Goal: Task Accomplishment & Management: Manage account settings

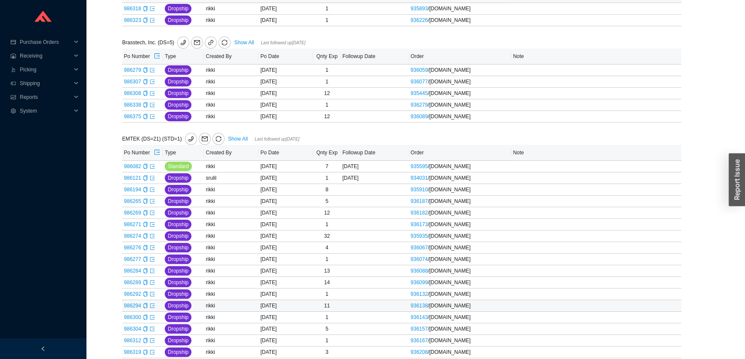
scroll to position [170, 0]
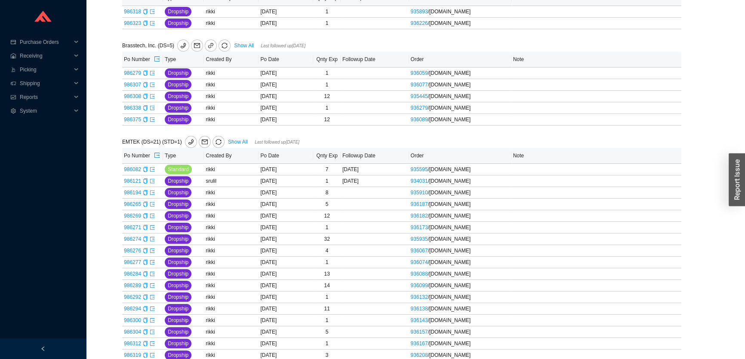
click at [242, 140] on link "Show All" at bounding box center [238, 142] width 20 height 6
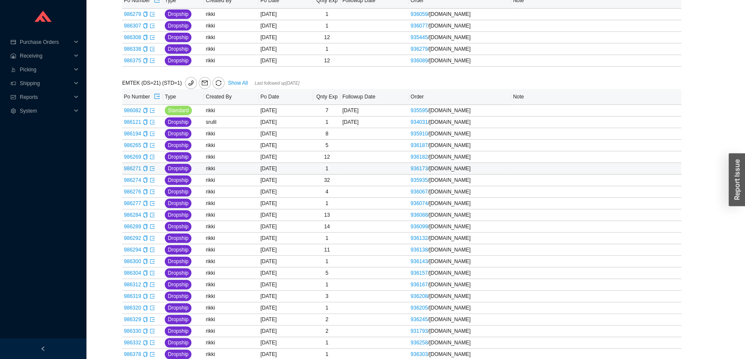
scroll to position [209, 0]
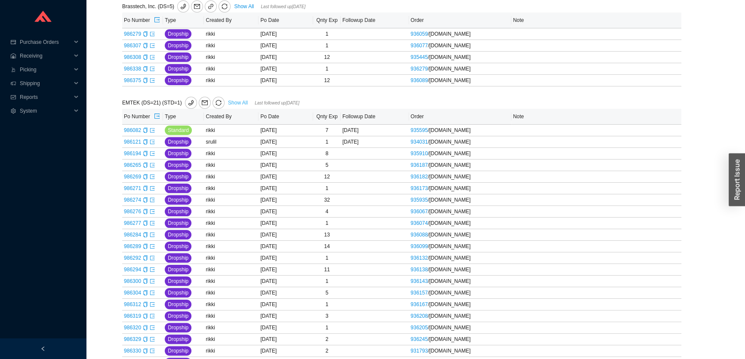
click at [228, 100] on link "Show All" at bounding box center [238, 103] width 20 height 6
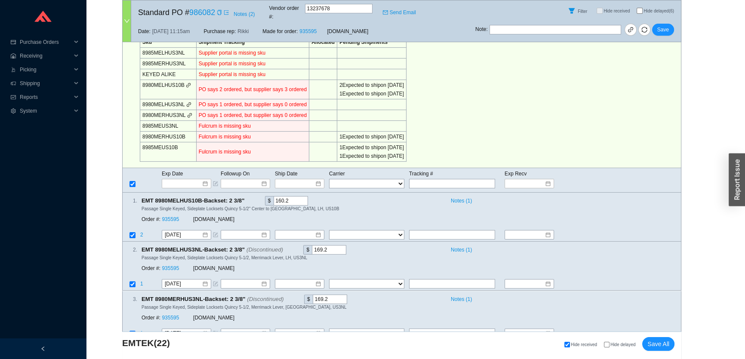
scroll to position [234, 0]
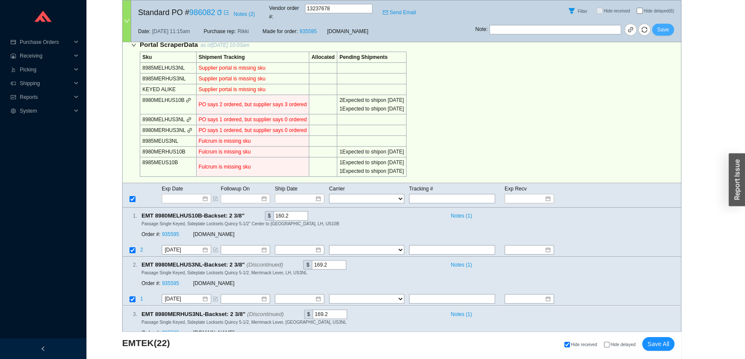
click at [666, 25] on span "Save" at bounding box center [663, 29] width 12 height 9
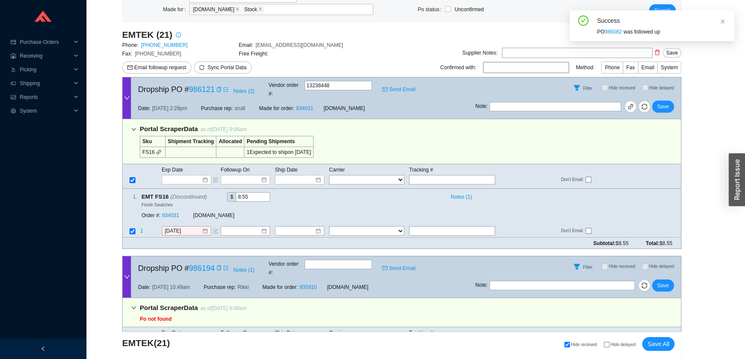
scroll to position [117, 0]
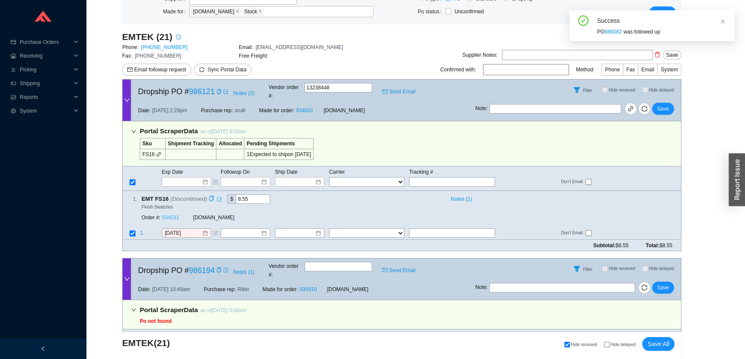
click at [170, 215] on link "934031" at bounding box center [170, 218] width 17 height 6
click at [180, 229] on input "[DATE]" at bounding box center [183, 233] width 37 height 9
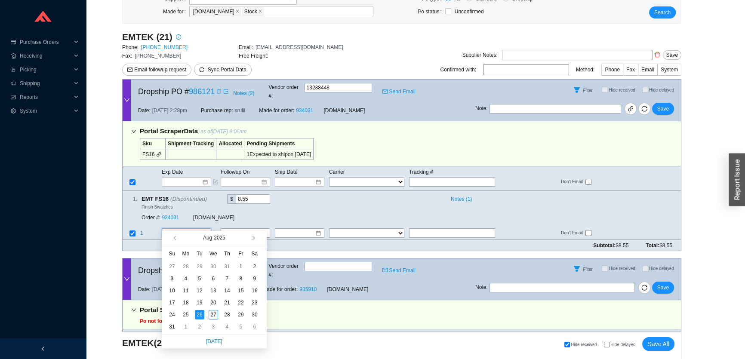
type input "[DATE]"
drag, startPoint x: 213, startPoint y: 312, endPoint x: 213, endPoint y: 295, distance: 17.6
click at [213, 311] on div "27" at bounding box center [213, 314] width 9 height 9
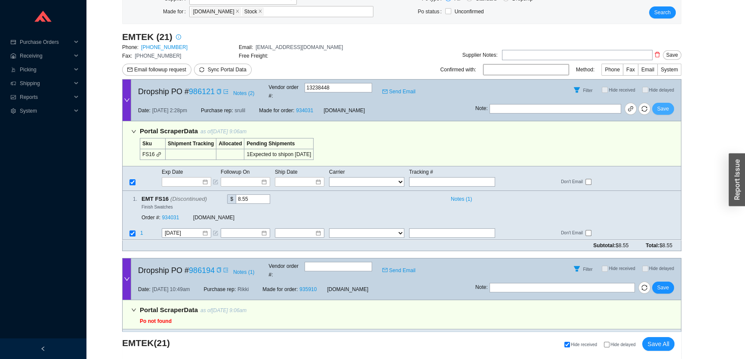
click at [665, 105] on span "Save" at bounding box center [663, 109] width 12 height 9
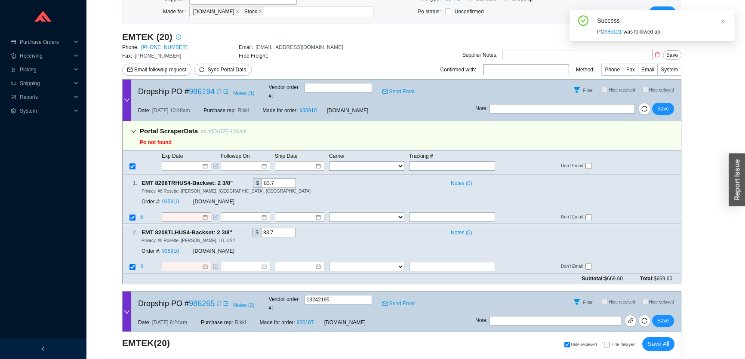
click at [216, 91] on span at bounding box center [218, 91] width 7 height 9
click at [216, 90] on span at bounding box center [218, 91] width 7 height 9
click at [218, 90] on icon "copy" at bounding box center [219, 91] width 4 height 5
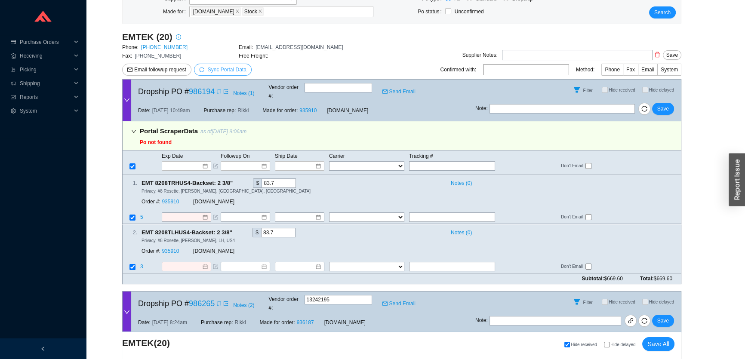
click at [229, 69] on span "Sync Portal Data" at bounding box center [227, 70] width 39 height 6
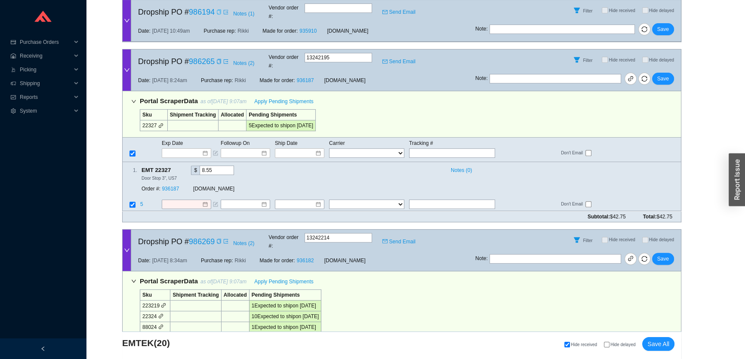
scroll to position [0, 0]
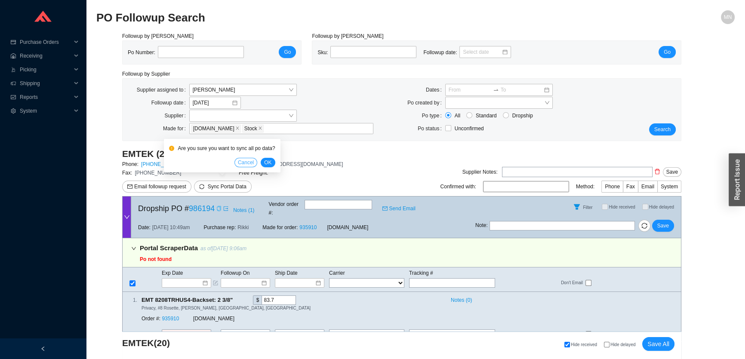
click at [250, 163] on span "Cancel" at bounding box center [246, 162] width 16 height 9
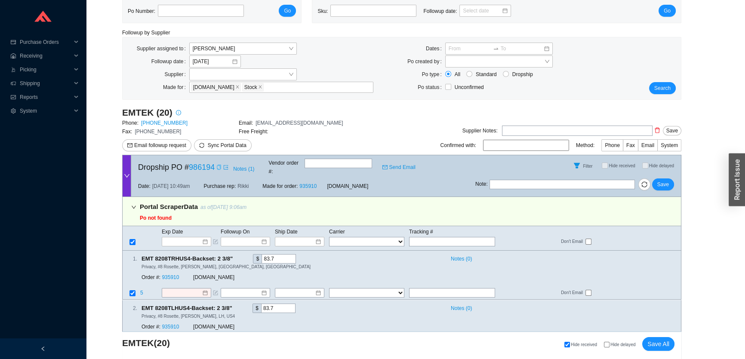
scroll to position [195, 0]
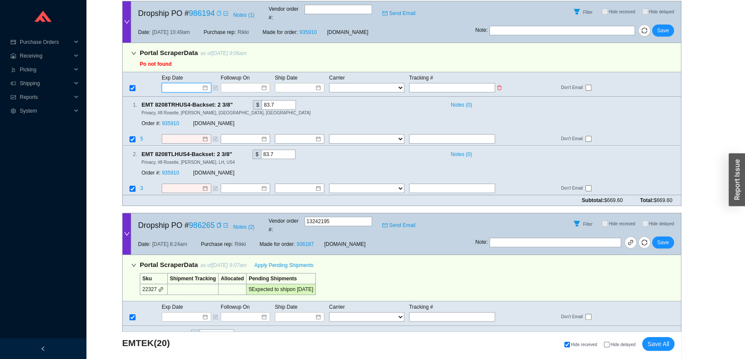
click at [189, 83] on input at bounding box center [183, 87] width 37 height 9
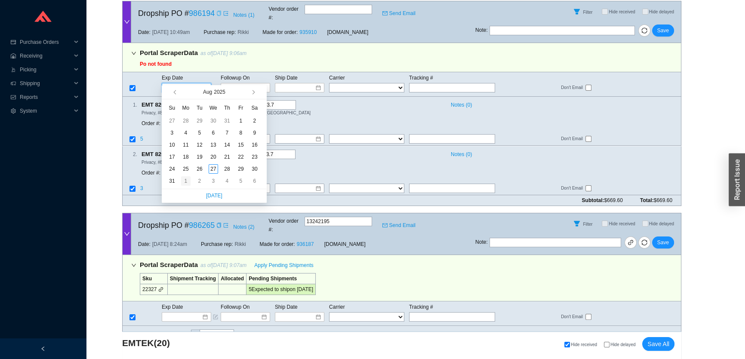
type input "9/1/2025"
click at [187, 180] on div "1" at bounding box center [185, 180] width 9 height 9
type input "9/1/2025"
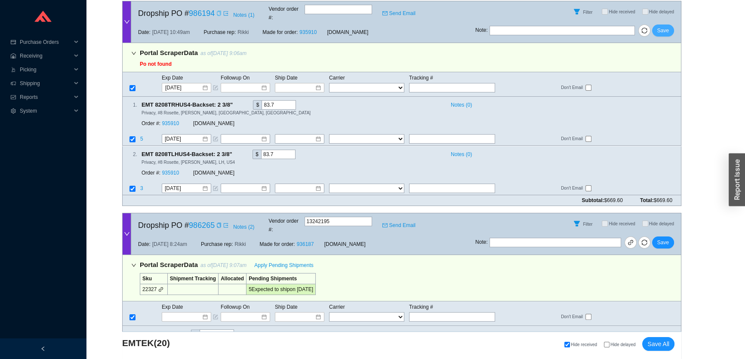
click at [659, 26] on span "Save" at bounding box center [663, 30] width 12 height 9
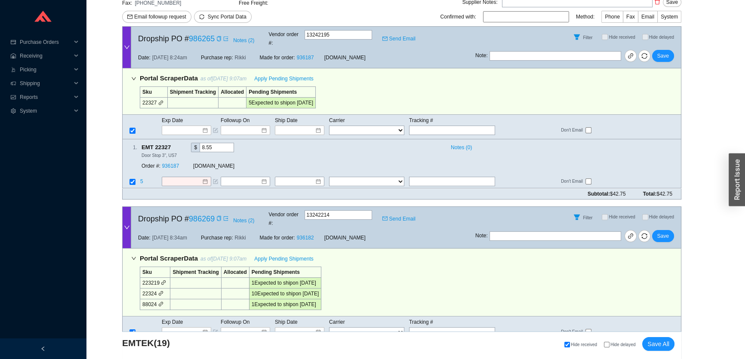
scroll to position [156, 0]
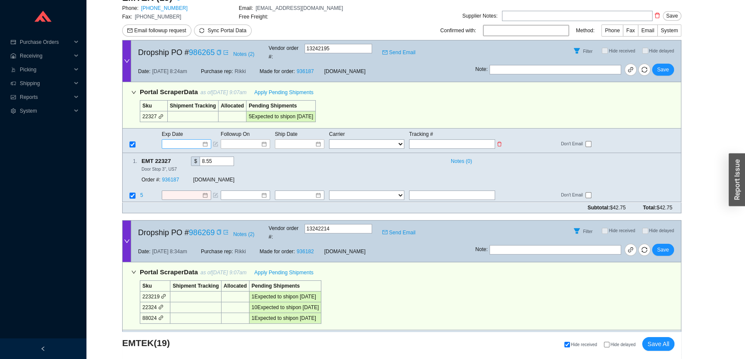
click at [191, 140] on input at bounding box center [183, 144] width 37 height 9
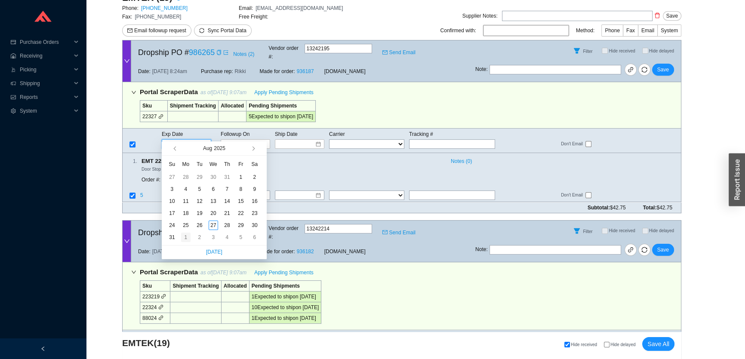
type input "9/1/2025"
click at [185, 238] on div "1" at bounding box center [185, 237] width 9 height 9
type input "9/1/2025"
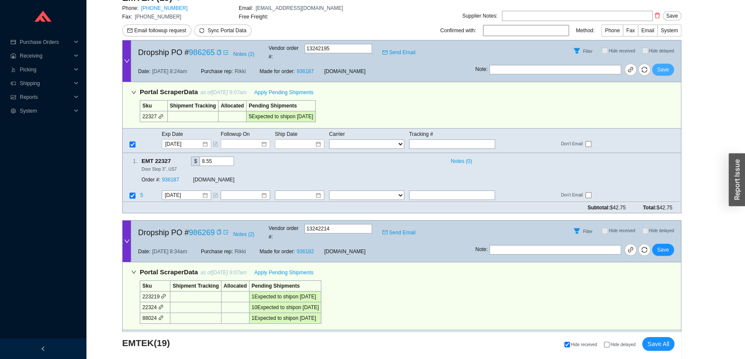
click at [664, 65] on span "Save" at bounding box center [663, 69] width 12 height 9
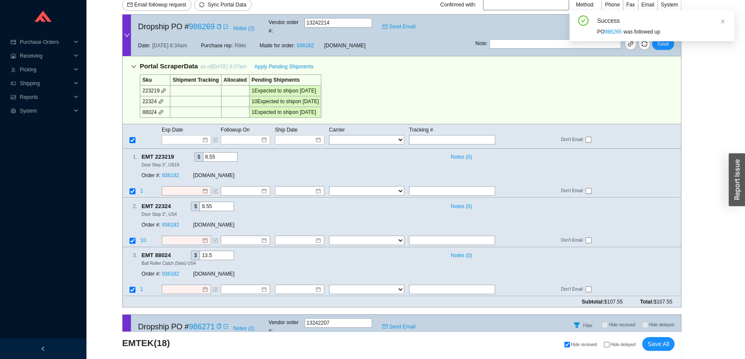
scroll to position [195, 0]
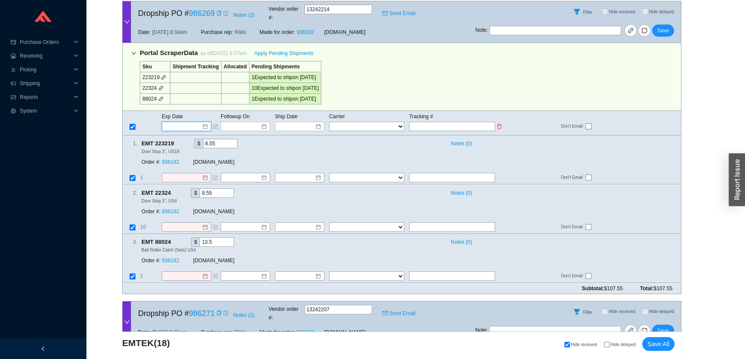
click at [189, 122] on input at bounding box center [183, 126] width 37 height 9
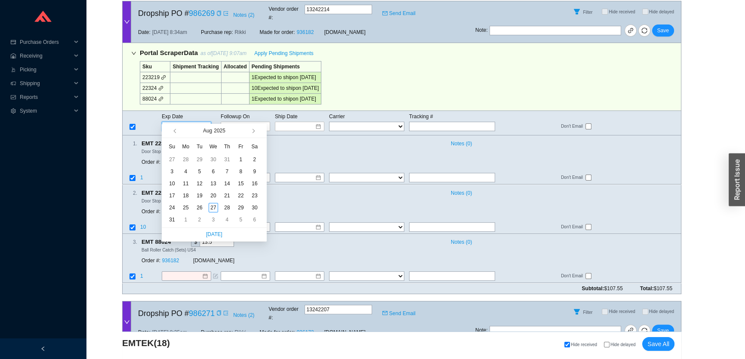
type input "9/1/2025"
click at [186, 218] on div "1" at bounding box center [185, 219] width 9 height 9
type input "9/1/2025"
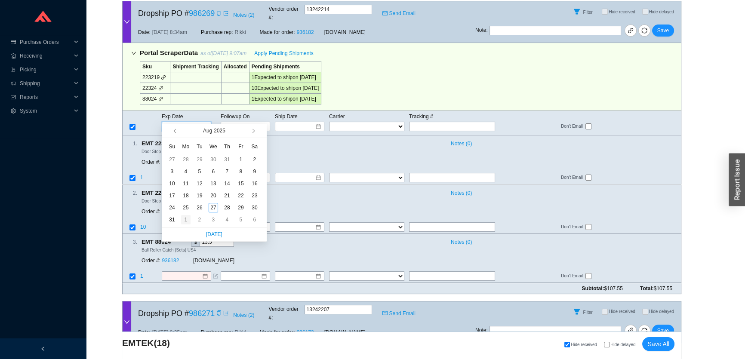
type input "9/1/2025"
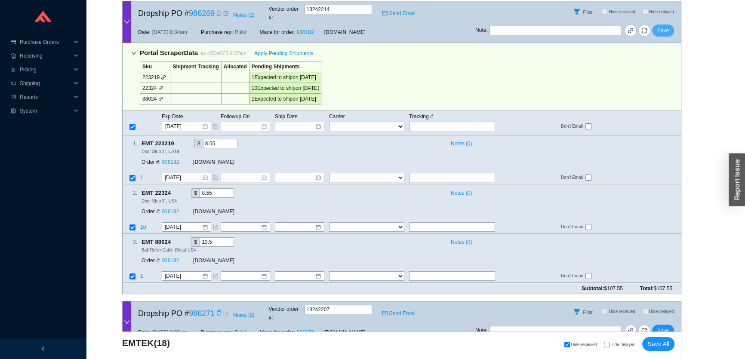
click at [660, 26] on span "Save" at bounding box center [663, 30] width 12 height 9
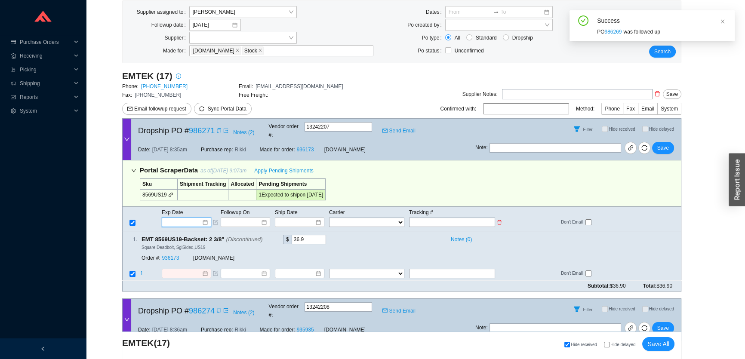
click at [190, 218] on input at bounding box center [183, 222] width 37 height 9
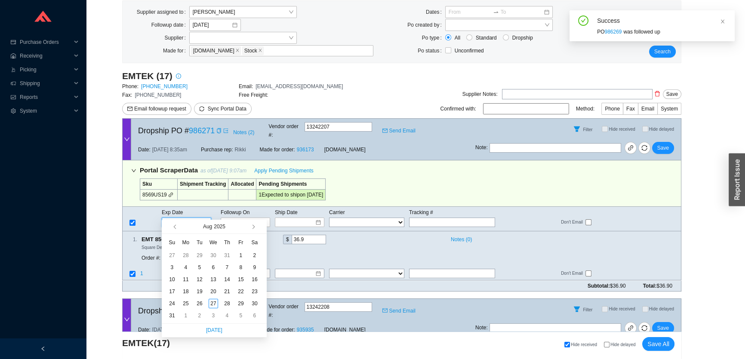
scroll to position [117, 0]
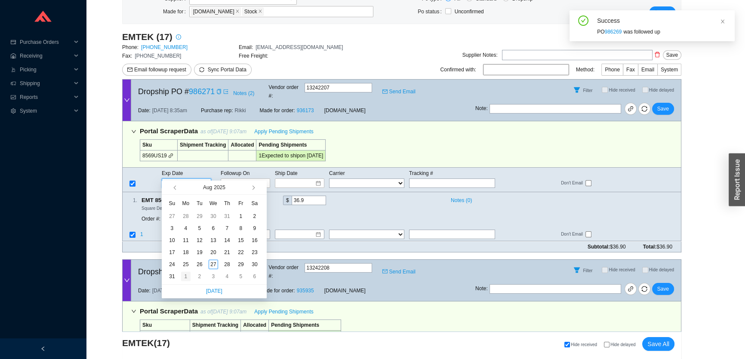
type input "9/1/2025"
click at [186, 271] on td "1" at bounding box center [186, 277] width 14 height 12
type input "9/1/2025"
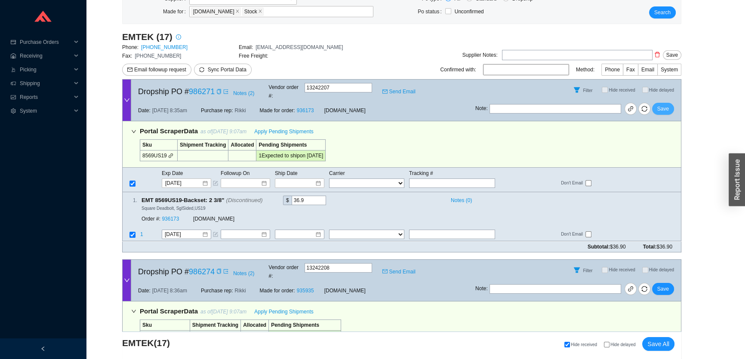
click at [668, 105] on span "Save" at bounding box center [663, 109] width 12 height 9
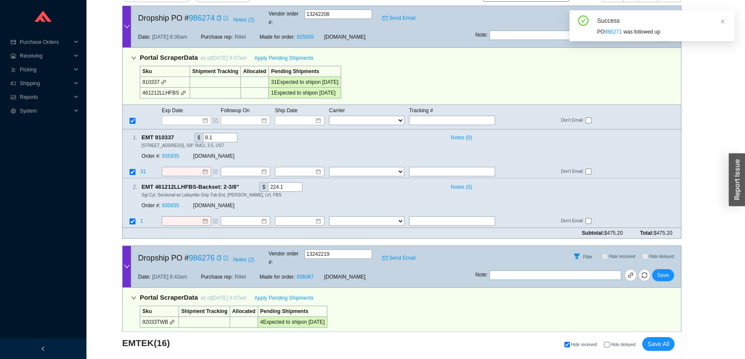
scroll to position [195, 0]
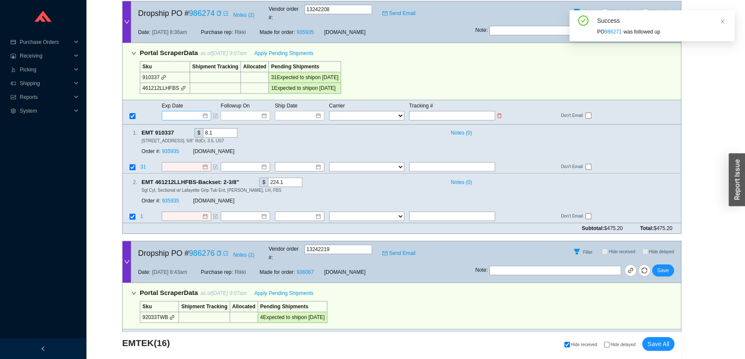
click at [182, 111] on input at bounding box center [183, 115] width 37 height 9
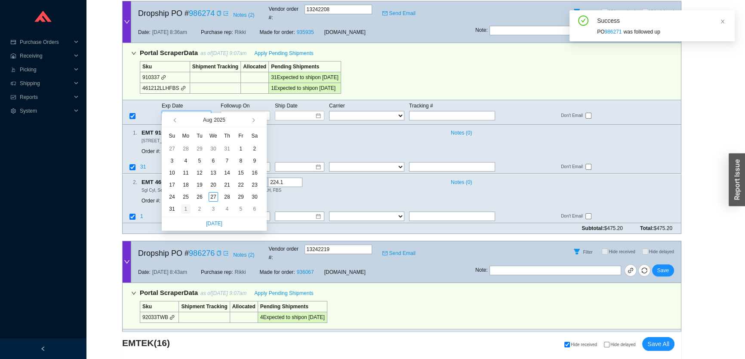
type input "9/1/2025"
click at [187, 208] on div "1" at bounding box center [185, 208] width 9 height 9
type input "9/1/2025"
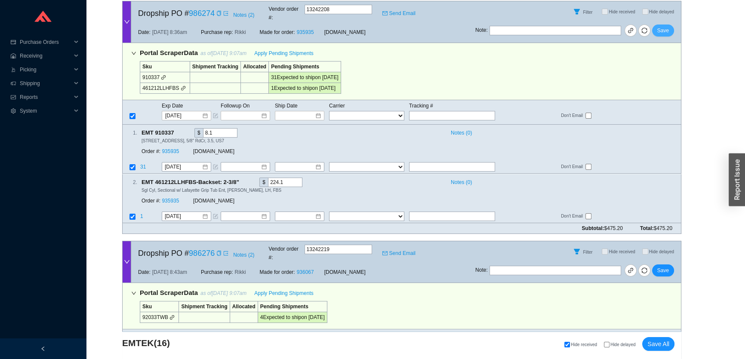
click at [659, 28] on button "Save" at bounding box center [663, 31] width 22 height 12
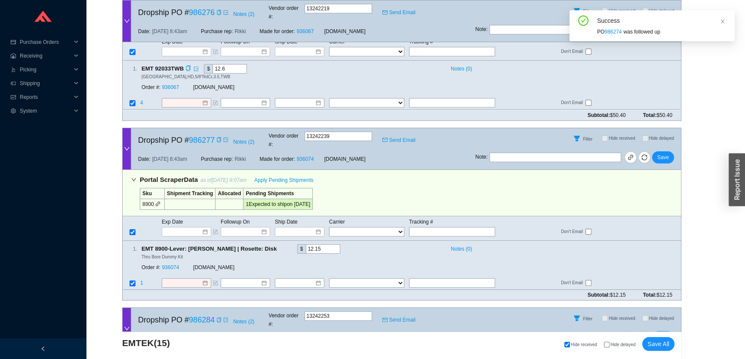
scroll to position [234, 0]
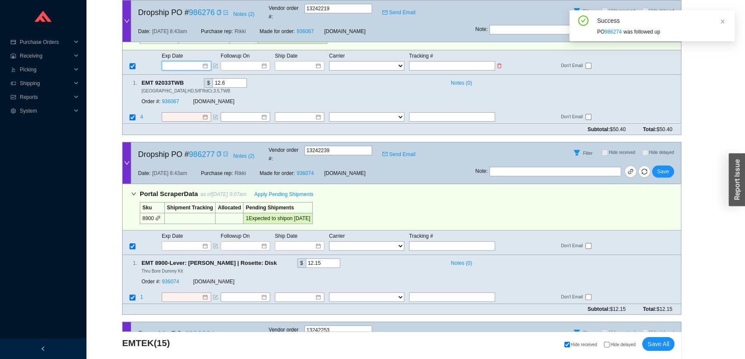
click at [185, 62] on input at bounding box center [183, 66] width 37 height 9
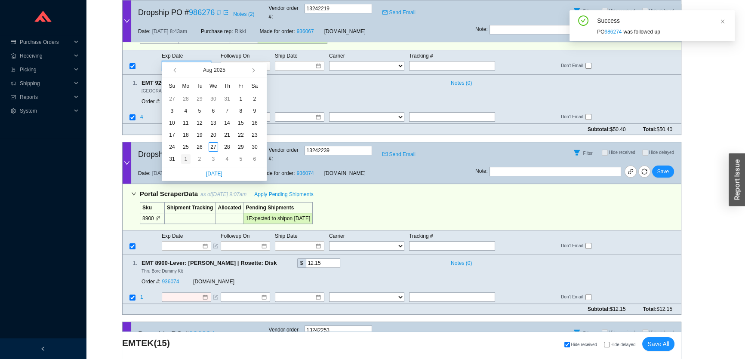
type input "9/1/2025"
click at [188, 158] on div "1" at bounding box center [185, 158] width 9 height 9
type input "9/1/2025"
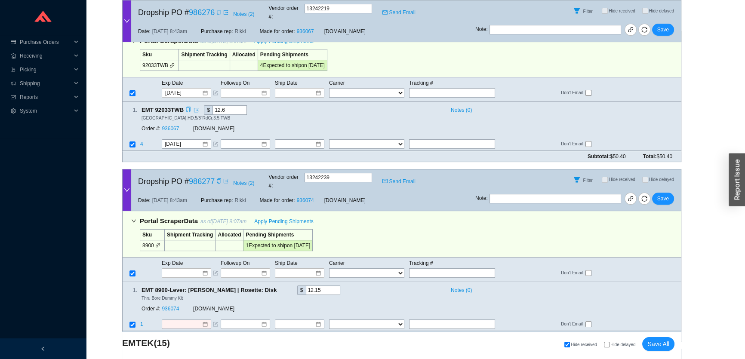
scroll to position [195, 0]
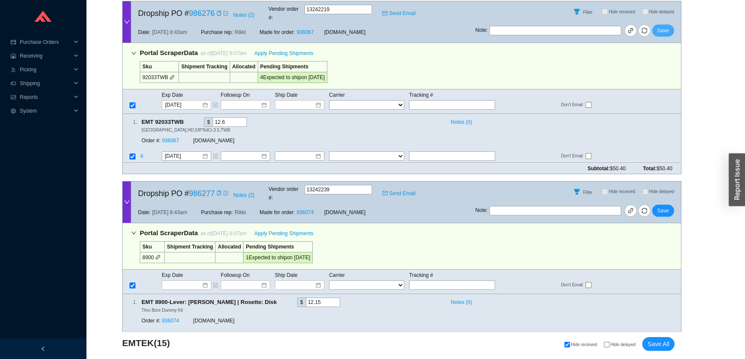
click at [663, 26] on span "Save" at bounding box center [663, 30] width 12 height 9
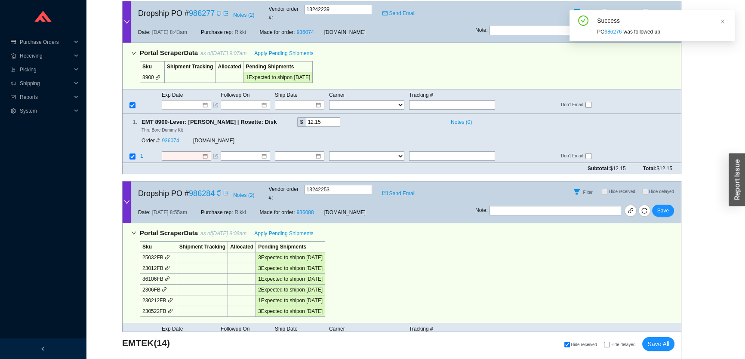
click at [185, 102] on div "Exp Date Followup On Ship Date Carrier Tracking # FedEx UPS ---------------- 2 …" at bounding box center [401, 101] width 559 height 25
click at [183, 101] on input at bounding box center [183, 105] width 37 height 9
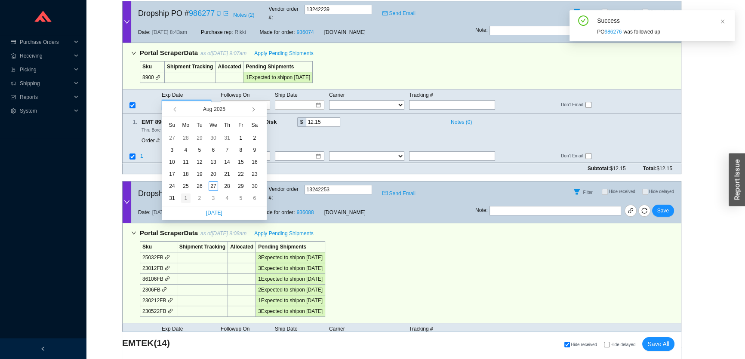
type input "9/1/2025"
click at [185, 197] on div "1" at bounding box center [185, 198] width 9 height 9
type input "9/1/2025"
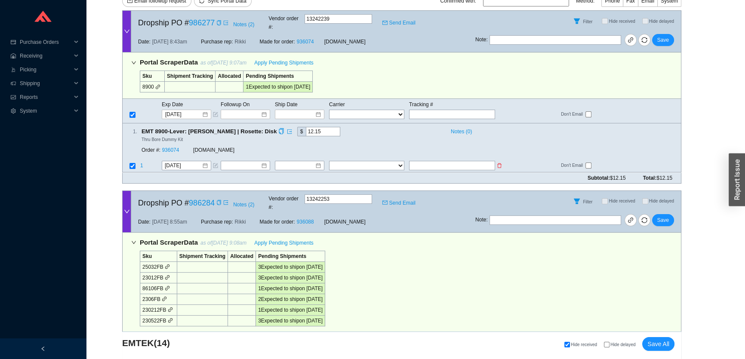
scroll to position [117, 0]
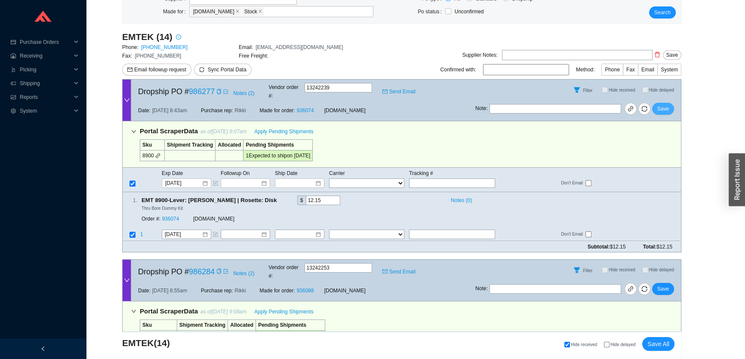
click at [662, 105] on span "Save" at bounding box center [663, 109] width 12 height 9
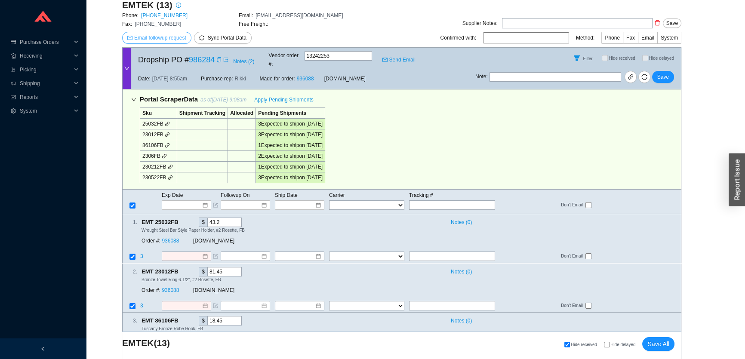
scroll to position [195, 0]
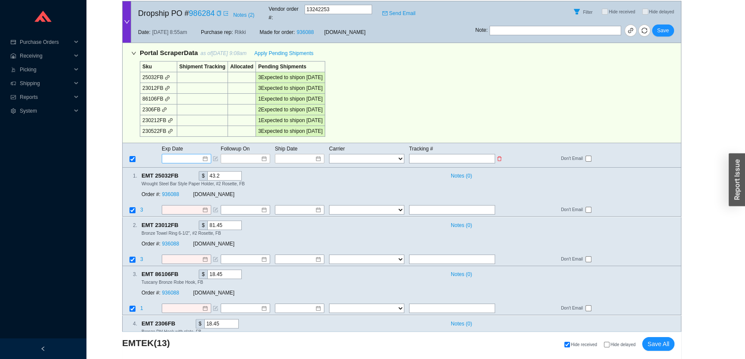
click at [176, 154] on input at bounding box center [183, 158] width 37 height 9
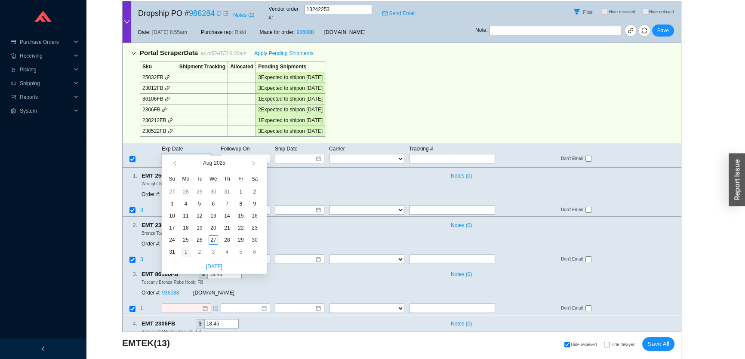
type input "9/1/2025"
click at [184, 252] on div "1" at bounding box center [185, 251] width 9 height 9
type input "9/1/2025"
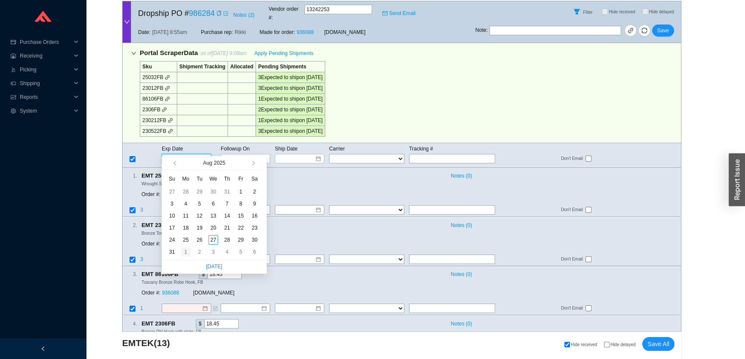
type input "9/1/2025"
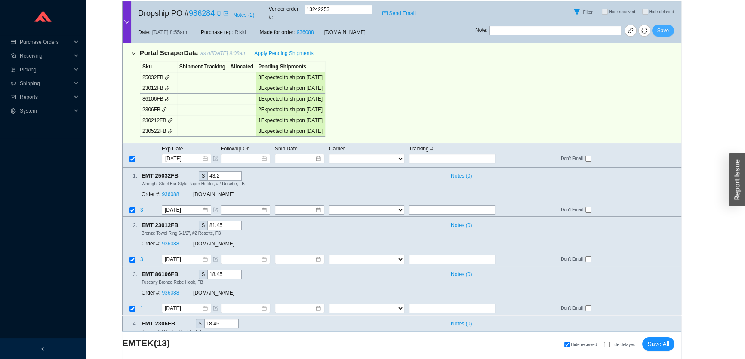
click at [661, 26] on span "Save" at bounding box center [663, 30] width 12 height 9
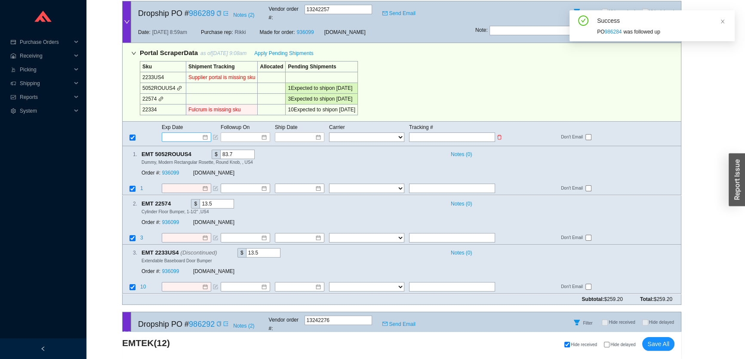
click at [178, 133] on input at bounding box center [183, 137] width 37 height 9
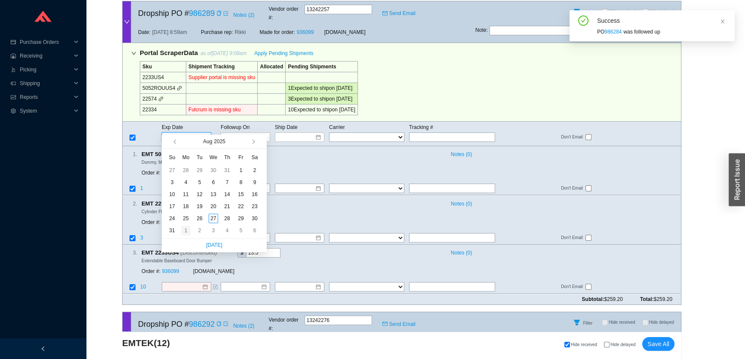
type input "9/1/2025"
click at [185, 227] on div "1" at bounding box center [185, 230] width 9 height 9
type input "9/1/2025"
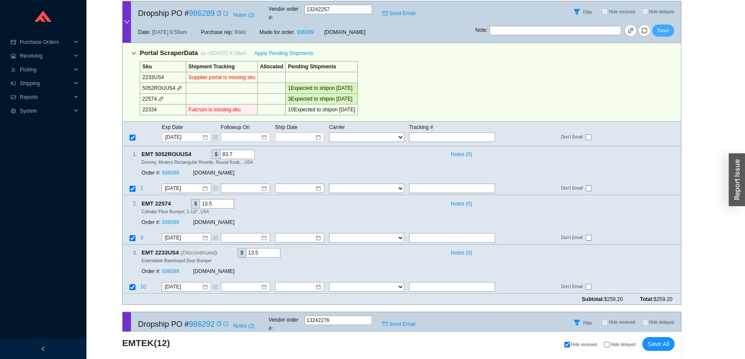
click at [665, 26] on span "Save" at bounding box center [663, 30] width 12 height 9
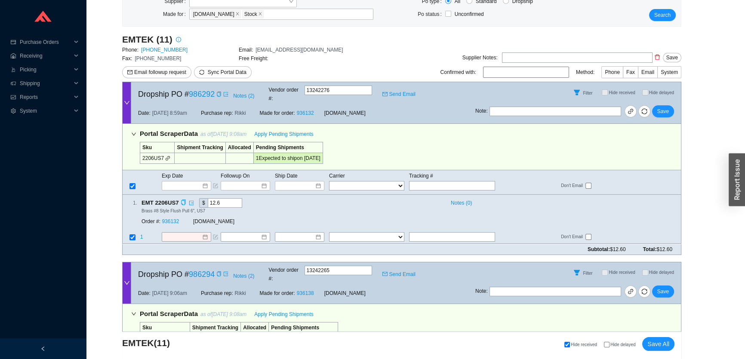
scroll to position [117, 0]
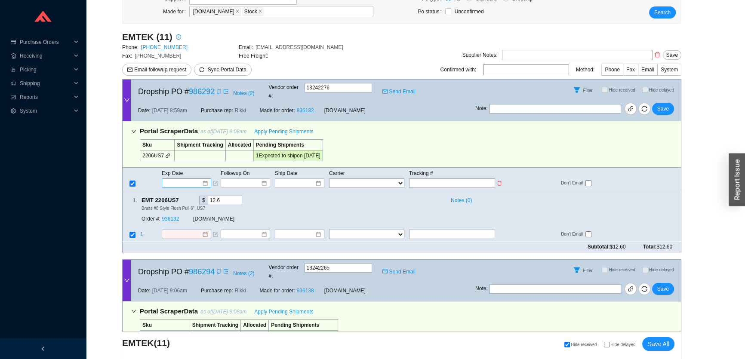
click at [189, 179] on input at bounding box center [183, 183] width 37 height 9
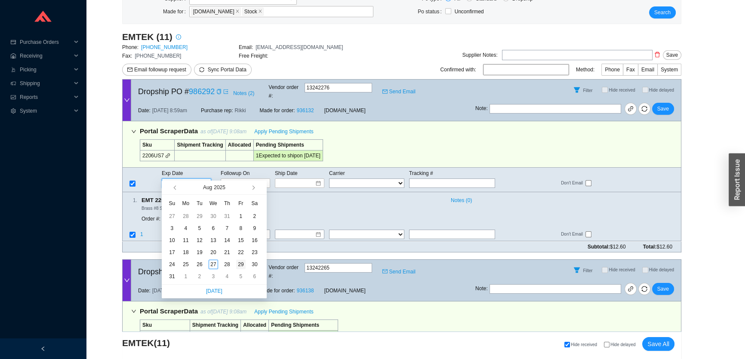
type input "8/29/2025"
click at [239, 263] on div "29" at bounding box center [240, 264] width 9 height 9
type input "8/29/2025"
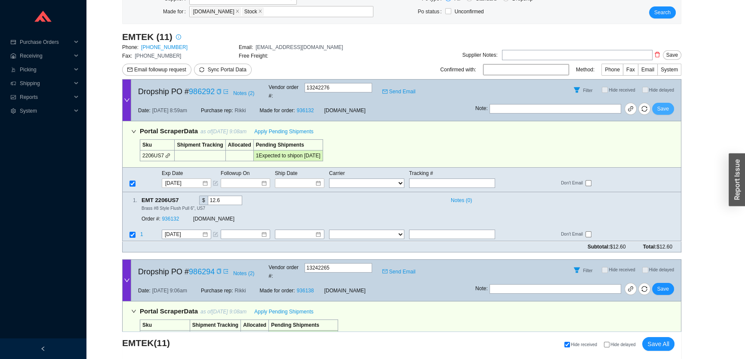
drag, startPoint x: 668, startPoint y: 99, endPoint x: 666, endPoint y: 108, distance: 9.2
click at [668, 105] on span "Save" at bounding box center [663, 109] width 12 height 9
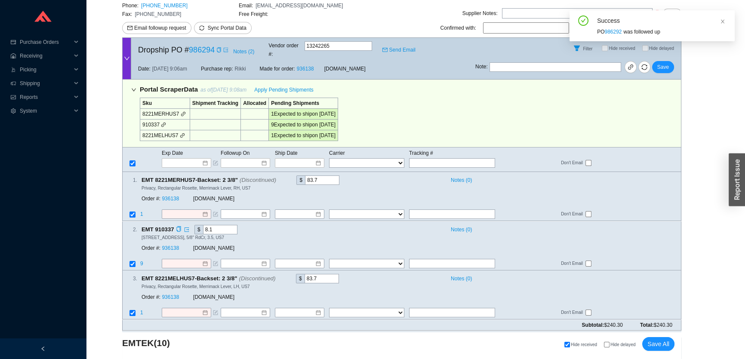
scroll to position [234, 0]
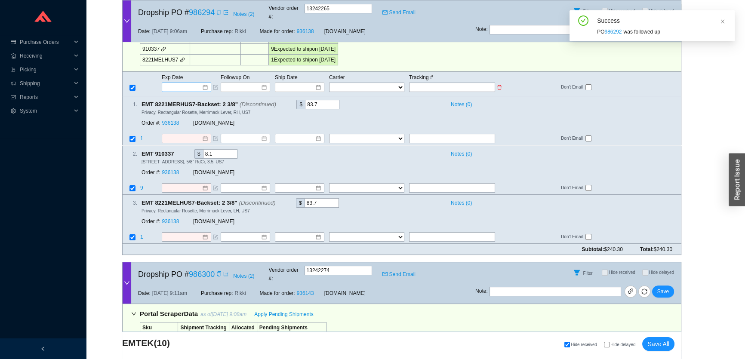
click at [186, 83] on input at bounding box center [183, 87] width 37 height 9
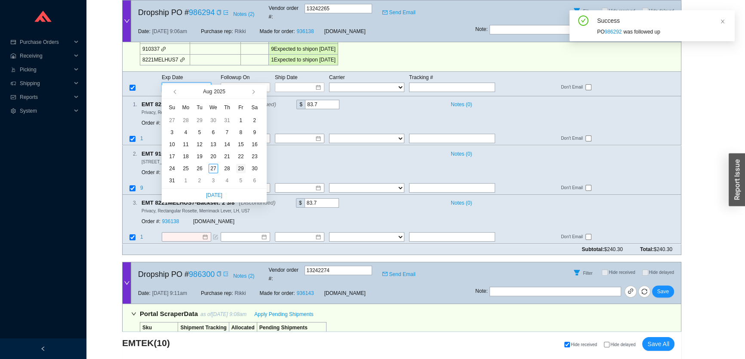
type input "8/29/2025"
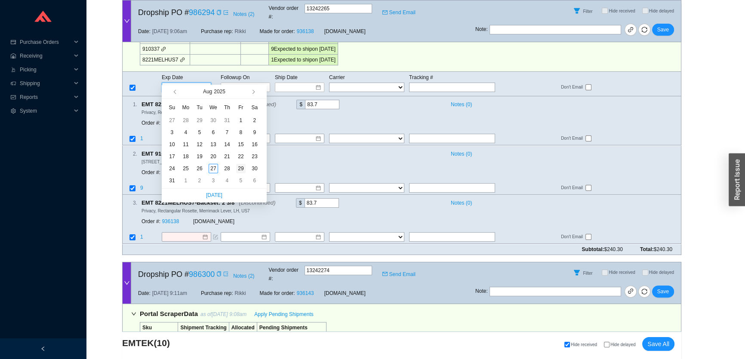
click at [241, 168] on div "29" at bounding box center [240, 168] width 9 height 9
type input "8/29/2025"
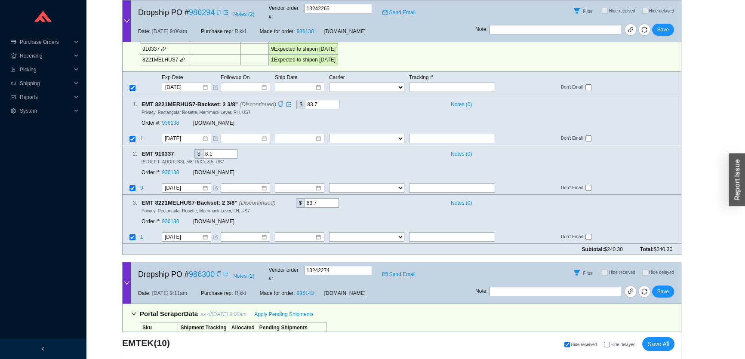
scroll to position [195, 0]
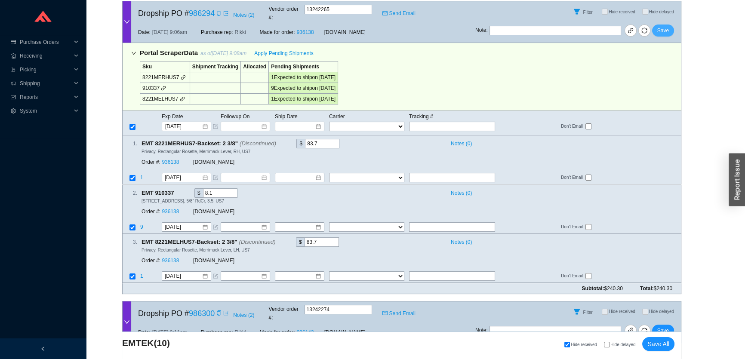
click at [660, 26] on span "Save" at bounding box center [663, 30] width 12 height 9
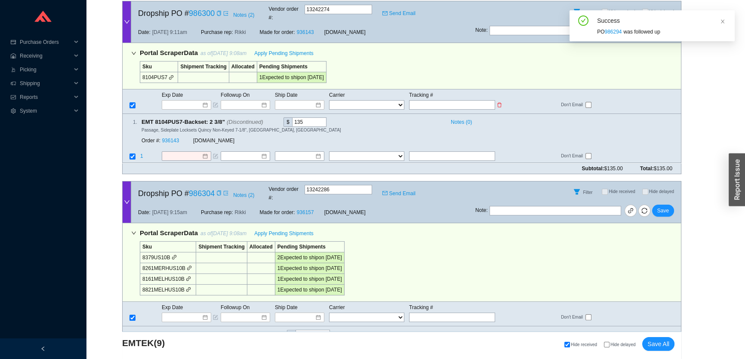
scroll to position [156, 0]
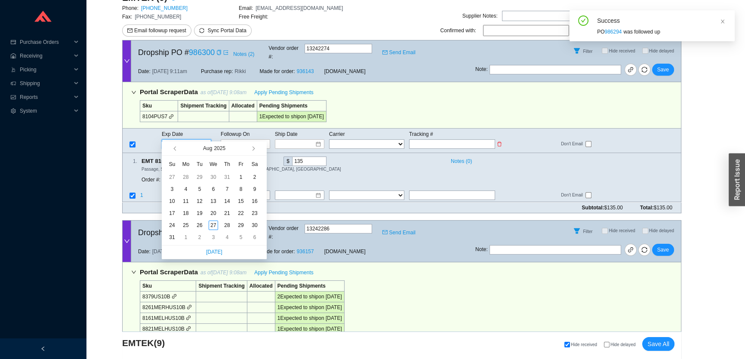
click at [187, 140] on input at bounding box center [183, 144] width 37 height 9
type input "8/29/2025"
click at [240, 228] on div "29" at bounding box center [240, 225] width 9 height 9
type input "8/29/2025"
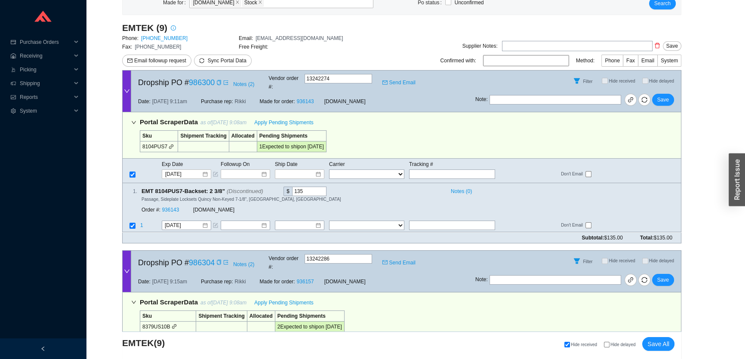
scroll to position [117, 0]
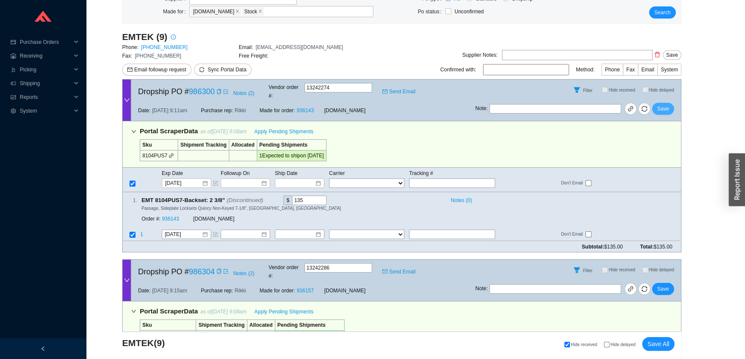
click at [660, 105] on span "Save" at bounding box center [663, 109] width 12 height 9
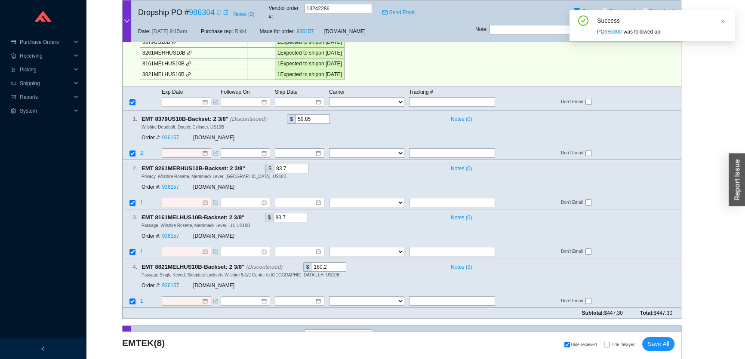
scroll to position [234, 0]
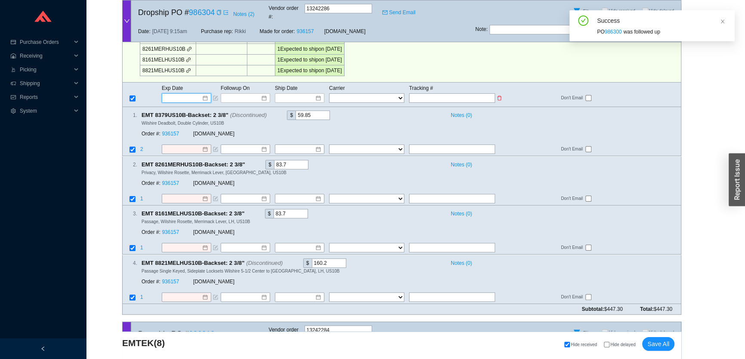
click at [188, 94] on input at bounding box center [183, 98] width 37 height 9
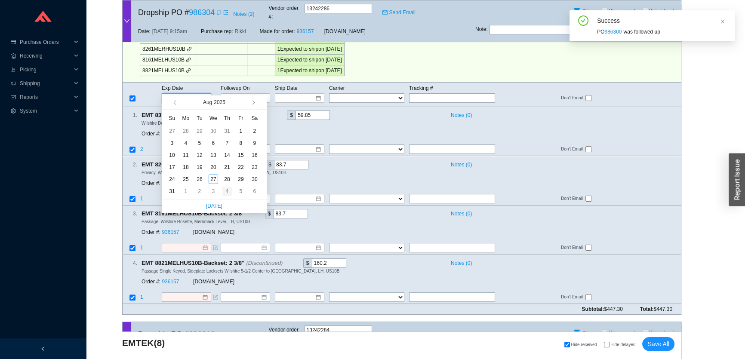
type input "9/4/2025"
type input "8/29/2025"
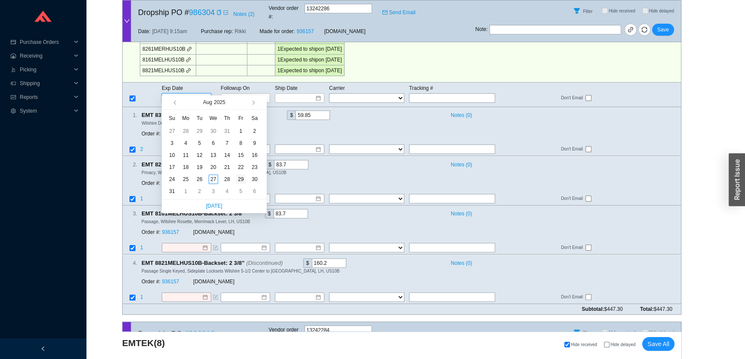
click at [242, 178] on div "29" at bounding box center [240, 179] width 9 height 9
type input "8/29/2025"
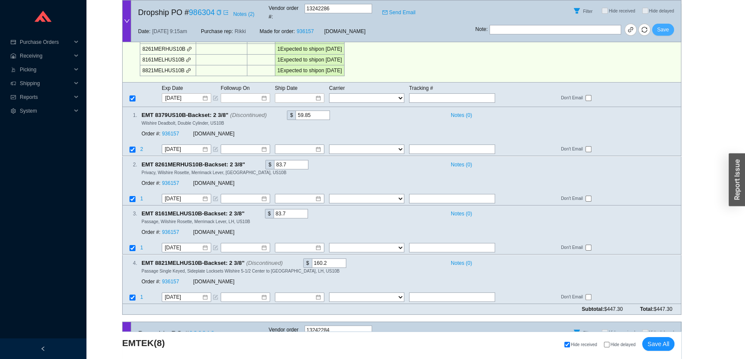
click at [663, 26] on span "Save" at bounding box center [663, 29] width 12 height 9
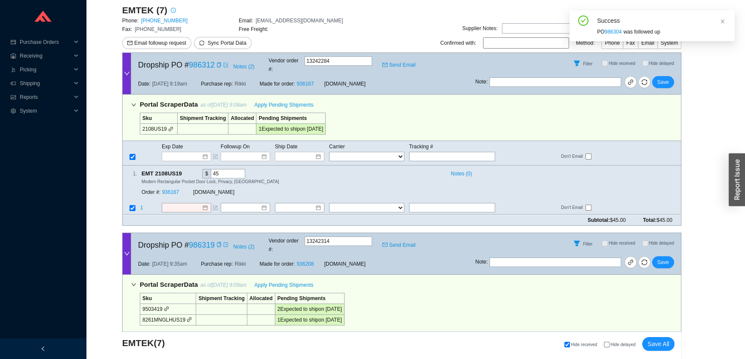
scroll to position [156, 0]
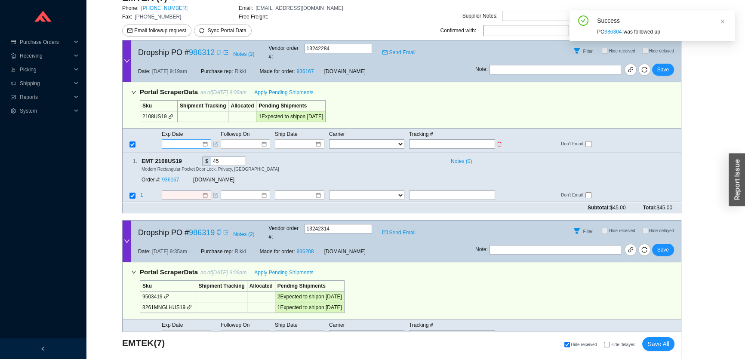
click at [187, 140] on input at bounding box center [183, 144] width 37 height 9
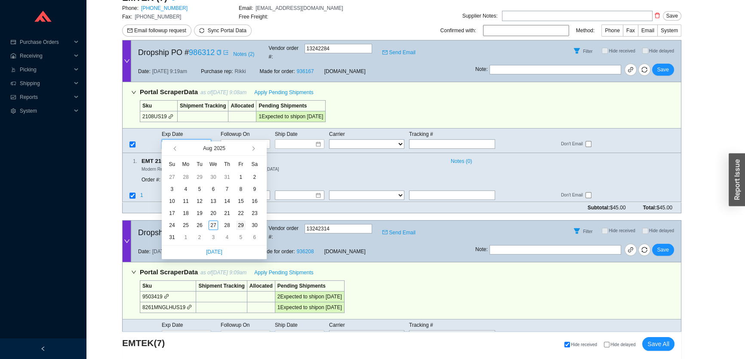
type input "8/29/2025"
click at [243, 224] on div "29" at bounding box center [240, 225] width 9 height 9
type input "8/29/2025"
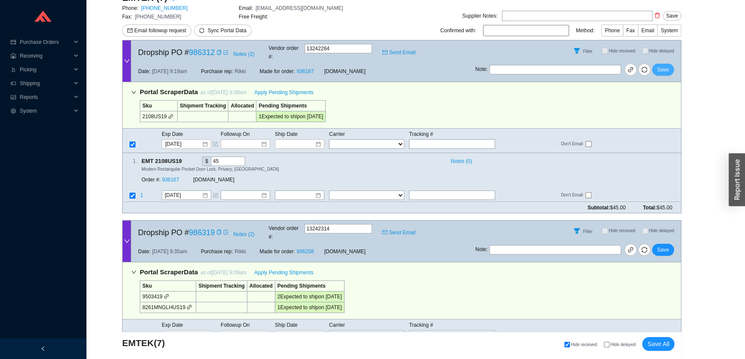
click at [665, 65] on span "Save" at bounding box center [663, 69] width 12 height 9
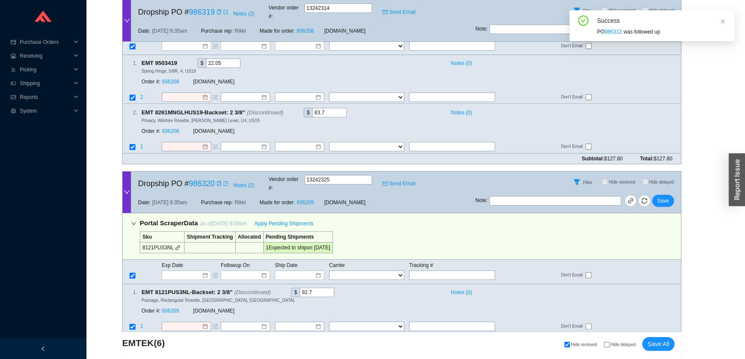
scroll to position [274, 0]
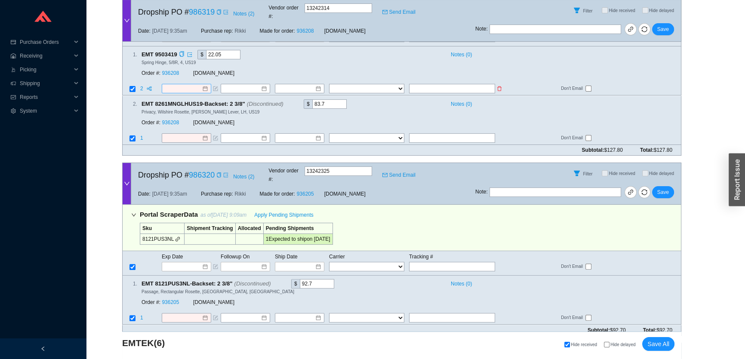
click at [176, 85] on input at bounding box center [183, 89] width 37 height 9
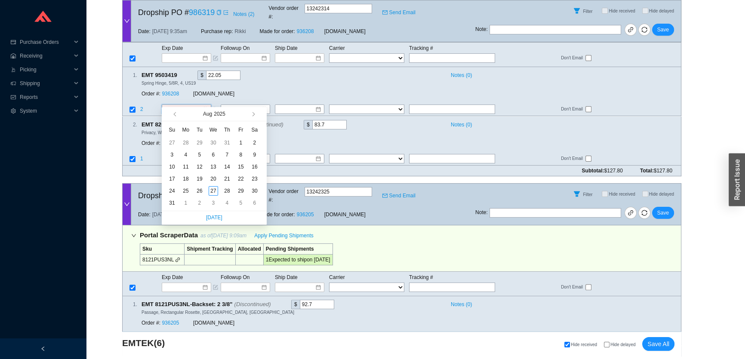
type input "7/31/2025"
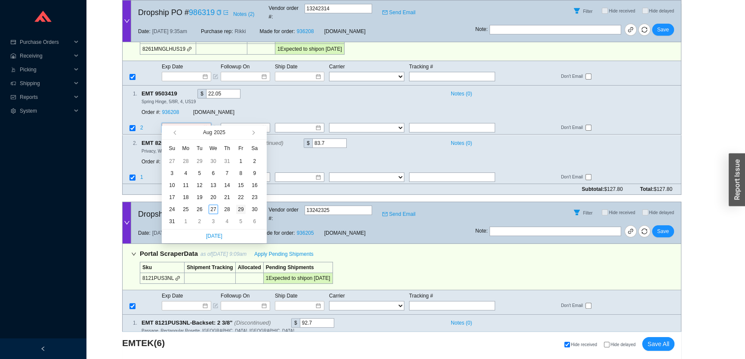
type input "8/29/2025"
click at [241, 210] on div "29" at bounding box center [240, 209] width 9 height 9
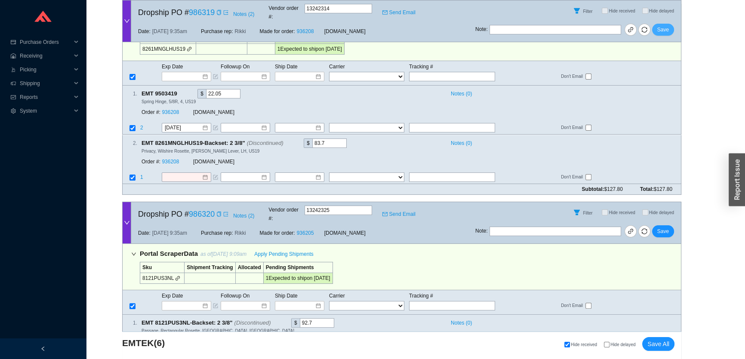
click at [665, 25] on span "Save" at bounding box center [663, 29] width 12 height 9
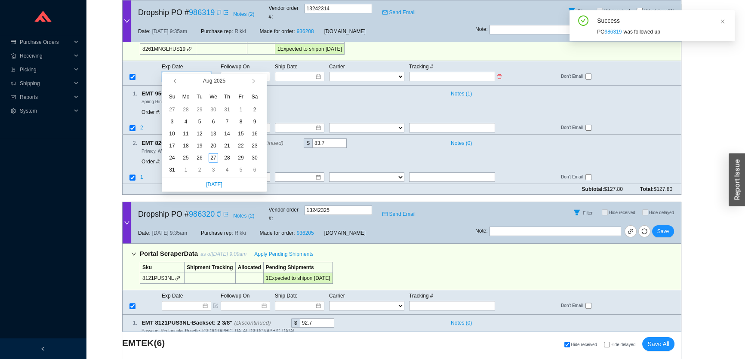
click at [191, 72] on input at bounding box center [183, 76] width 37 height 9
type input "8/29/2025"
click at [239, 159] on div "29" at bounding box center [240, 157] width 9 height 9
type input "8/29/2025"
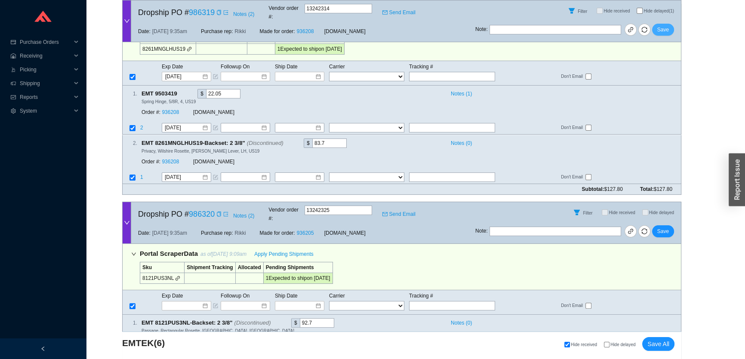
click at [671, 24] on button "Save" at bounding box center [663, 30] width 22 height 12
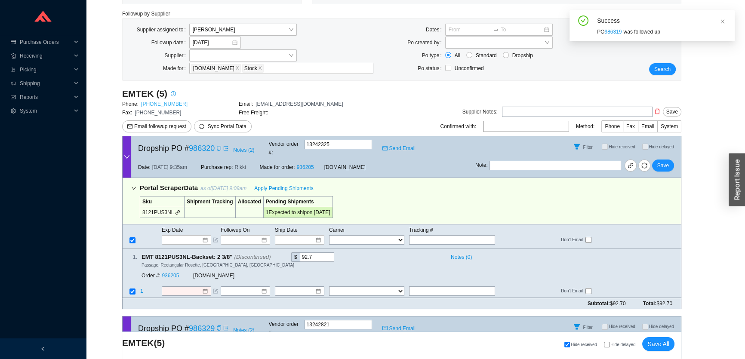
scroll to position [199, 0]
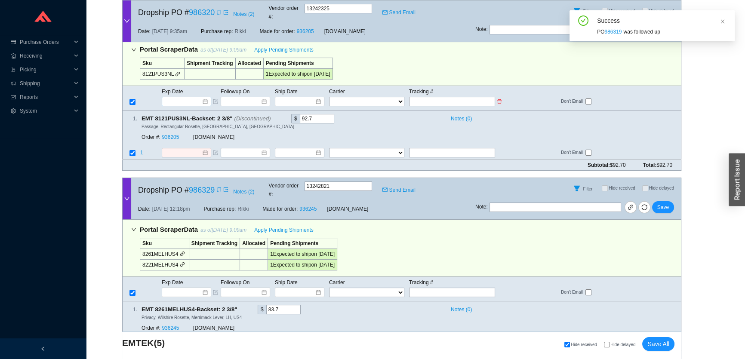
click at [185, 97] on input at bounding box center [183, 101] width 37 height 9
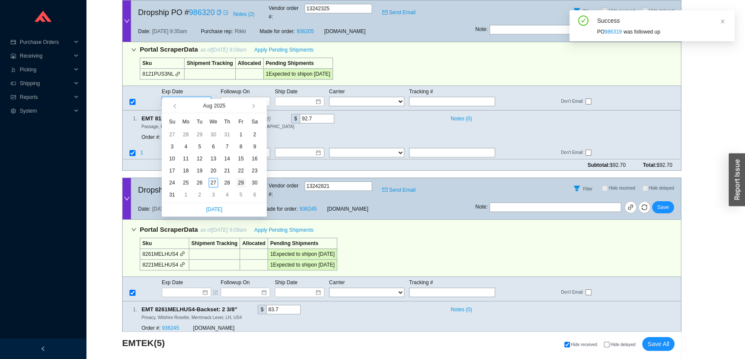
type input "8/29/2025"
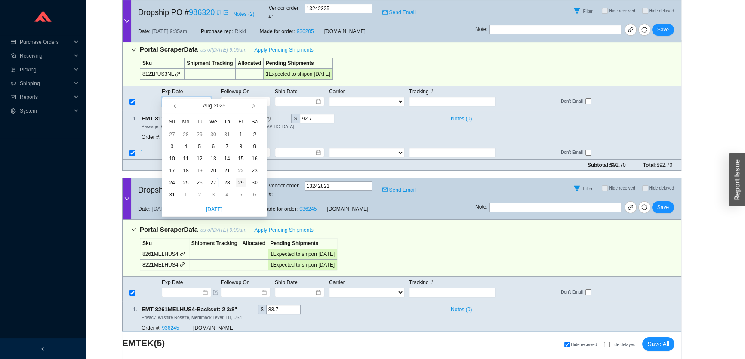
click at [239, 185] on div "29" at bounding box center [240, 182] width 9 height 9
type input "8/29/2025"
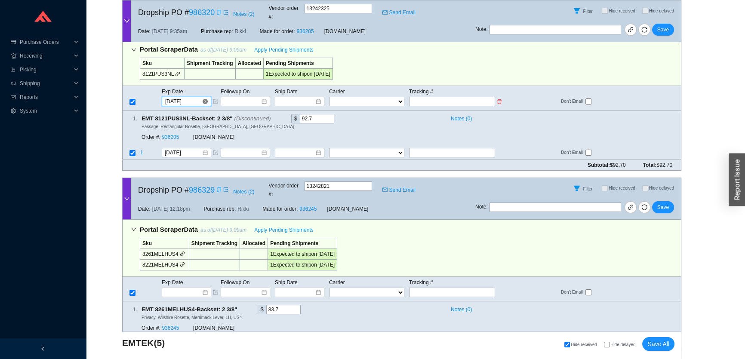
click at [184, 97] on input "8/29/2025" at bounding box center [183, 101] width 37 height 9
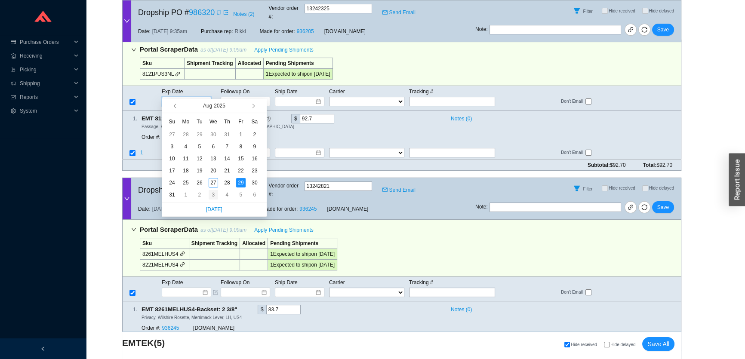
type input "9/3/2025"
click at [210, 194] on div "3" at bounding box center [213, 194] width 9 height 9
type input "9/3/2025"
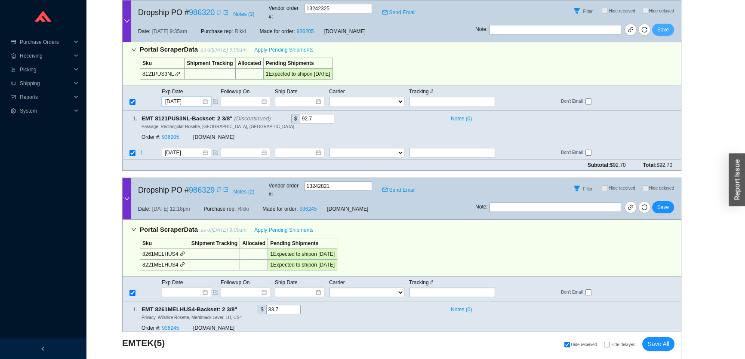
click at [667, 25] on span "Save" at bounding box center [663, 29] width 12 height 9
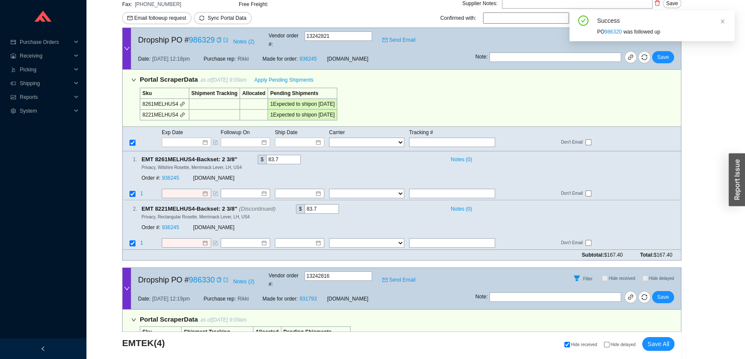
scroll to position [223, 0]
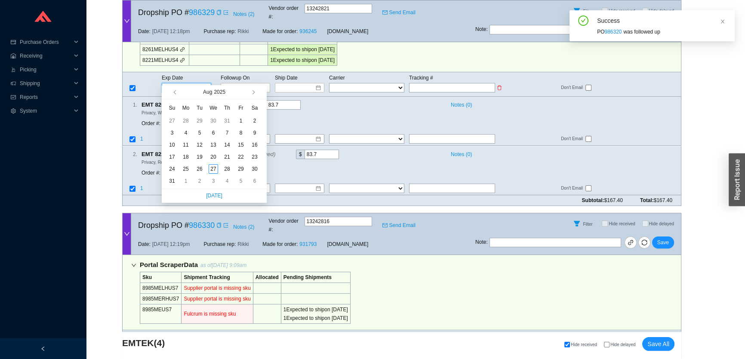
click at [190, 83] on input at bounding box center [183, 87] width 37 height 9
type input "9/2/2025"
click at [201, 180] on div "2" at bounding box center [199, 180] width 9 height 9
type input "9/2/2025"
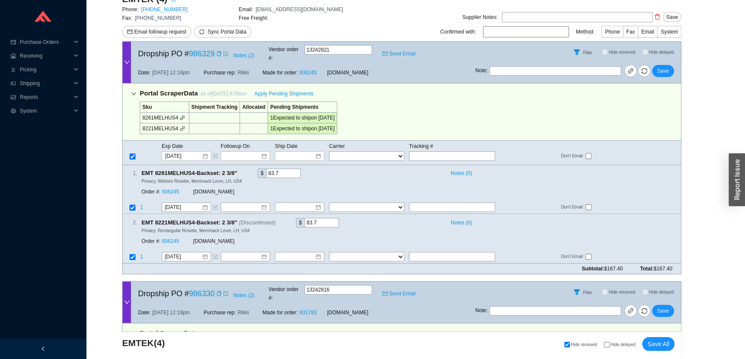
scroll to position [145, 0]
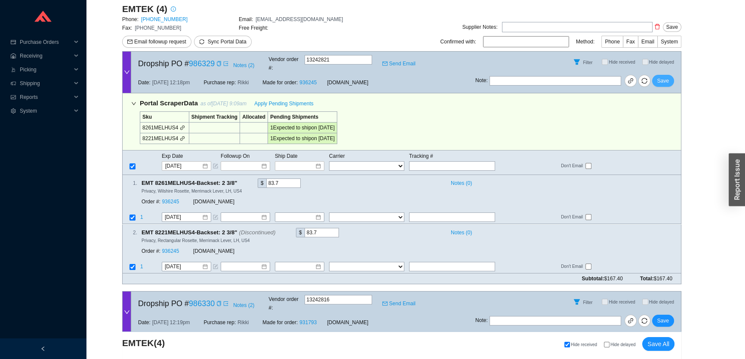
click at [659, 77] on span "Save" at bounding box center [663, 81] width 12 height 9
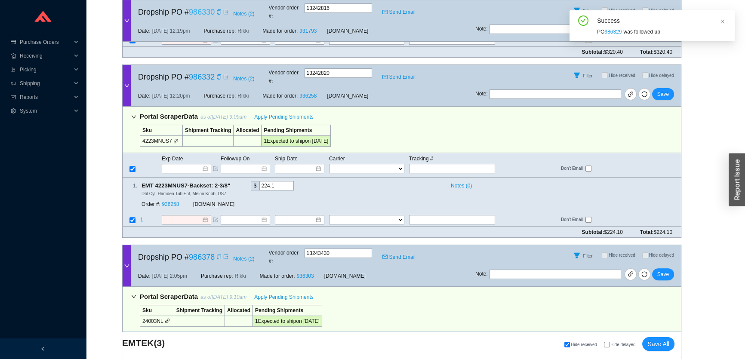
scroll to position [419, 0]
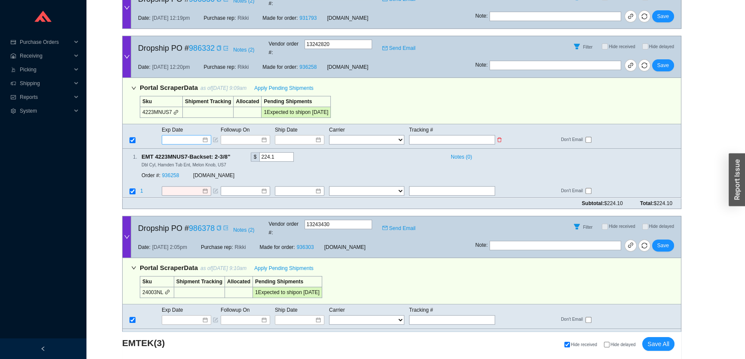
click at [182, 136] on input at bounding box center [183, 140] width 37 height 9
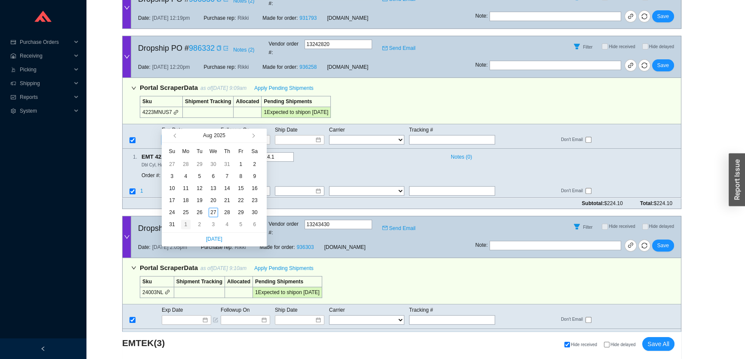
type input "9/1/2025"
click at [188, 225] on div "1" at bounding box center [185, 224] width 9 height 9
type input "9/1/2025"
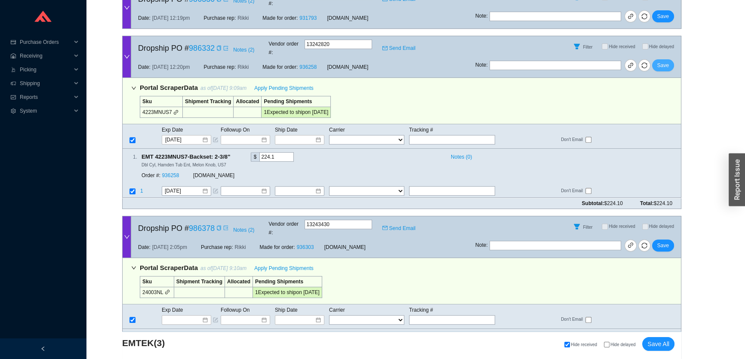
click at [662, 61] on span "Save" at bounding box center [663, 65] width 12 height 9
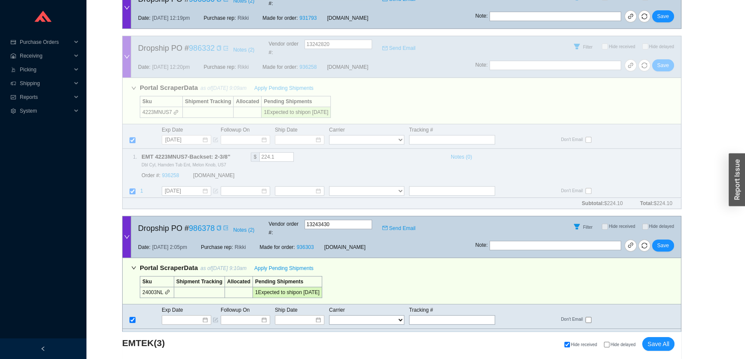
scroll to position [285, 0]
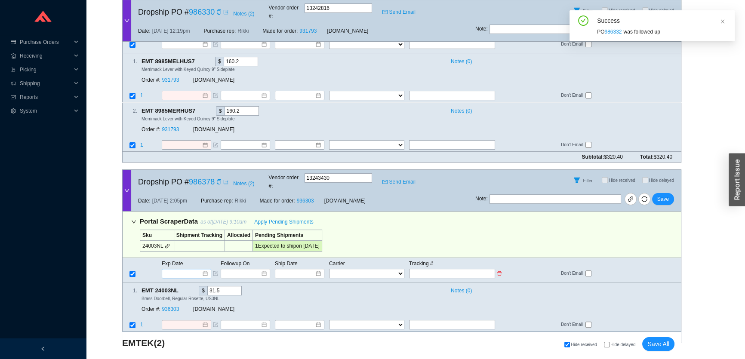
click at [191, 269] on input at bounding box center [183, 273] width 37 height 9
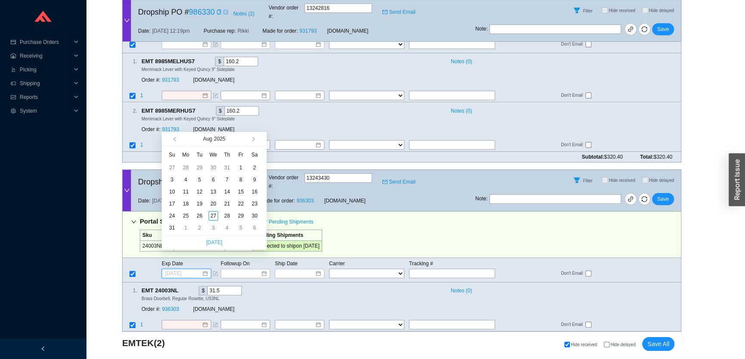
type input "9/4/2025"
type input "9/1/2025"
click at [187, 228] on div "1" at bounding box center [185, 227] width 9 height 9
type input "9/1/2025"
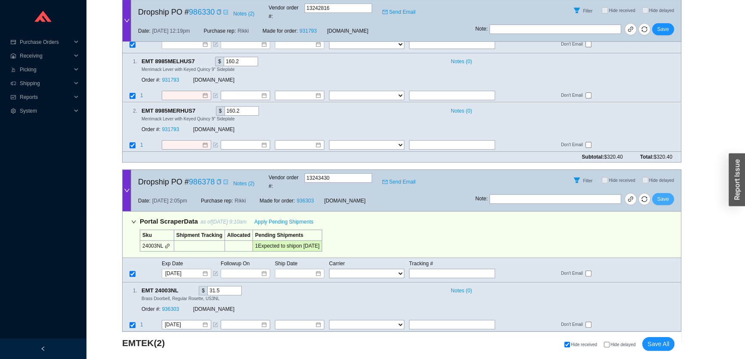
click at [660, 195] on span "Save" at bounding box center [663, 199] width 12 height 9
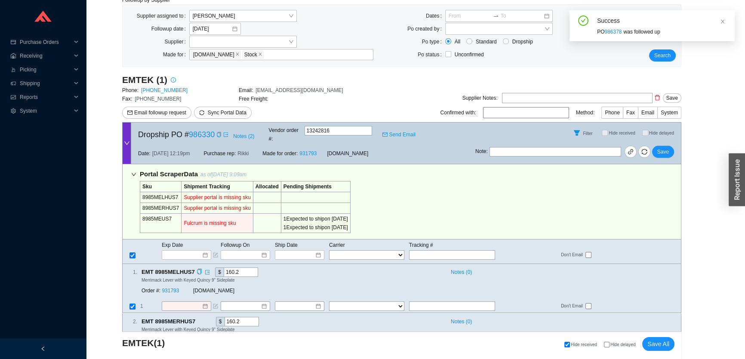
scroll to position [114, 0]
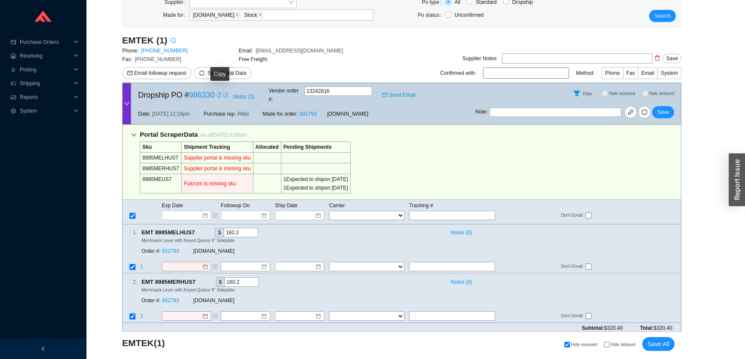
click at [219, 93] on icon "copy" at bounding box center [218, 94] width 5 height 5
click at [187, 211] on input at bounding box center [183, 215] width 37 height 9
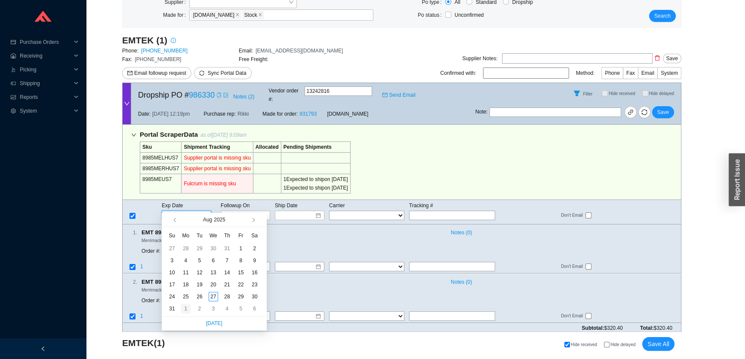
type input "9/1/2025"
drag, startPoint x: 185, startPoint y: 308, endPoint x: 189, endPoint y: 291, distance: 17.8
click at [185, 308] on div "1" at bounding box center [185, 308] width 9 height 9
type input "9/1/2025"
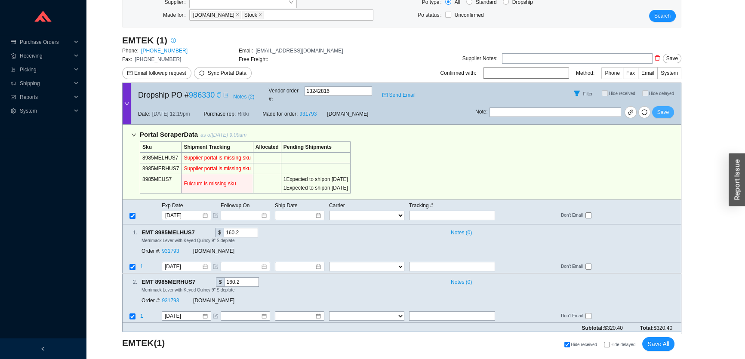
click at [668, 108] on span "Save" at bounding box center [663, 112] width 12 height 9
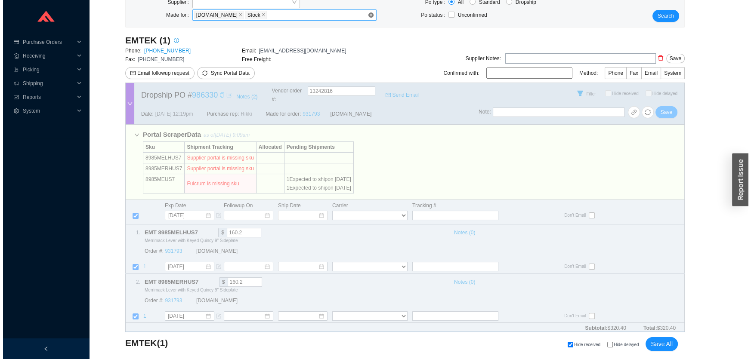
scroll to position [0, 0]
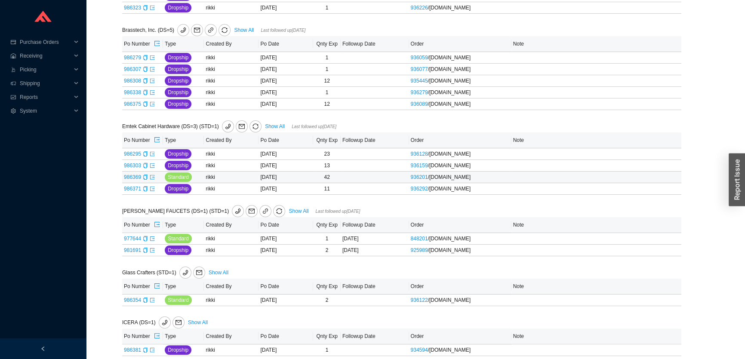
scroll to position [101, 0]
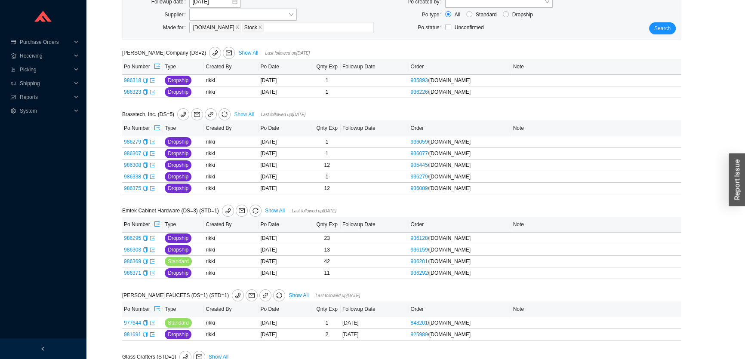
click at [240, 112] on link "Show All" at bounding box center [244, 114] width 20 height 6
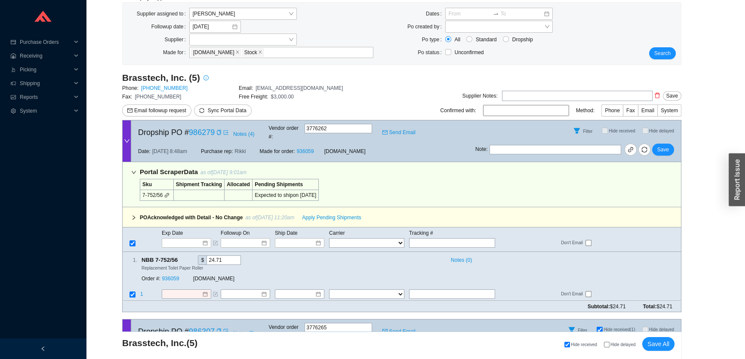
scroll to position [117, 0]
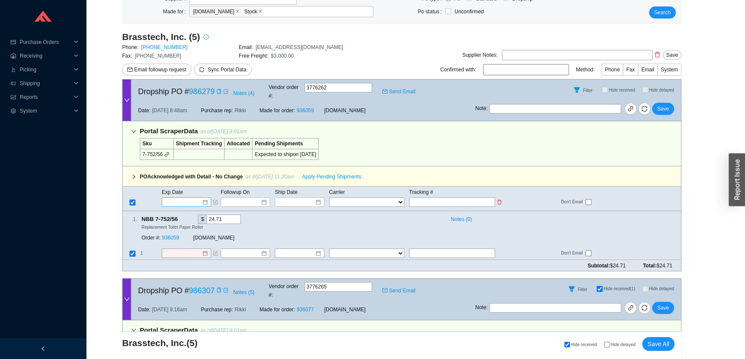
click at [187, 198] on input at bounding box center [183, 202] width 37 height 9
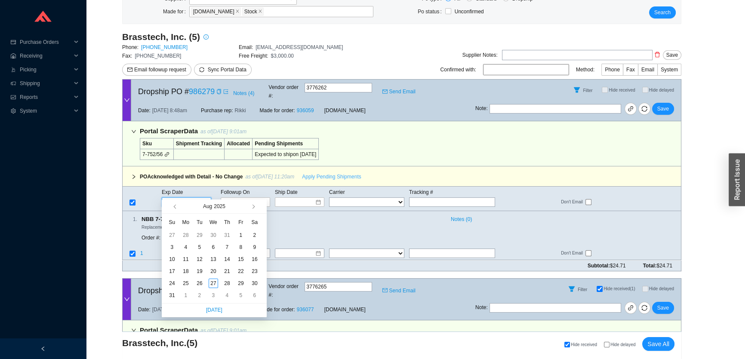
click at [334, 173] on span "Apply Pending Shipments" at bounding box center [331, 177] width 59 height 9
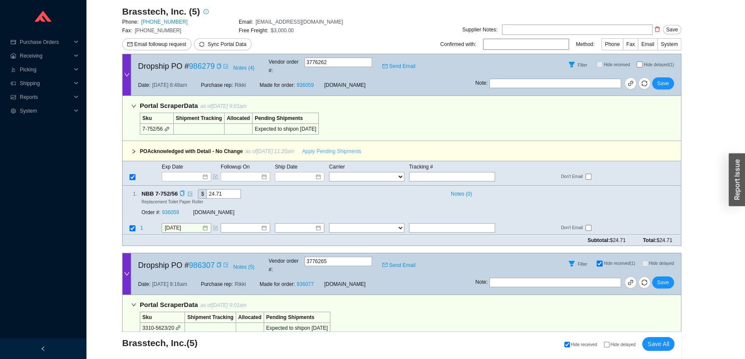
scroll to position [156, 0]
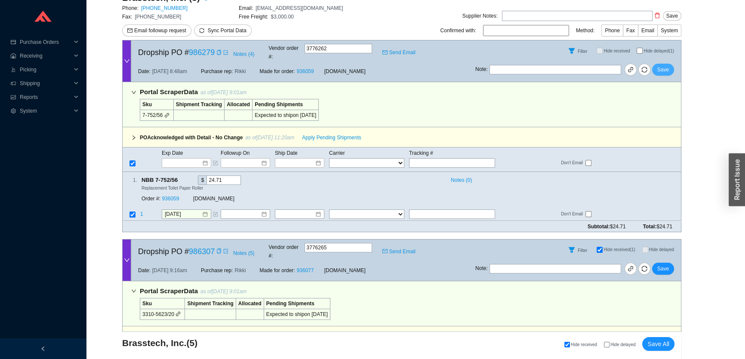
click at [662, 65] on span "Save" at bounding box center [663, 69] width 12 height 9
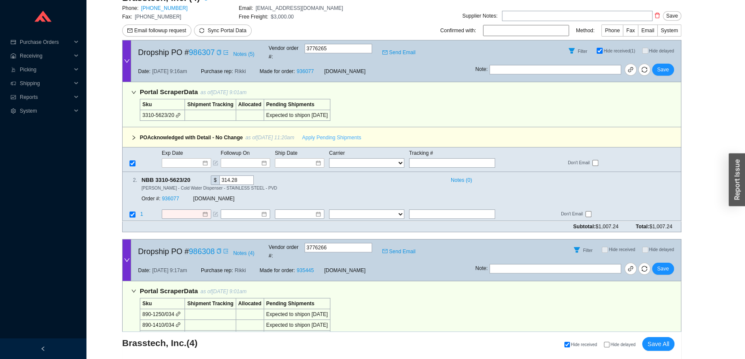
click at [324, 133] on span "Apply Pending Shipments" at bounding box center [331, 137] width 59 height 9
click at [662, 65] on span "Save" at bounding box center [663, 69] width 12 height 9
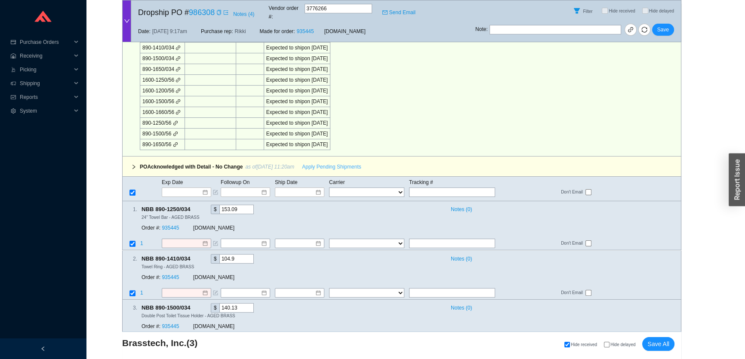
click at [345, 163] on span "Apply Pending Shipments" at bounding box center [331, 167] width 59 height 9
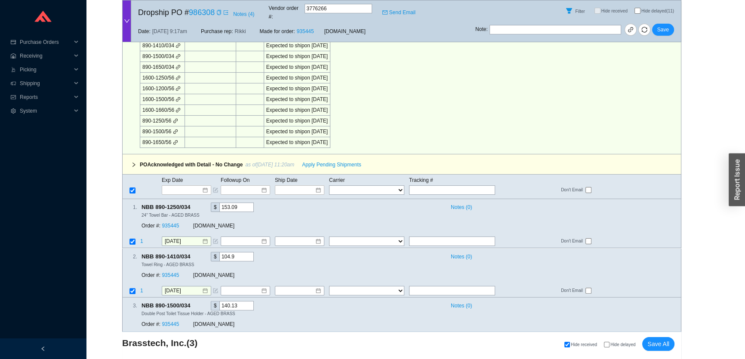
scroll to position [234, 0]
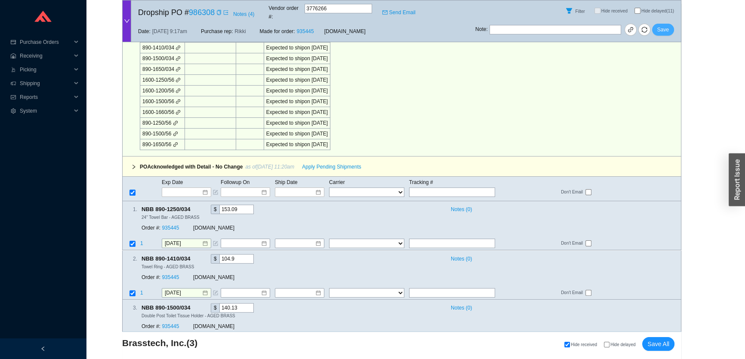
click at [667, 25] on span "Save" at bounding box center [663, 29] width 12 height 9
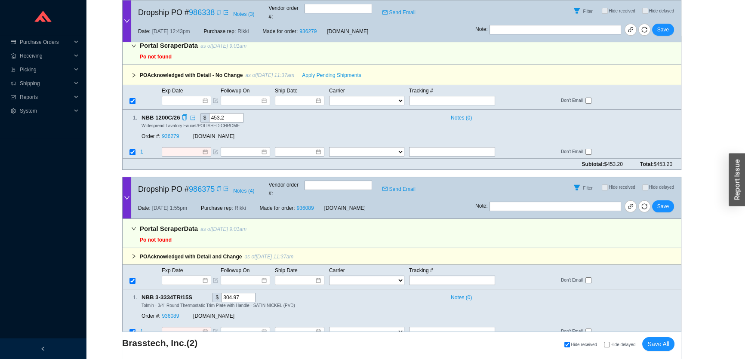
scroll to position [156, 0]
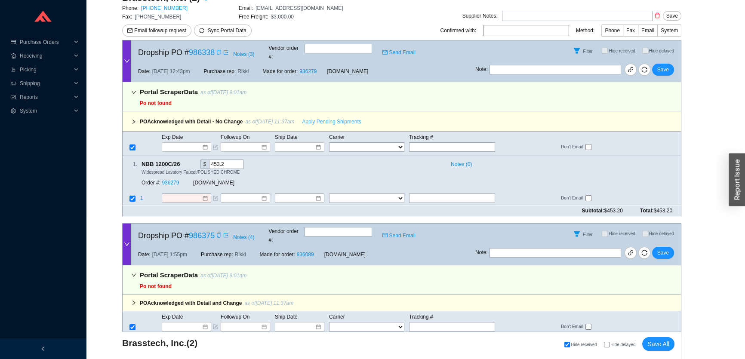
click at [323, 117] on span "Apply Pending Shipments" at bounding box center [331, 121] width 59 height 9
drag, startPoint x: 664, startPoint y: 62, endPoint x: 638, endPoint y: 64, distance: 25.9
click at [664, 65] on span "Save" at bounding box center [663, 69] width 12 height 9
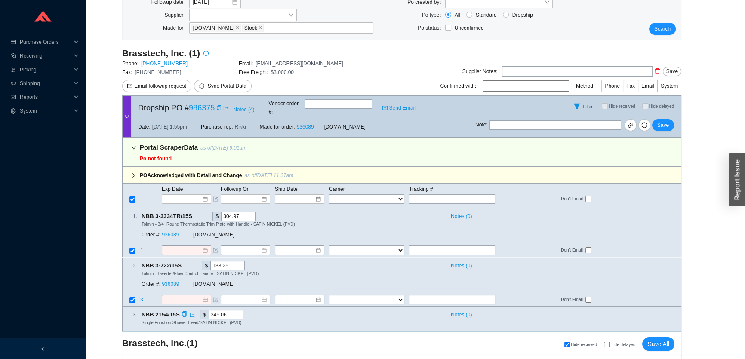
scroll to position [97, 0]
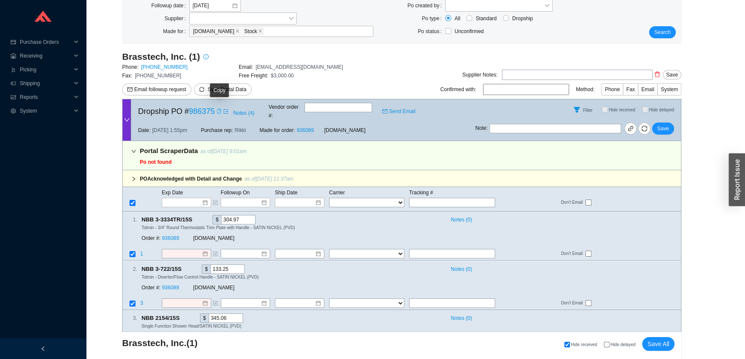
click at [219, 111] on icon "copy" at bounding box center [218, 111] width 5 height 5
click at [168, 236] on link "936089" at bounding box center [170, 239] width 17 height 6
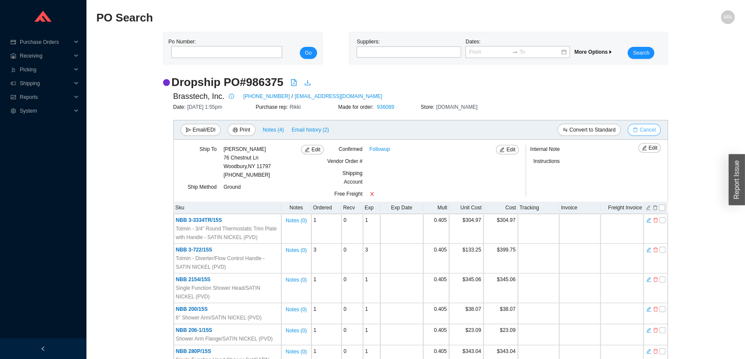
click at [643, 126] on span "Cancel" at bounding box center [648, 130] width 16 height 9
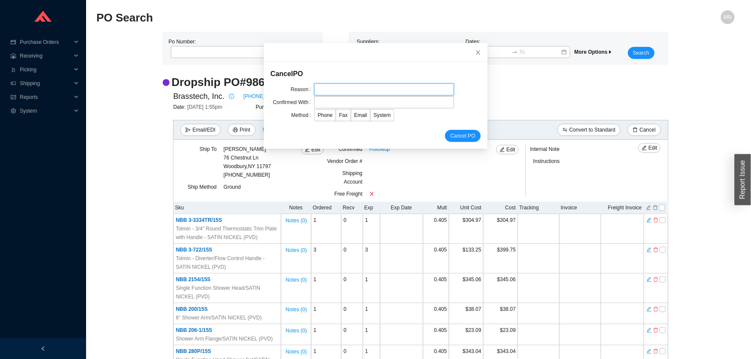
drag, startPoint x: 368, startPoint y: 86, endPoint x: 370, endPoint y: 90, distance: 4.4
click at [368, 86] on input "text" at bounding box center [384, 89] width 140 height 12
type input "customer request"
click at [365, 101] on input "text" at bounding box center [384, 102] width 140 height 12
type input "Orders"
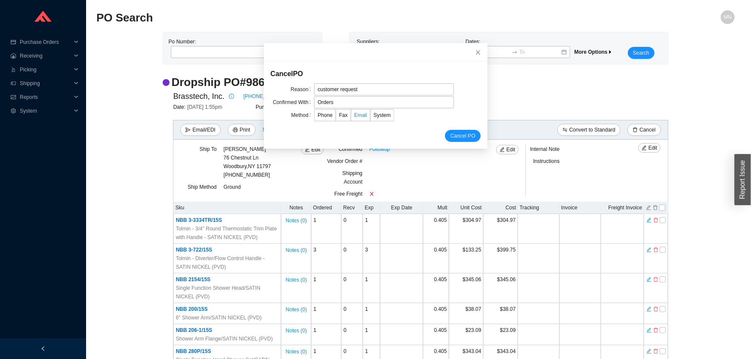
click at [354, 116] on span "Email" at bounding box center [360, 115] width 13 height 6
click at [351, 117] on input "Email" at bounding box center [351, 117] width 0 height 0
click at [454, 131] on button "Cancel PO" at bounding box center [462, 136] width 35 height 12
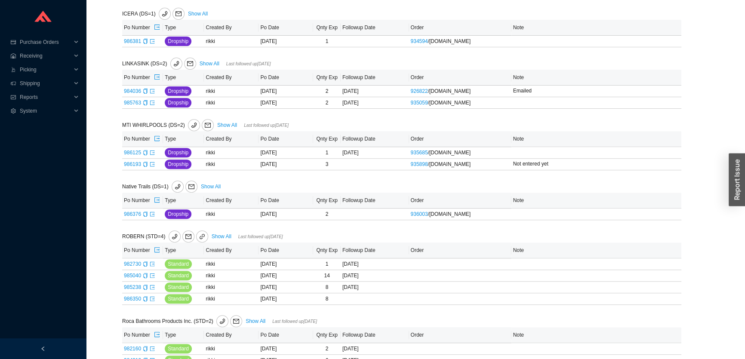
scroll to position [514, 0]
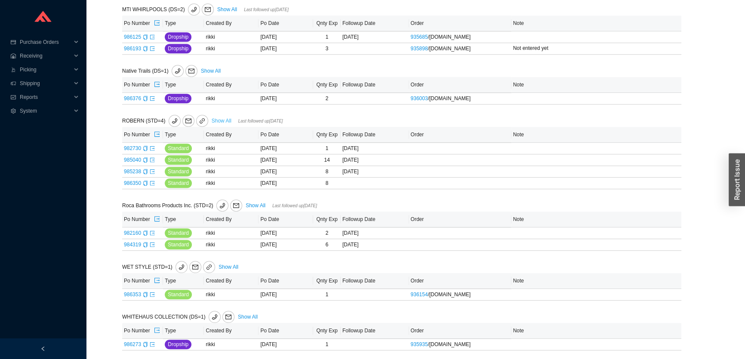
click at [212, 120] on link "Show All" at bounding box center [222, 121] width 20 height 6
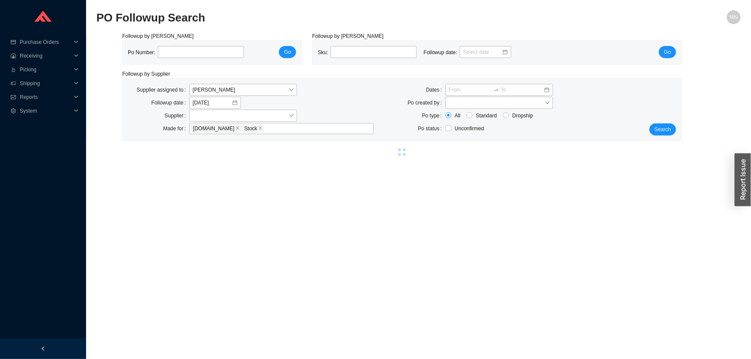
select select "86"
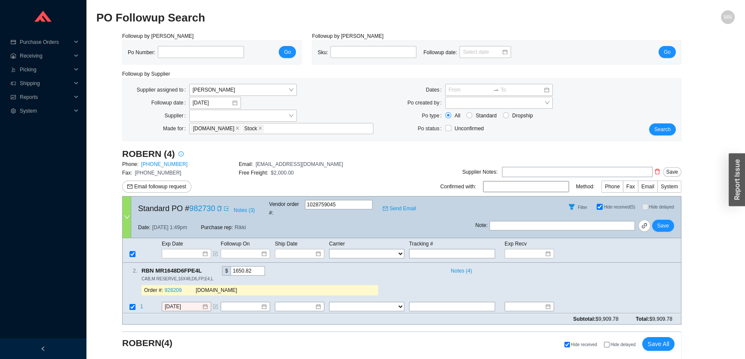
scroll to position [39, 0]
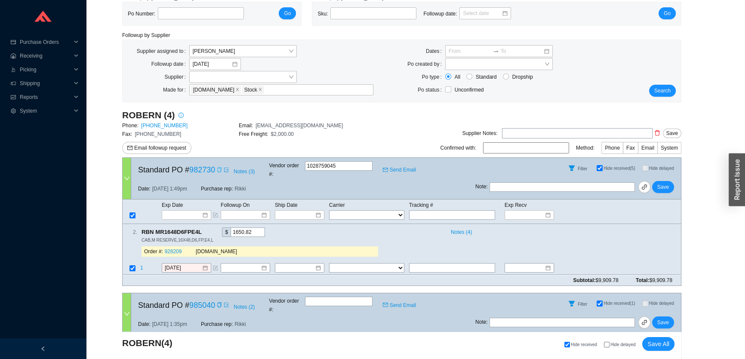
click at [219, 167] on icon "copy" at bounding box center [219, 169] width 5 height 5
click at [219, 168] on icon "copy" at bounding box center [219, 169] width 4 height 5
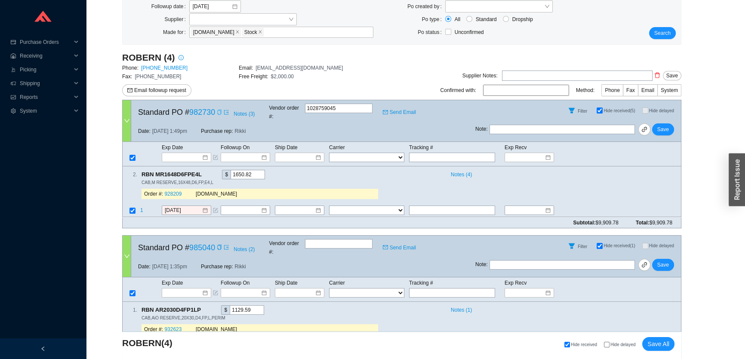
scroll to position [156, 0]
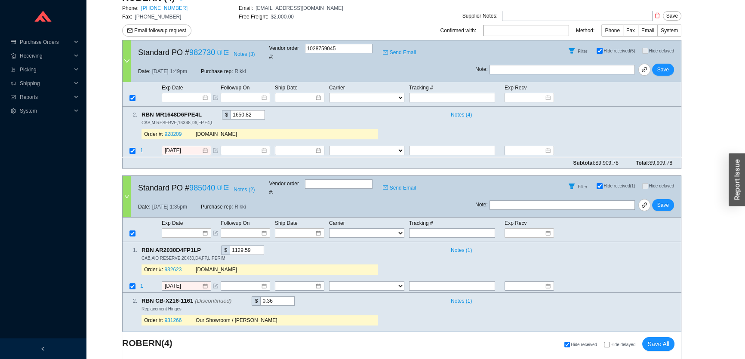
click at [218, 185] on icon "copy" at bounding box center [219, 187] width 5 height 5
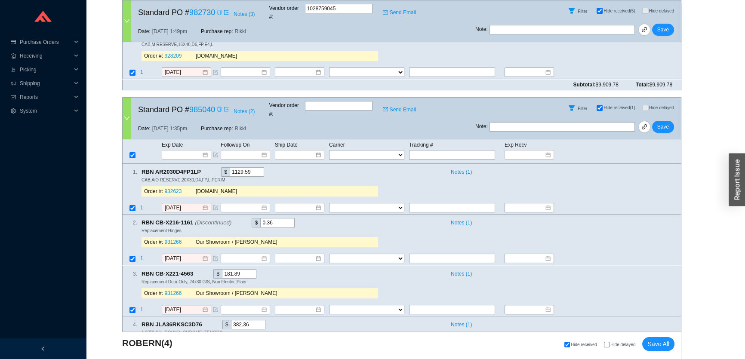
scroll to position [274, 0]
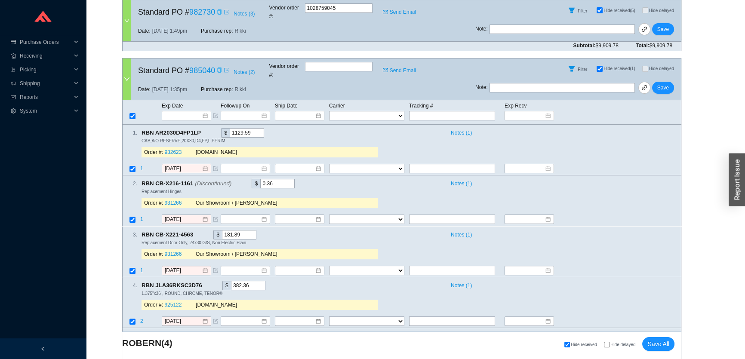
click at [219, 68] on icon "copy" at bounding box center [219, 70] width 5 height 5
click at [414, 215] on input "text" at bounding box center [452, 219] width 86 height 9
paste input "L54418264"
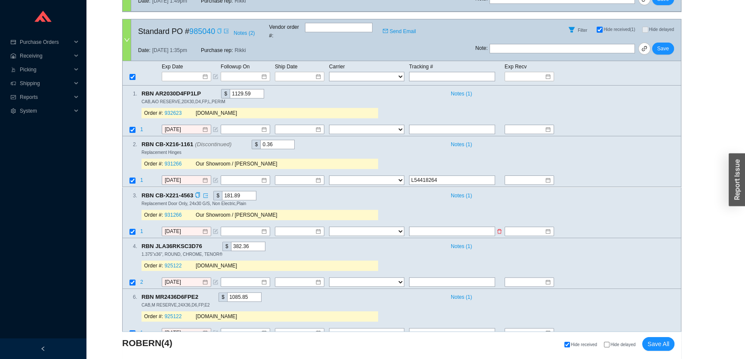
scroll to position [391, 0]
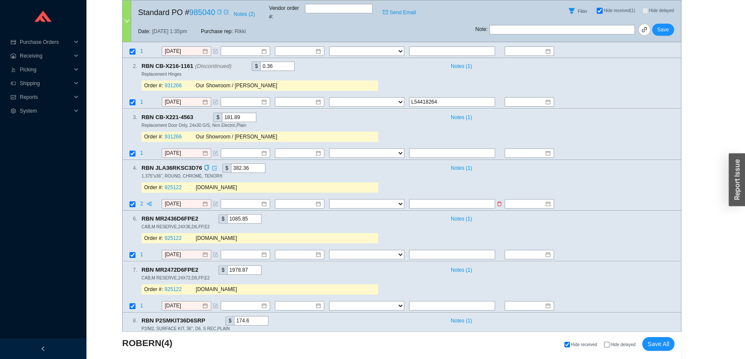
type input "L54418264"
click at [415, 199] on input "text" at bounding box center [452, 203] width 86 height 9
paste input "L54418264"
type input "L54418264"
click at [423, 250] on input "text" at bounding box center [452, 254] width 86 height 9
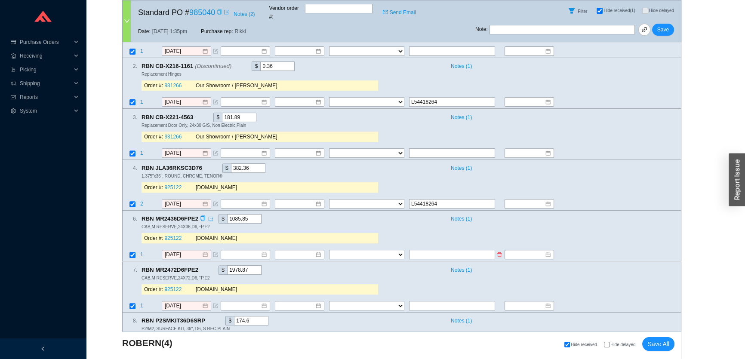
paste input "L54418264"
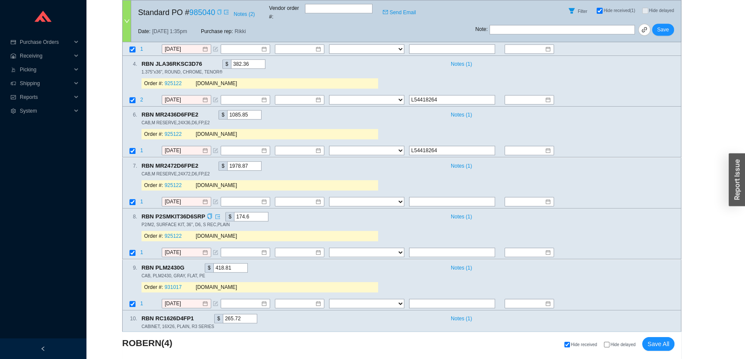
scroll to position [508, 0]
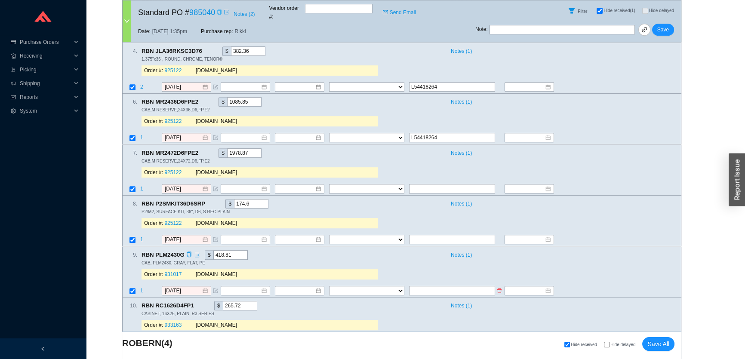
type input "L54418264"
click at [418, 286] on input "text" at bounding box center [452, 290] width 86 height 9
paste input "L54418264"
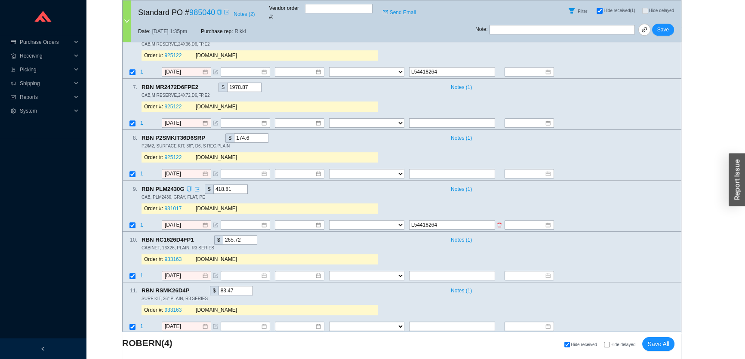
scroll to position [586, 0]
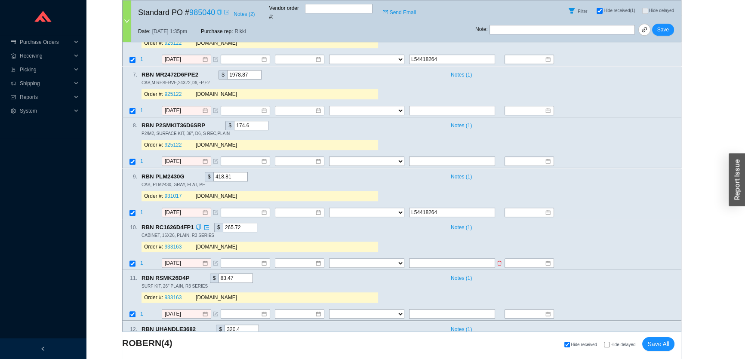
type input "L54418264"
click at [416, 259] on input "text" at bounding box center [452, 263] width 86 height 9
paste input "L54418264"
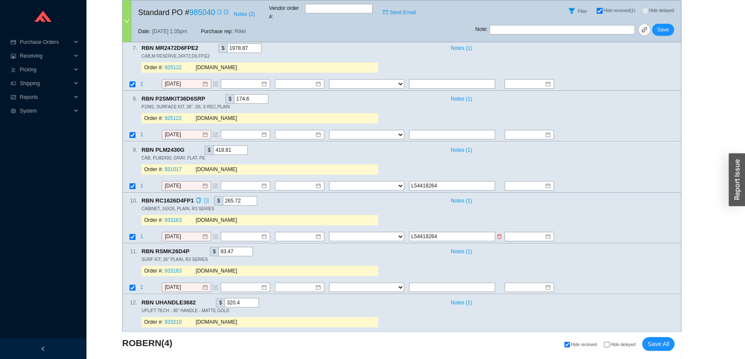
scroll to position [625, 0]
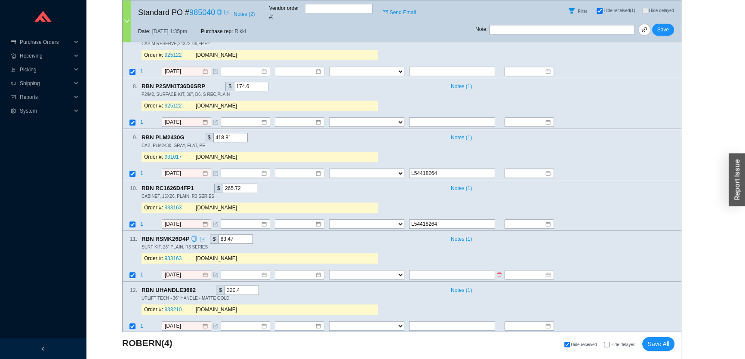
type input "L54418264"
click at [419, 271] on input "text" at bounding box center [452, 275] width 86 height 9
paste input "L54418264"
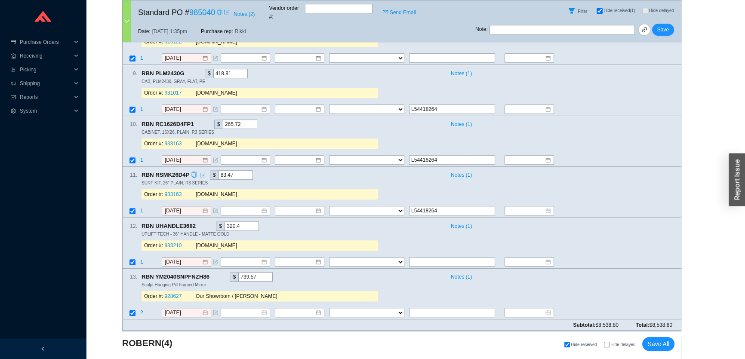
scroll to position [704, 0]
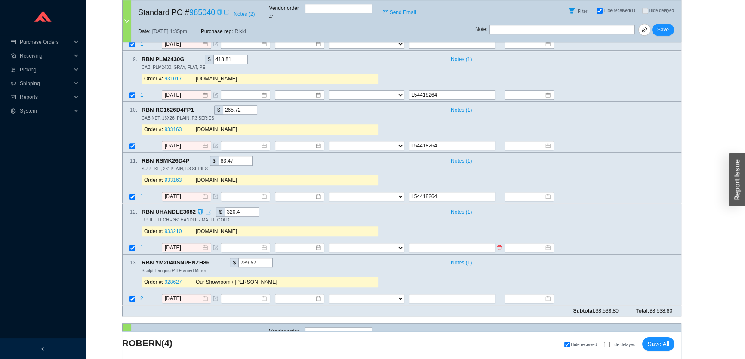
type input "L54418264"
click at [426, 243] on input "text" at bounding box center [452, 247] width 86 height 9
paste input "L54418264"
type input "L54418264"
click at [435, 294] on input "text" at bounding box center [452, 298] width 86 height 9
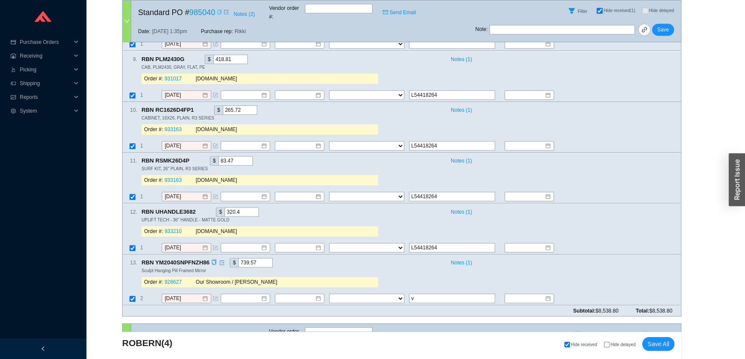
drag, startPoint x: 435, startPoint y: 284, endPoint x: 387, endPoint y: 278, distance: 48.9
click at [387, 278] on div "13 . RBN YM2040SNPFNZH86 $ 739.57 Notes ( 1 ) Sculpt Hanging Pill Framed Mirror…" at bounding box center [401, 280] width 559 height 51
paste input "L54418264"
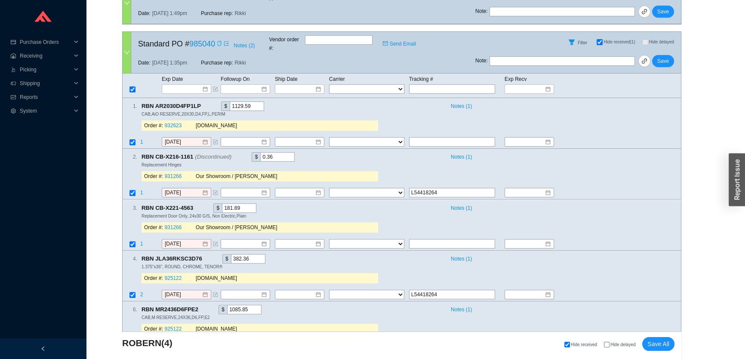
scroll to position [234, 0]
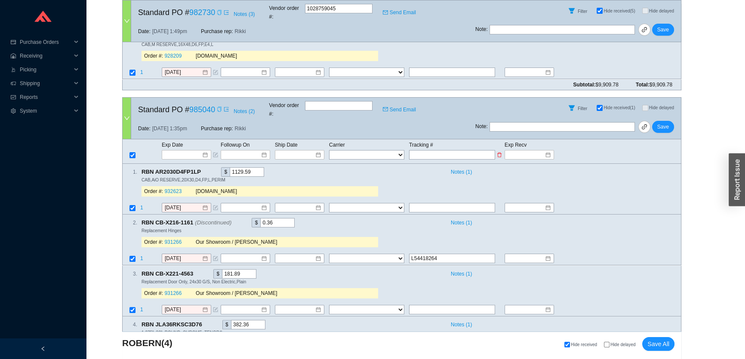
type input "L54418264"
click at [352, 150] on select "FedEx UPS ---------------- 2 Day Transportation INC A&B Freight A. Duie Pyle AA…" at bounding box center [366, 154] width 75 height 9
select select "86"
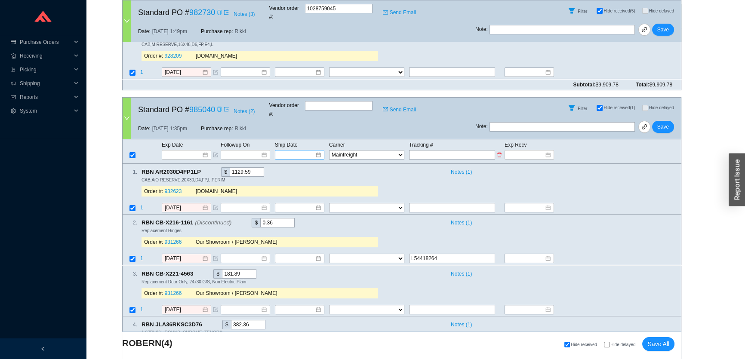
select select "86"
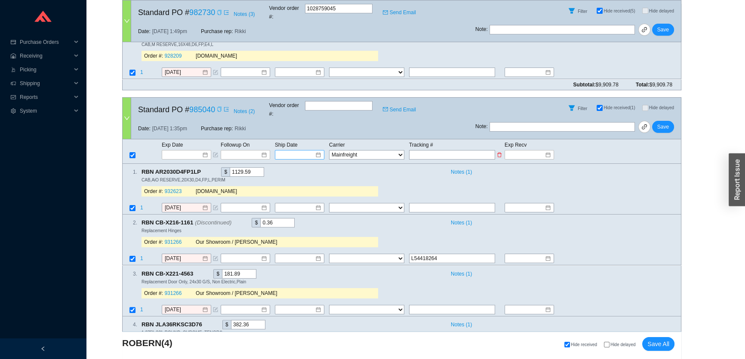
select select "86"
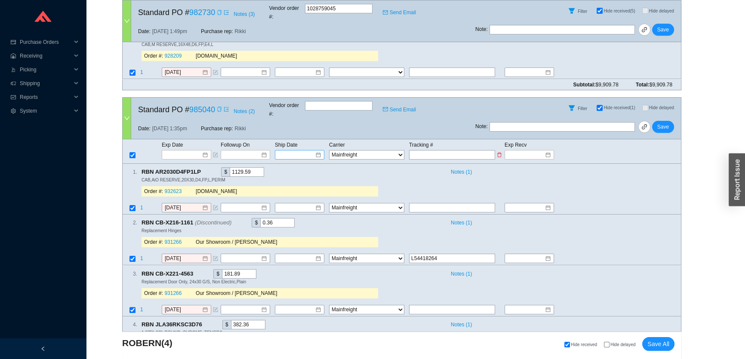
click at [297, 151] on input at bounding box center [296, 155] width 37 height 9
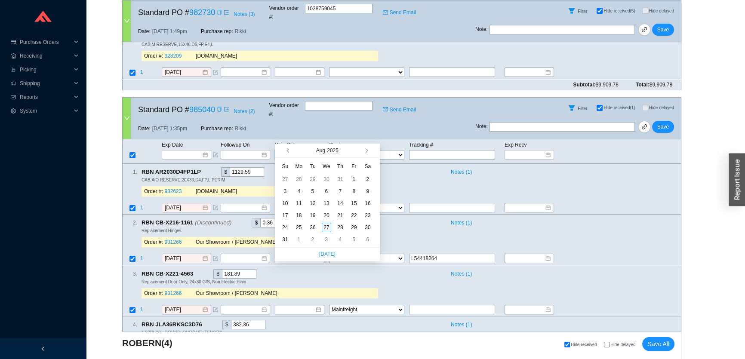
type input "8/27/2025"
drag, startPoint x: 327, startPoint y: 226, endPoint x: 305, endPoint y: 169, distance: 60.2
click at [327, 226] on div "27" at bounding box center [326, 227] width 9 height 9
type input "8/27/2025"
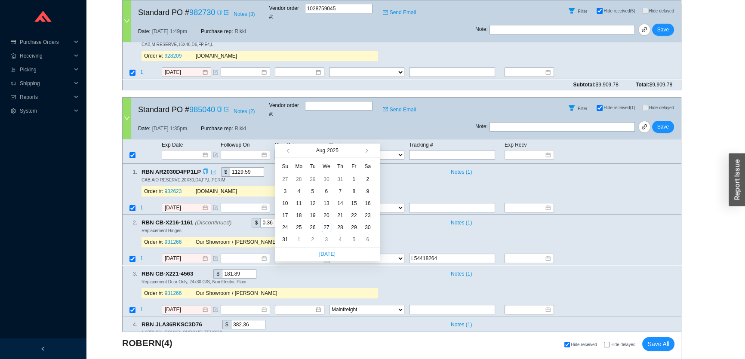
type input "8/27/2025"
type input "[DATE]"
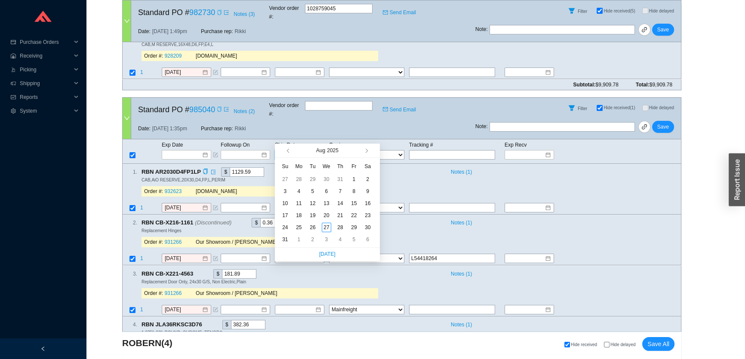
type input "[DATE]"
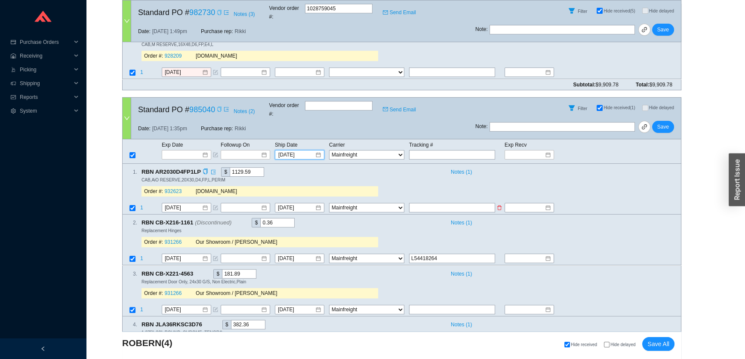
click at [499, 205] on icon "delete" at bounding box center [499, 207] width 5 height 5
select select
click at [180, 203] on input "8/26/2025" at bounding box center [183, 207] width 37 height 9
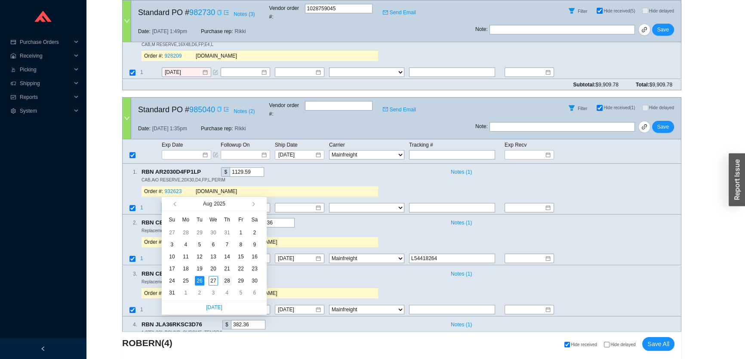
type input "8/28/2025"
click at [227, 278] on div "28" at bounding box center [226, 280] width 9 height 9
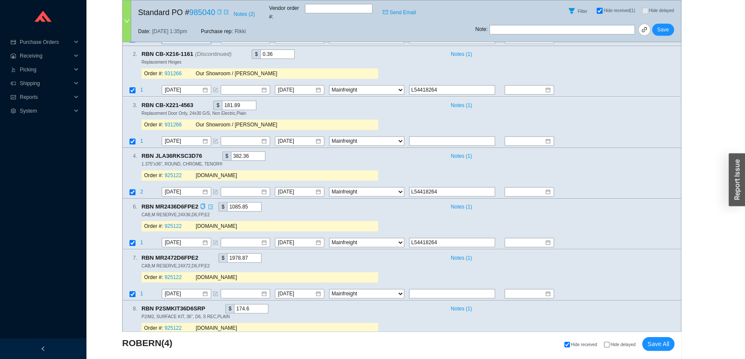
scroll to position [391, 0]
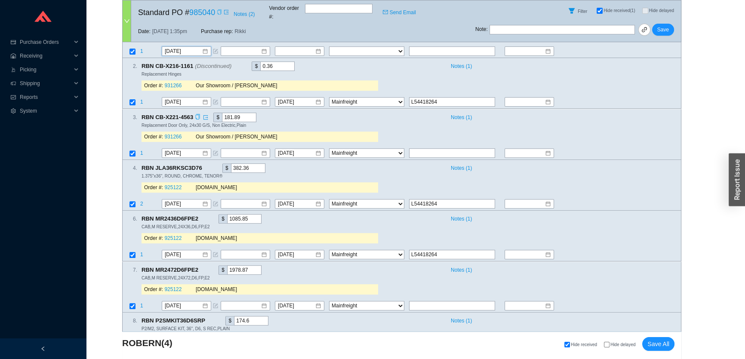
click at [197, 114] on icon "copy" at bounding box center [198, 117] width 6 height 6
drag, startPoint x: 444, startPoint y: 82, endPoint x: 379, endPoint y: 84, distance: 65.0
click at [379, 97] on tr "1 8/26/2025 8/27/2025 FedEx UPS ---------------- 2 Day Transportation INC A&B F…" at bounding box center [402, 103] width 558 height 12
click at [426, 148] on input "text" at bounding box center [452, 152] width 86 height 9
paste input "L54418264"
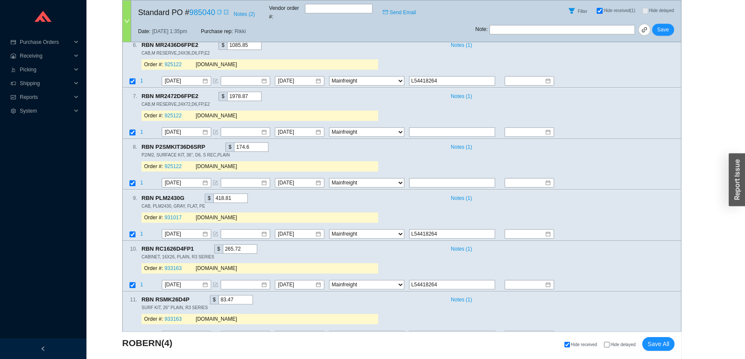
scroll to position [625, 0]
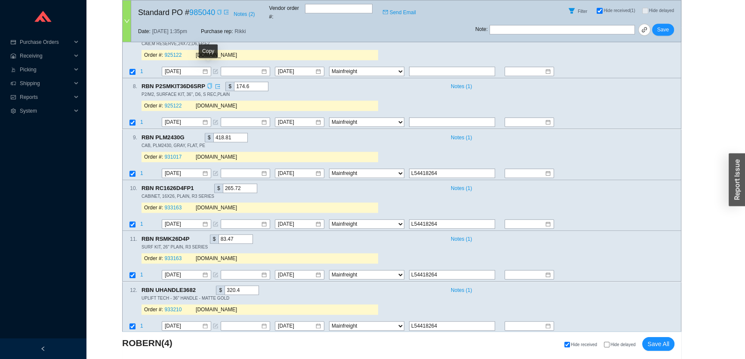
type input "L54418264"
click at [208, 83] on icon "copy" at bounding box center [210, 86] width 6 height 6
drag, startPoint x: 413, startPoint y: 159, endPoint x: 391, endPoint y: 160, distance: 21.5
click at [391, 168] on tr "1 8/26/2025 8/27/2025 FedEx UPS ---------------- 2 Day Transportation INC A&B F…" at bounding box center [402, 174] width 558 height 12
click at [422, 118] on input "text" at bounding box center [452, 122] width 86 height 9
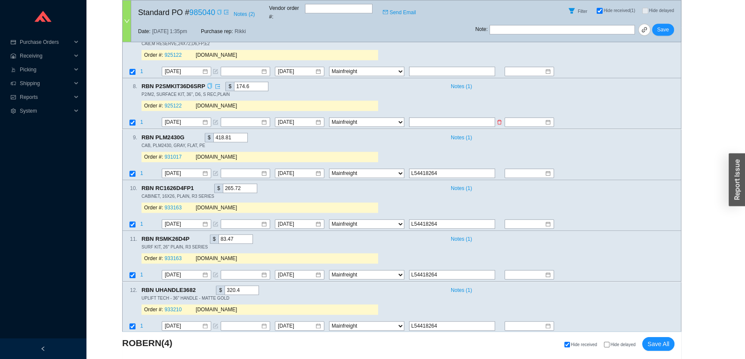
paste input "L54418264"
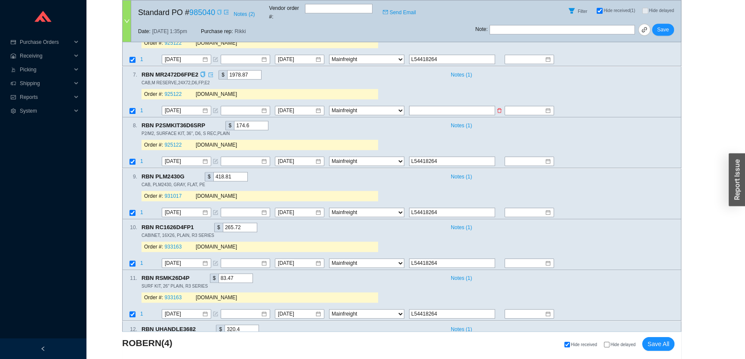
type input "L54418264"
click at [421, 106] on input "text" at bounding box center [452, 110] width 86 height 9
paste input "L54418264"
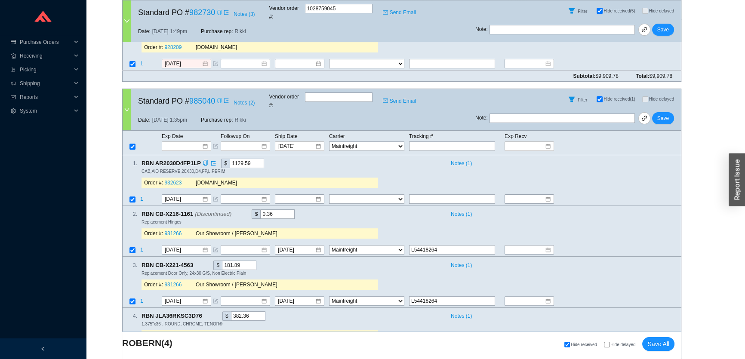
scroll to position [234, 0]
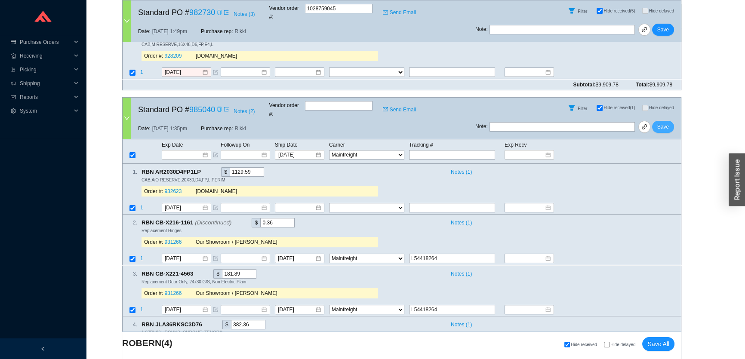
type input "L54418264"
click at [663, 123] on span "Save" at bounding box center [663, 127] width 12 height 9
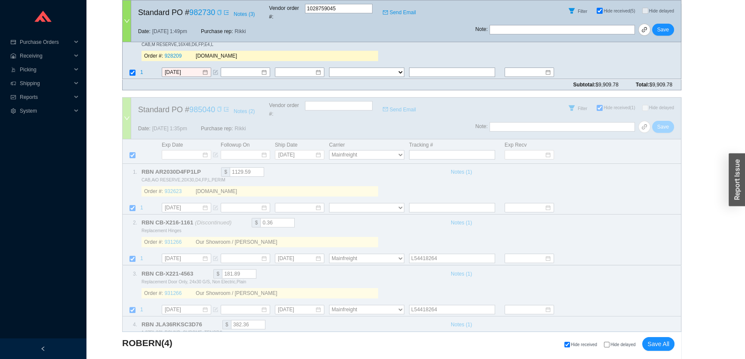
select select "86"
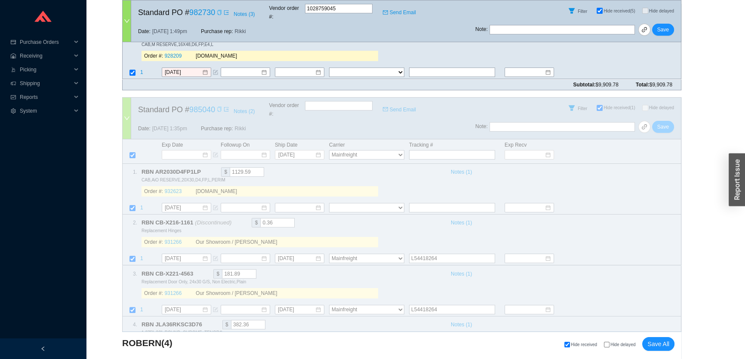
select select "86"
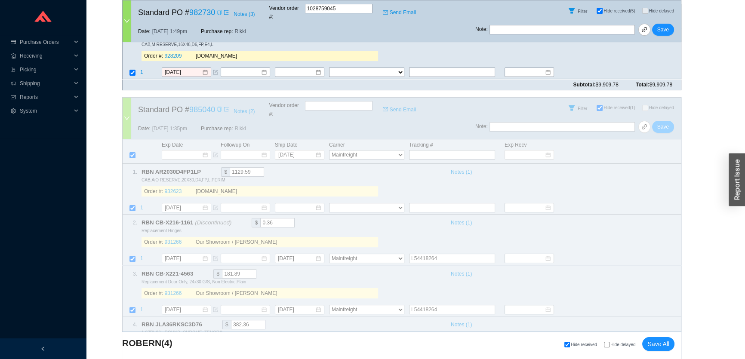
select select "86"
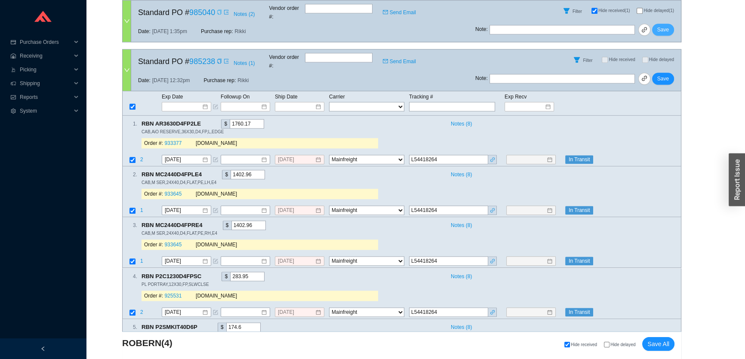
scroll to position [977, 0]
click at [219, 59] on icon "copy" at bounding box center [219, 61] width 5 height 5
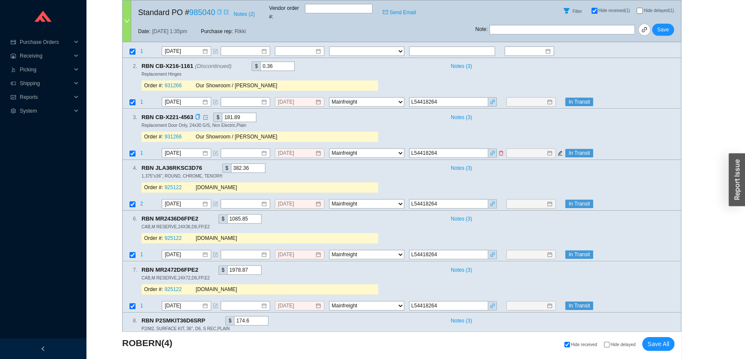
scroll to position [274, 0]
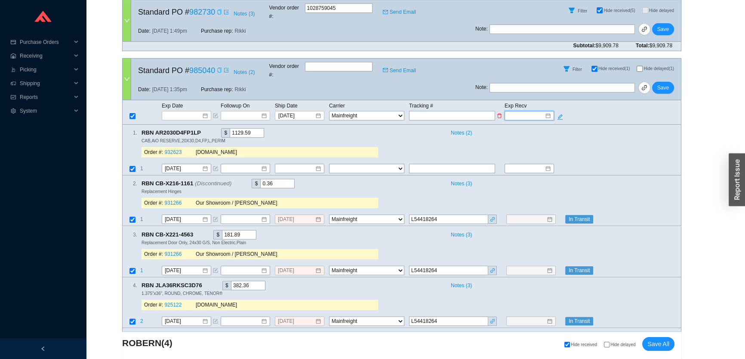
click at [529, 111] on input at bounding box center [526, 115] width 37 height 9
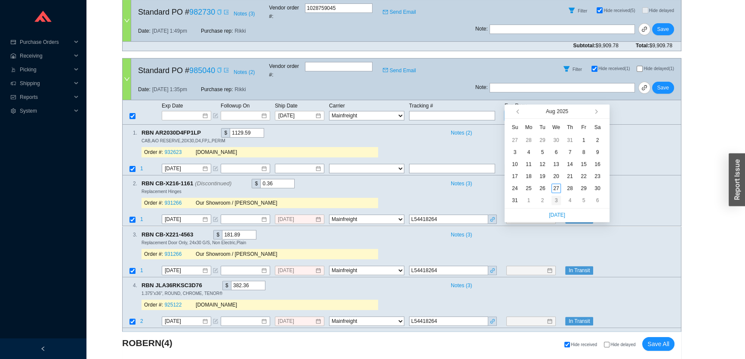
type input "9/3/2025"
drag, startPoint x: 558, startPoint y: 201, endPoint x: 572, endPoint y: 163, distance: 40.4
click at [557, 201] on div "3" at bounding box center [556, 200] width 9 height 9
type input "9/3/2025"
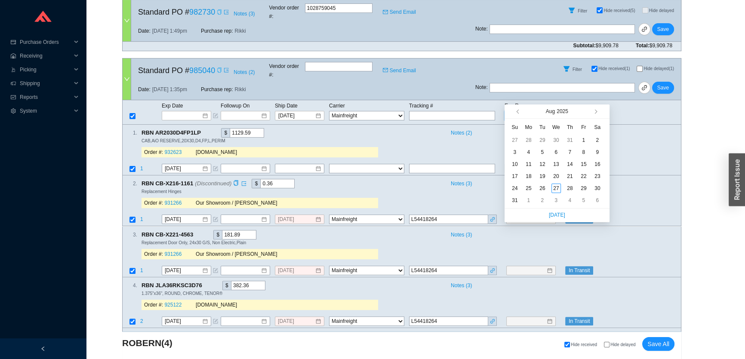
type input "9/3/2025"
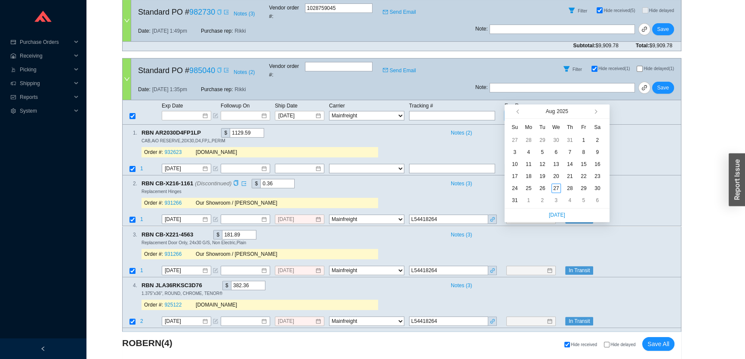
type input "9/3/2025"
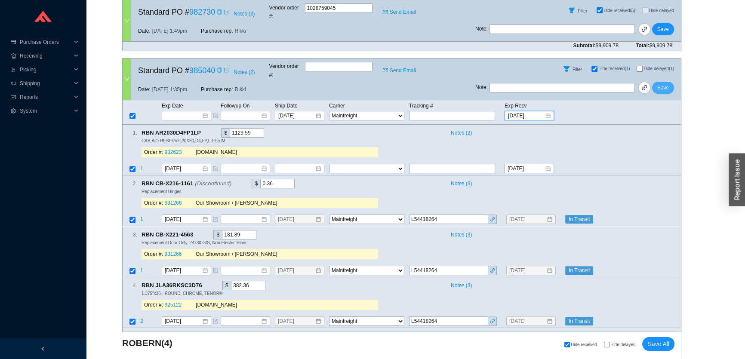
click at [662, 83] on span "Save" at bounding box center [663, 87] width 12 height 9
click at [664, 83] on span "Save" at bounding box center [663, 87] width 12 height 9
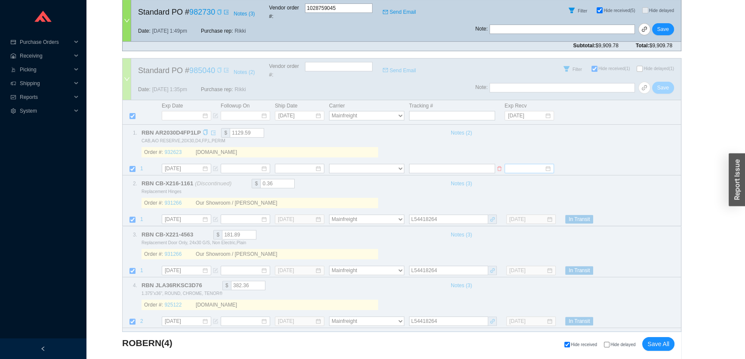
select select "86"
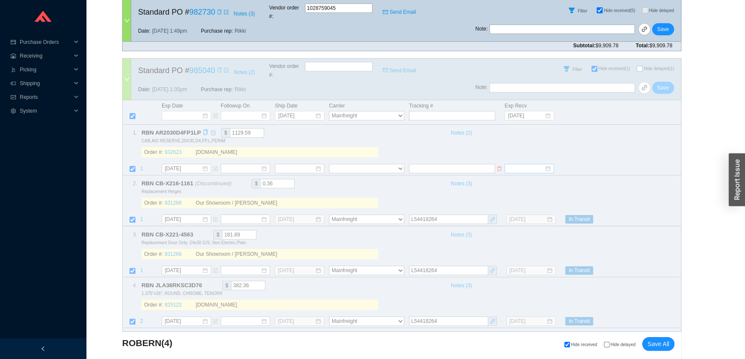
select select "86"
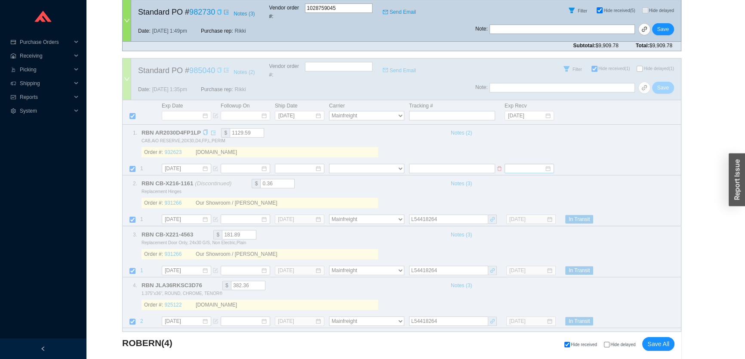
select select "86"
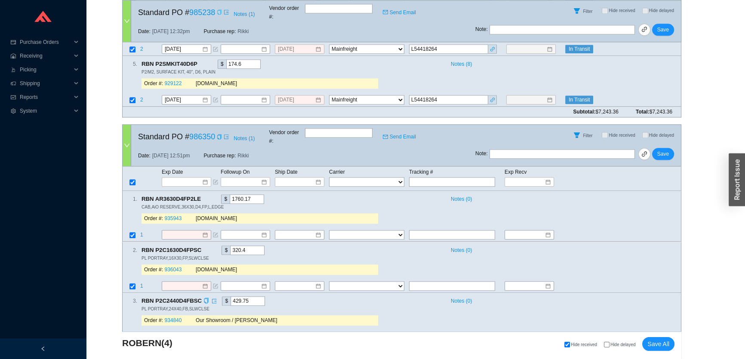
scroll to position [1200, 0]
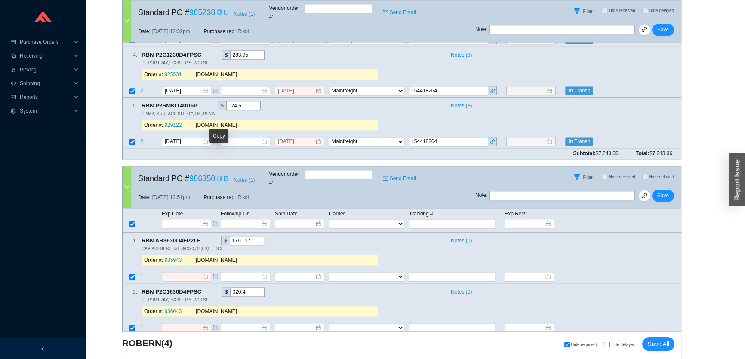
click at [217, 176] on icon "copy" at bounding box center [219, 178] width 5 height 5
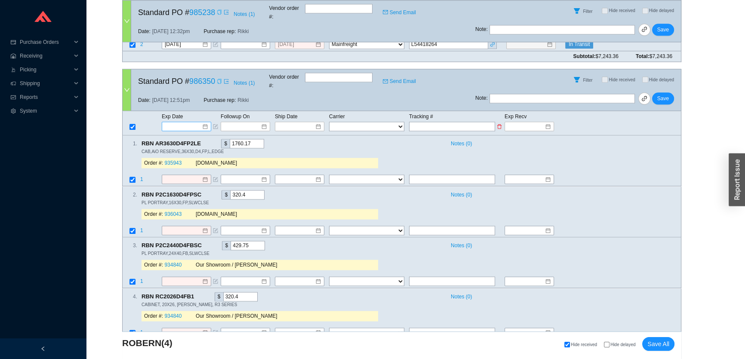
scroll to position [1278, 0]
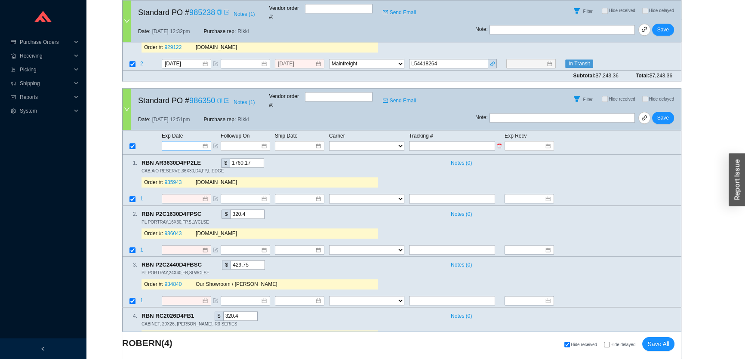
click at [191, 142] on input at bounding box center [183, 146] width 37 height 9
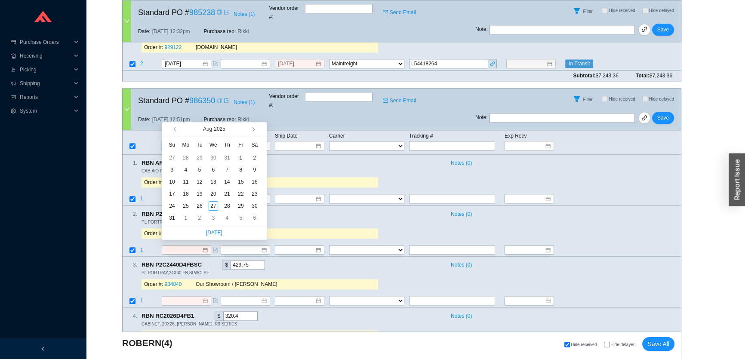
type input "8/2/2025"
click at [252, 129] on span "button" at bounding box center [252, 129] width 4 height 4
type input "9/9/2025"
click at [197, 167] on div "9" at bounding box center [199, 169] width 9 height 9
type input "9/9/2025"
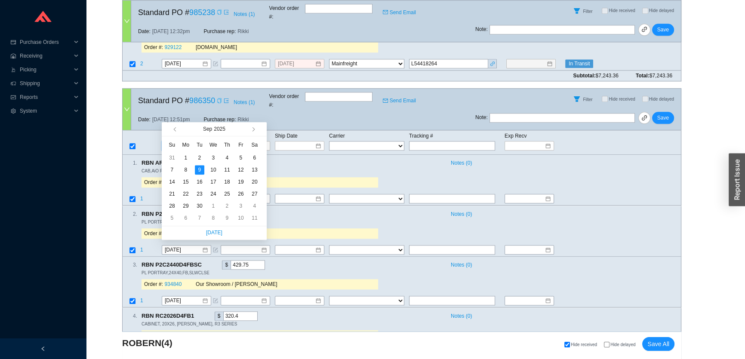
type input "9/9/2025"
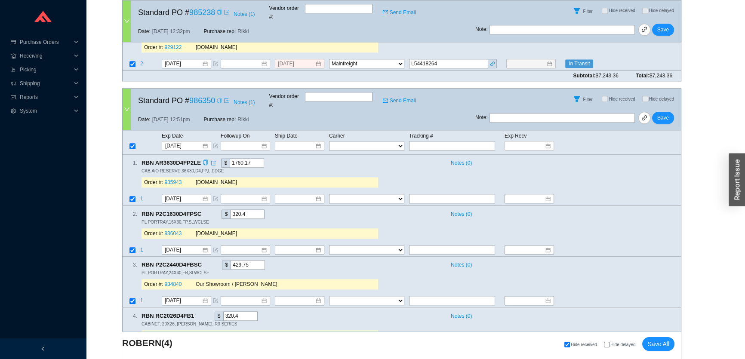
click at [314, 158] on div "RBN AR3630D4FP2LE $ 1760.17" at bounding box center [292, 162] width 301 height 9
drag, startPoint x: 185, startPoint y: 268, endPoint x: 191, endPoint y: 270, distance: 6.7
click at [185, 297] on input "9/9/2025" at bounding box center [183, 301] width 37 height 9
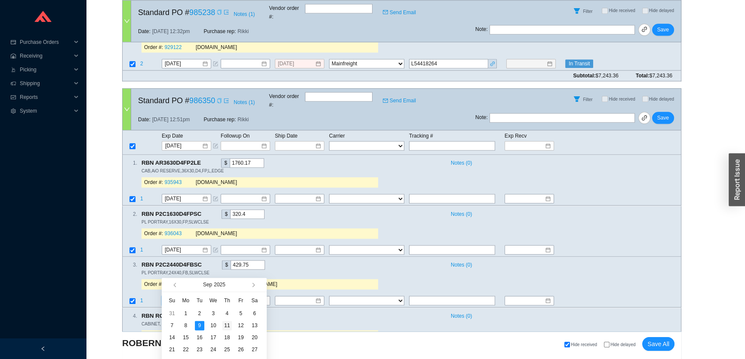
type input "9/11/2025"
click at [225, 325] on div "11" at bounding box center [226, 325] width 9 height 9
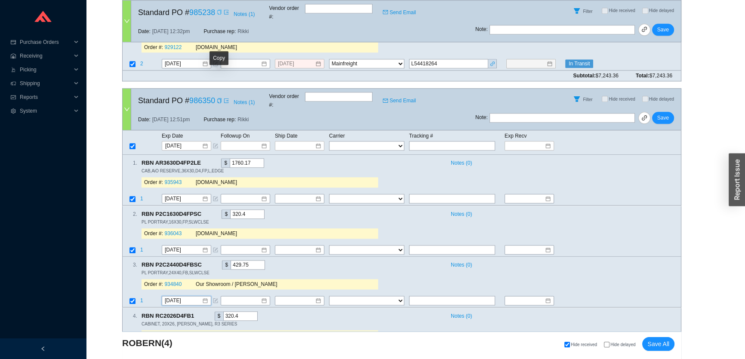
drag, startPoint x: 219, startPoint y: 74, endPoint x: 222, endPoint y: 80, distance: 6.2
click at [219, 98] on icon "copy" at bounding box center [219, 100] width 5 height 5
click at [662, 114] on span "Save" at bounding box center [663, 118] width 12 height 9
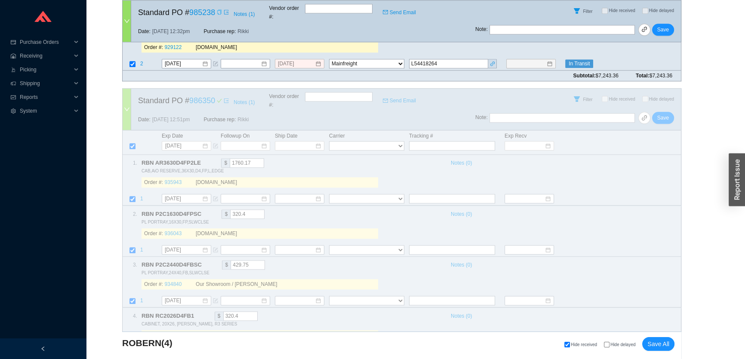
scroll to position [1012, 0]
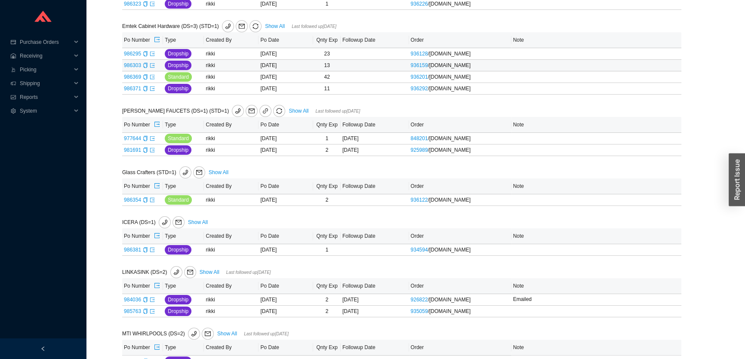
scroll to position [195, 0]
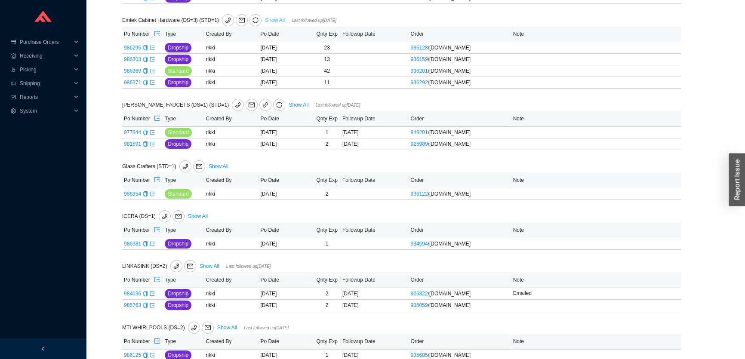
click at [279, 17] on link "Show All" at bounding box center [275, 20] width 20 height 6
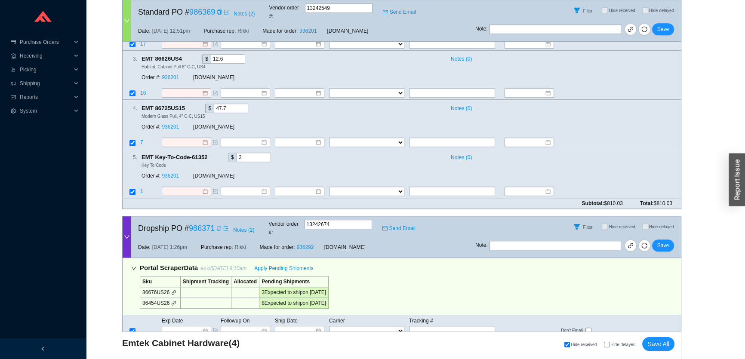
scroll to position [1031, 0]
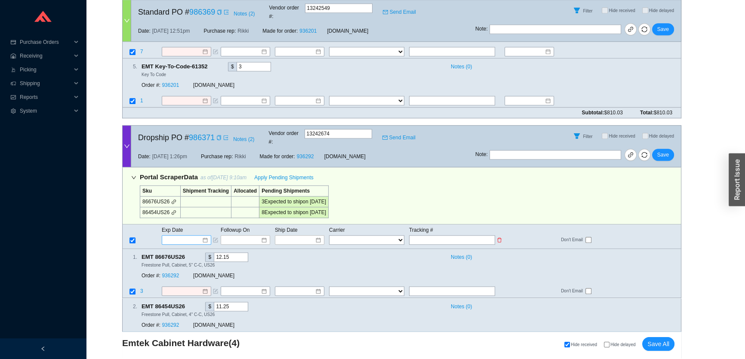
click at [180, 236] on input at bounding box center [183, 240] width 37 height 9
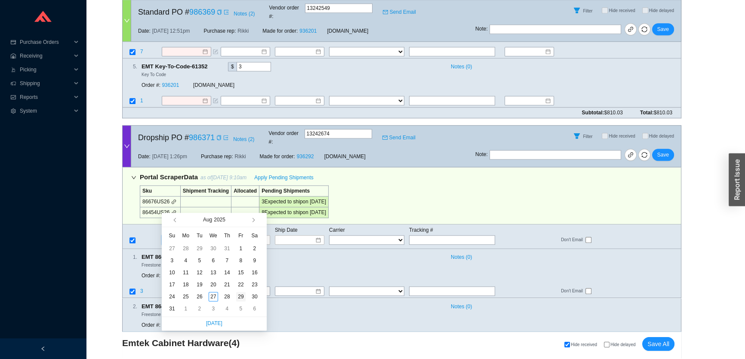
type input "8/29/2025"
click at [244, 296] on div "29" at bounding box center [240, 296] width 9 height 9
type input "8/29/2025"
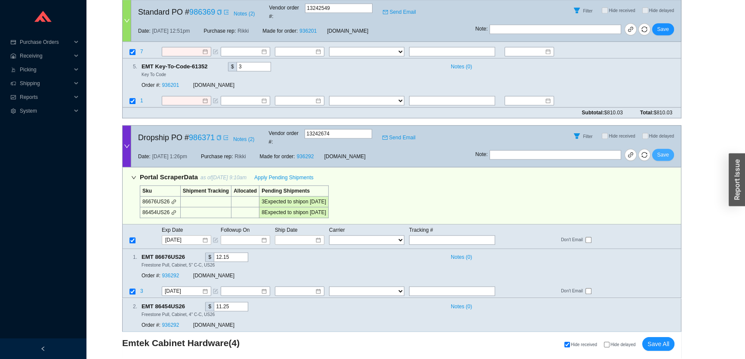
click at [664, 151] on span "Save" at bounding box center [663, 155] width 12 height 9
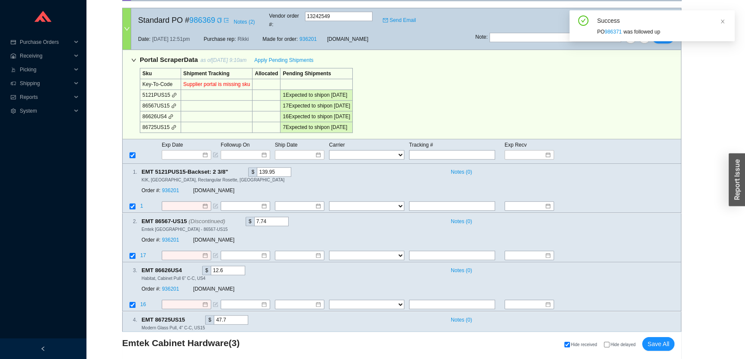
scroll to position [721, 0]
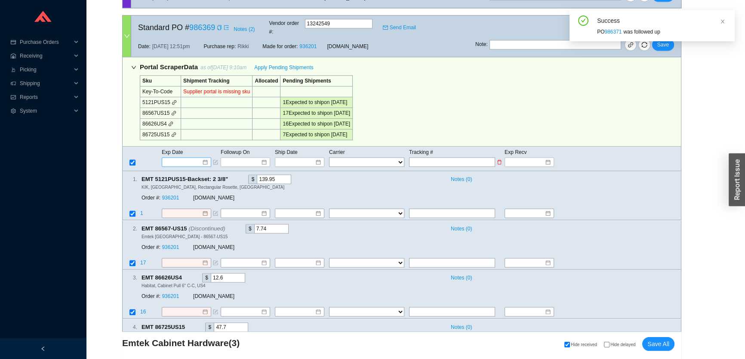
click at [205, 158] on div at bounding box center [186, 162] width 43 height 9
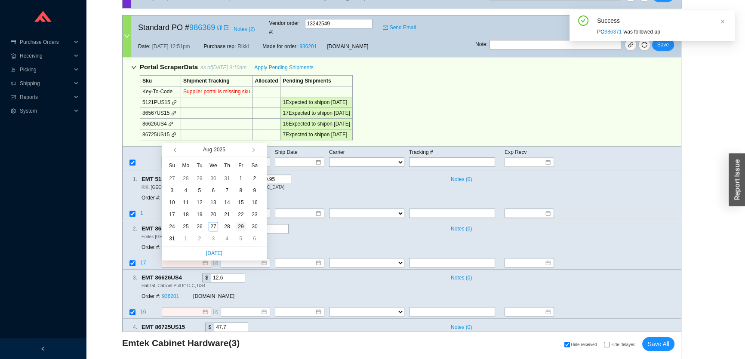
type input "8/29/2025"
click at [239, 224] on div "29" at bounding box center [240, 226] width 9 height 9
type input "8/29/2025"
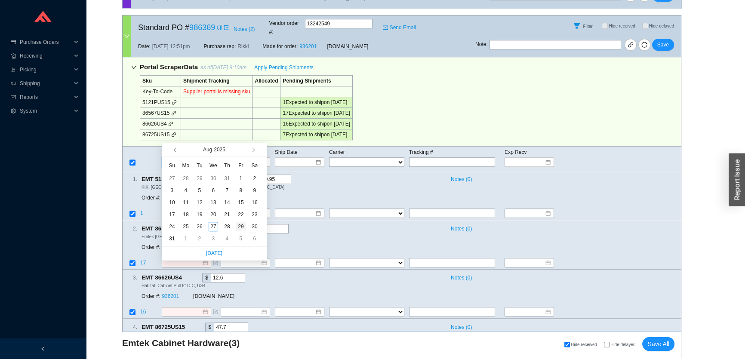
type input "8/29/2025"
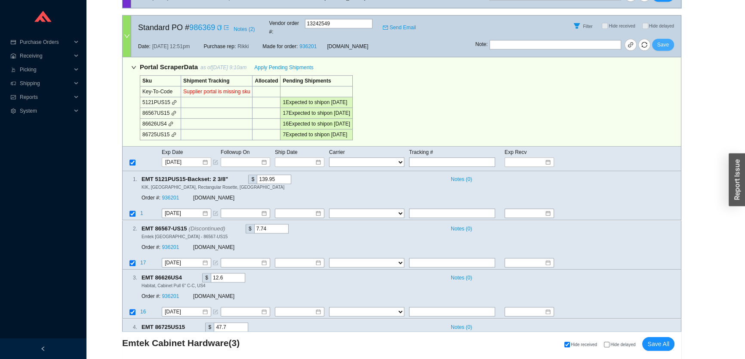
click at [663, 40] on span "Save" at bounding box center [663, 44] width 12 height 9
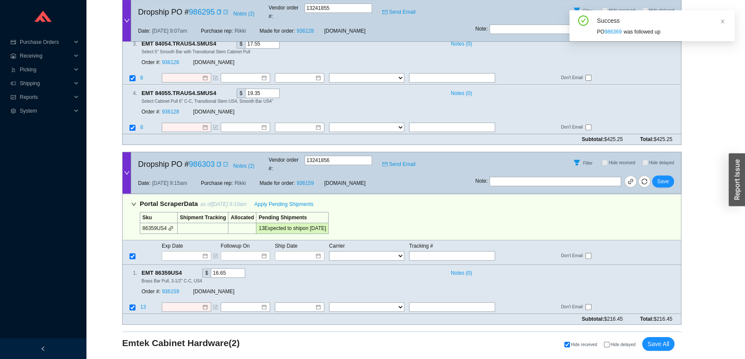
scroll to position [387, 0]
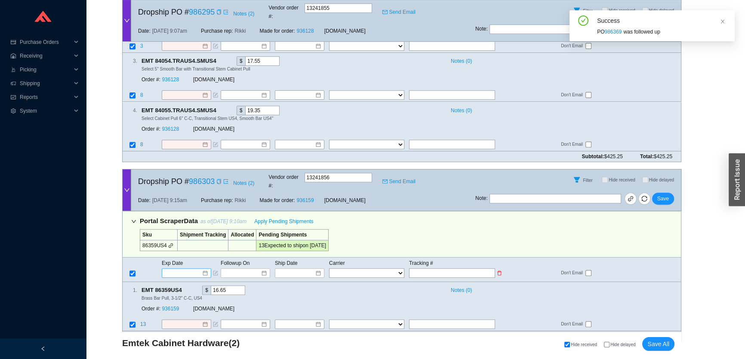
click at [185, 269] on input at bounding box center [183, 273] width 37 height 9
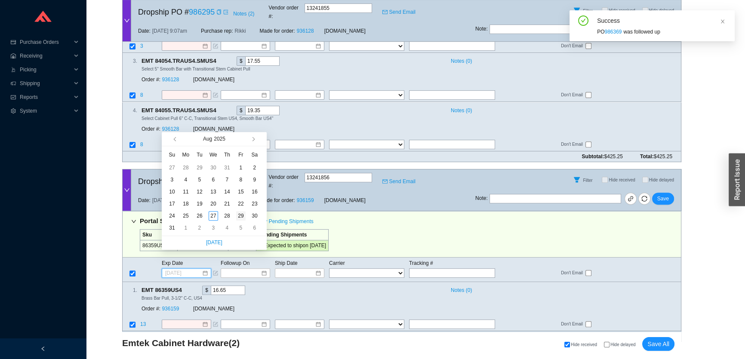
type input "8/29/2025"
click at [242, 214] on div "29" at bounding box center [240, 215] width 9 height 9
type input "8/29/2025"
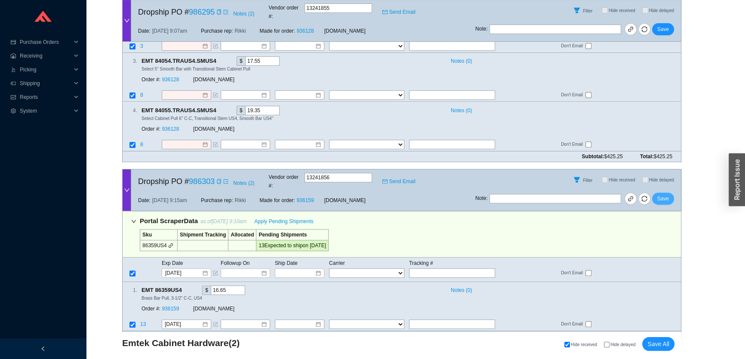
click at [663, 194] on span "Save" at bounding box center [663, 198] width 12 height 9
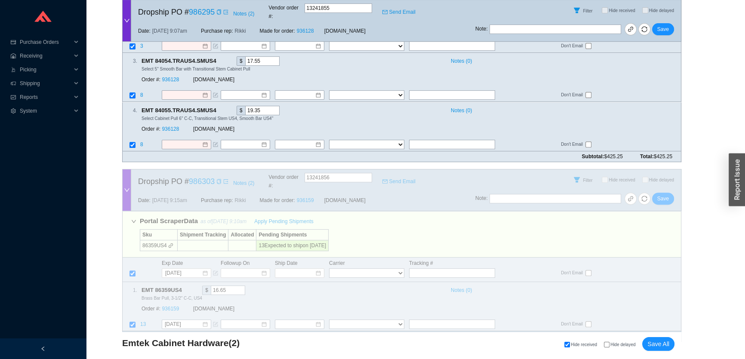
scroll to position [216, 0]
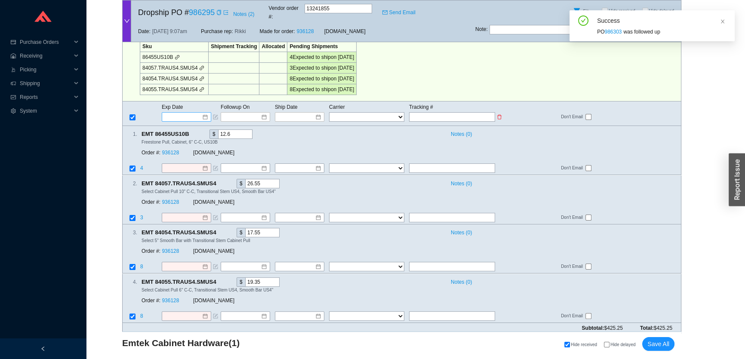
click at [195, 113] on input at bounding box center [183, 117] width 37 height 9
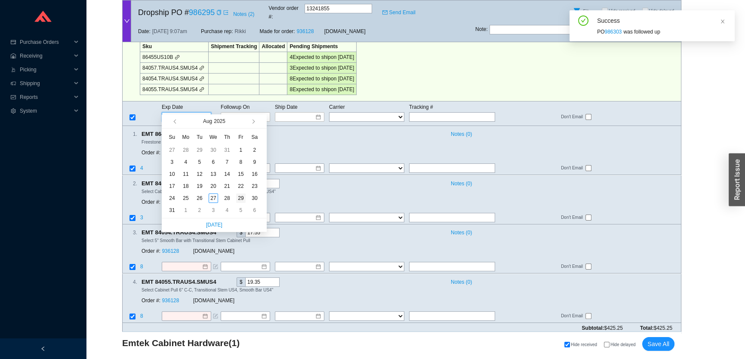
type input "8/29/2025"
click at [241, 199] on div "29" at bounding box center [240, 198] width 9 height 9
type input "[DATE]"
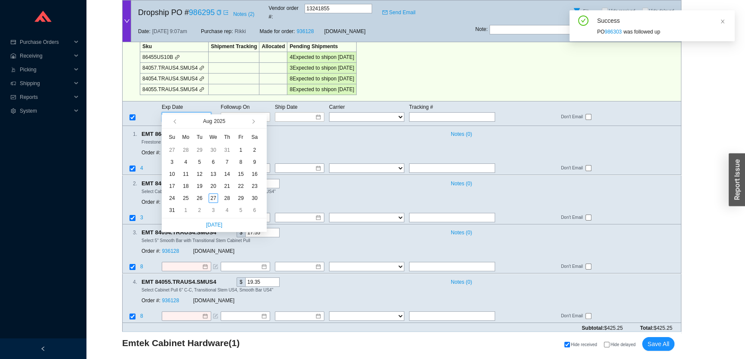
type input "[DATE]"
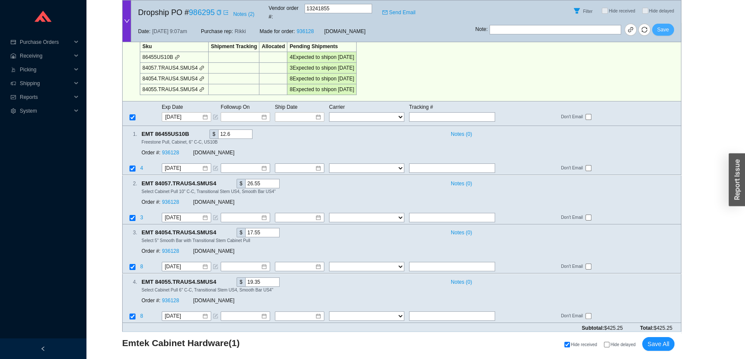
click at [660, 25] on span "Save" at bounding box center [663, 29] width 12 height 9
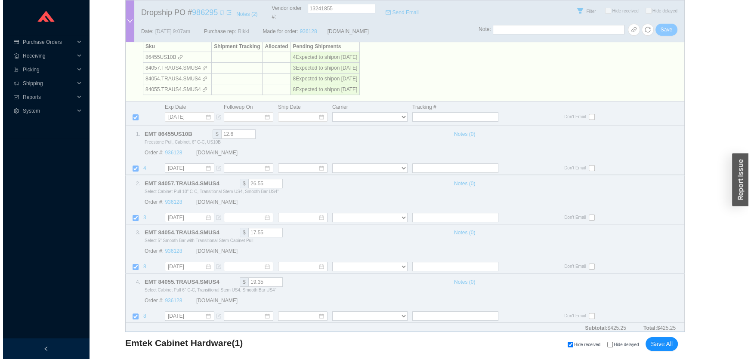
scroll to position [0, 0]
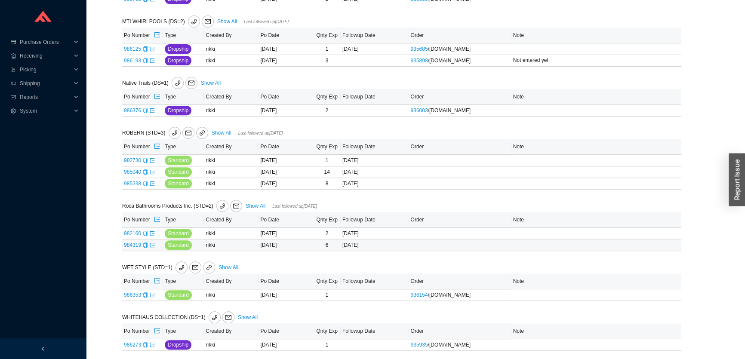
scroll to position [417, 0]
click at [216, 133] on link "Show All" at bounding box center [222, 132] width 20 height 6
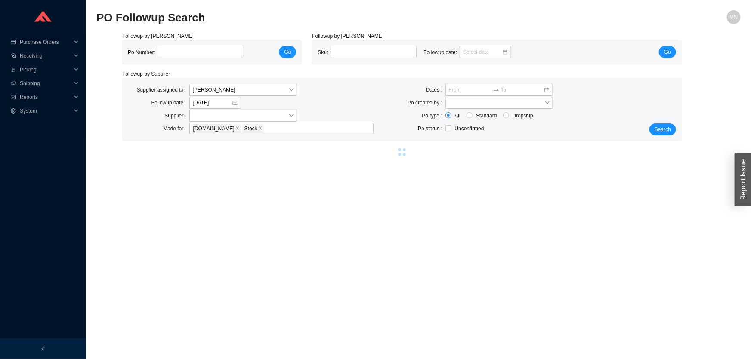
select select "86"
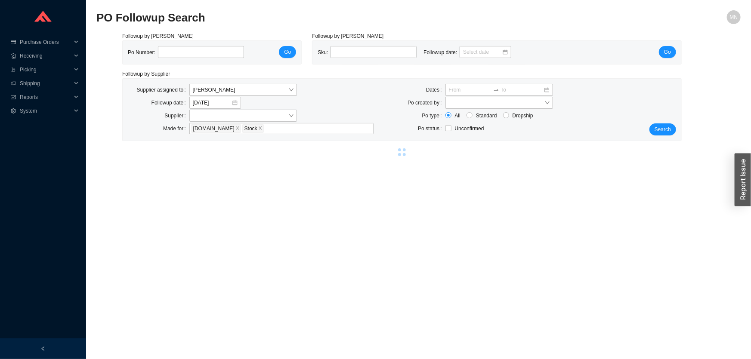
select select "86"
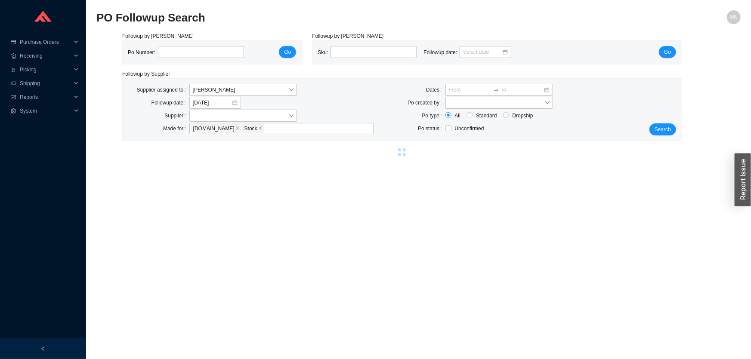
select select "86"
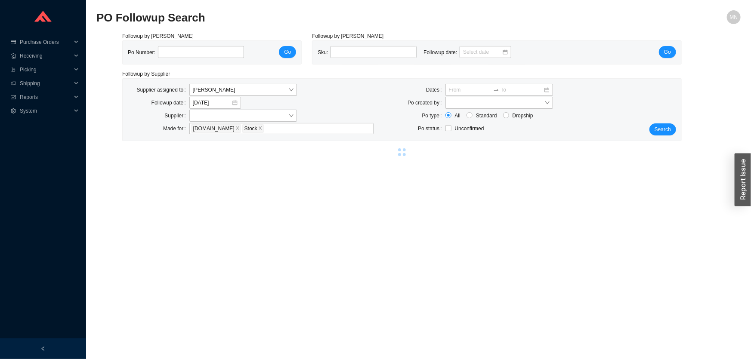
select select "86"
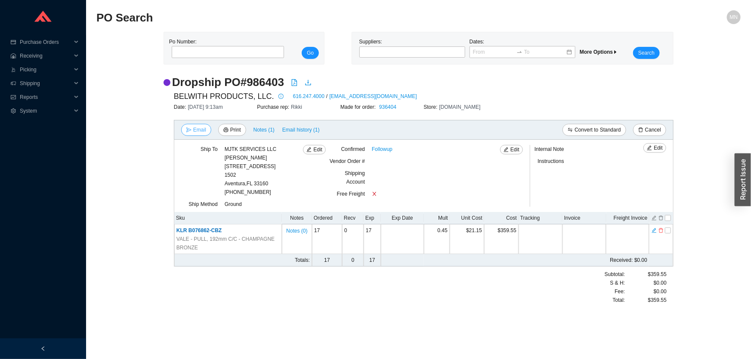
click at [203, 129] on span "Email" at bounding box center [199, 130] width 13 height 9
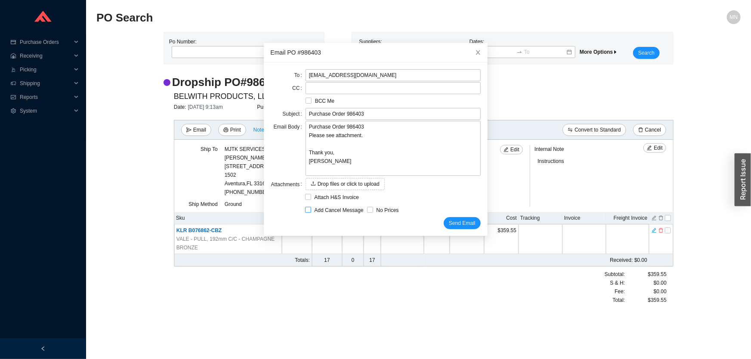
click at [341, 208] on span "Add Cancel Message" at bounding box center [339, 210] width 56 height 9
click at [311, 208] on input "Add Cancel Message" at bounding box center [308, 210] width 6 height 6
checkbox input "true"
type input "Purchase Order 986403 - PLEASE CANCEL"
type textarea "Please cancel and confirm via email. Thank you, [PERSON_NAME]"
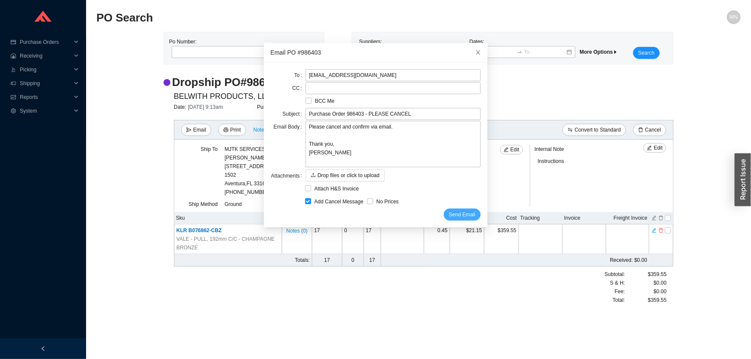
click at [458, 212] on span "Send Email" at bounding box center [462, 214] width 26 height 9
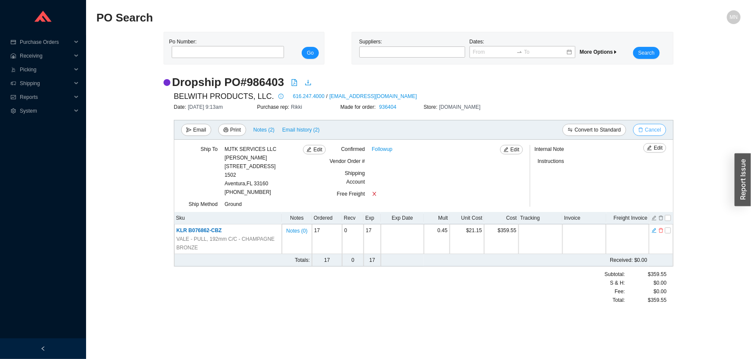
click at [648, 132] on span "Cancel" at bounding box center [653, 130] width 16 height 9
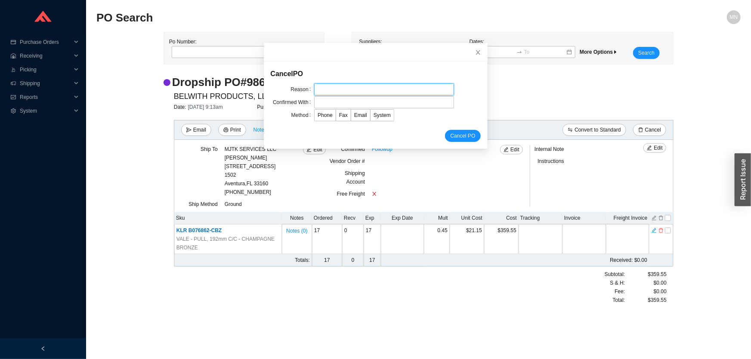
click at [346, 87] on input "text" at bounding box center [384, 89] width 140 height 12
type input "customer request"
click at [357, 102] on input "text" at bounding box center [384, 102] width 140 height 12
type input "Orders"
click at [354, 114] on span "Email" at bounding box center [360, 115] width 13 height 6
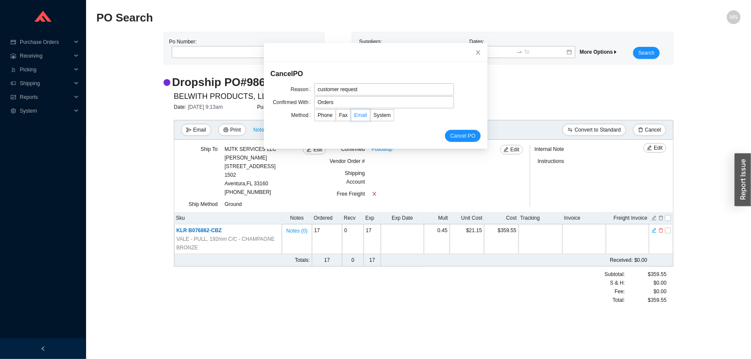
click at [351, 117] on input "Email" at bounding box center [351, 117] width 0 height 0
click at [450, 139] on span "Cancel PO" at bounding box center [462, 136] width 25 height 9
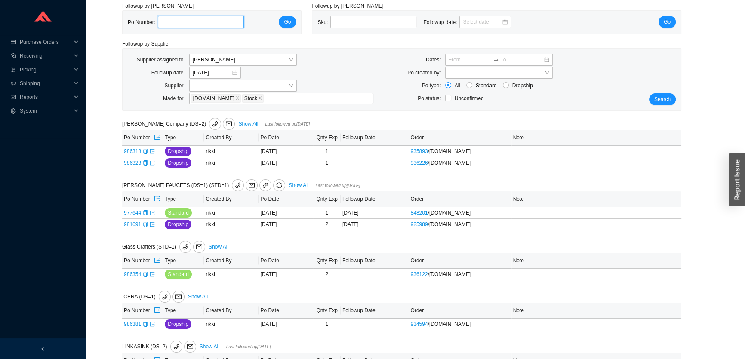
scroll to position [39, 0]
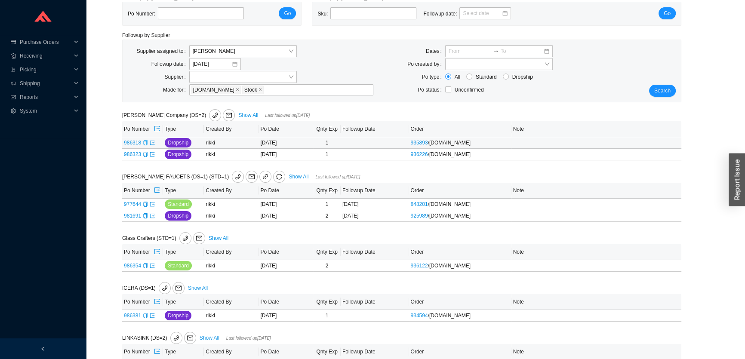
click at [145, 143] on icon "copy" at bounding box center [145, 142] width 5 height 5
click at [151, 143] on icon "export" at bounding box center [152, 142] width 5 height 5
click at [145, 157] on div "Copy" at bounding box center [145, 154] width 5 height 9
click at [151, 153] on icon "export" at bounding box center [152, 154] width 5 height 5
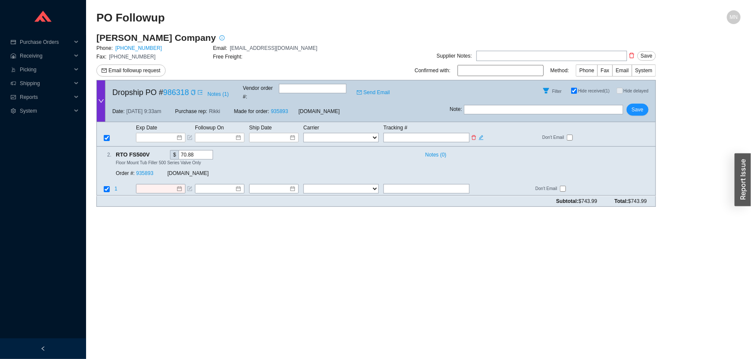
drag, startPoint x: 392, startPoint y: 129, endPoint x: 372, endPoint y: 129, distance: 20.7
click at [392, 133] on input "text" at bounding box center [426, 137] width 86 height 9
paste input "392548784628"
type input "392548784628"
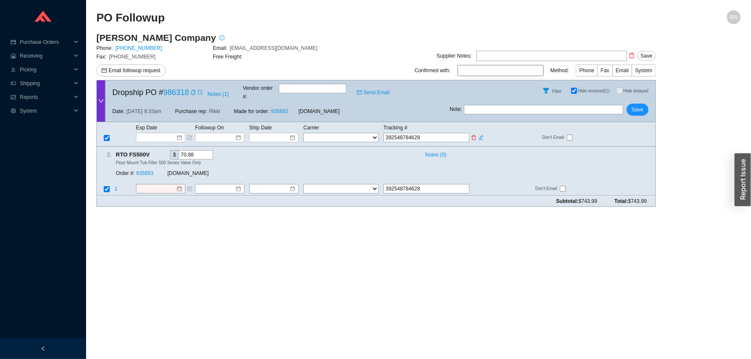
type input "392548784628"
drag, startPoint x: 349, startPoint y: 129, endPoint x: 333, endPoint y: 129, distance: 15.9
click at [349, 133] on select "FedEx UPS ---------------- 2 Day Transportation INC A&B Freight A. [PERSON_NAME…" at bounding box center [340, 137] width 75 height 9
select select "1"
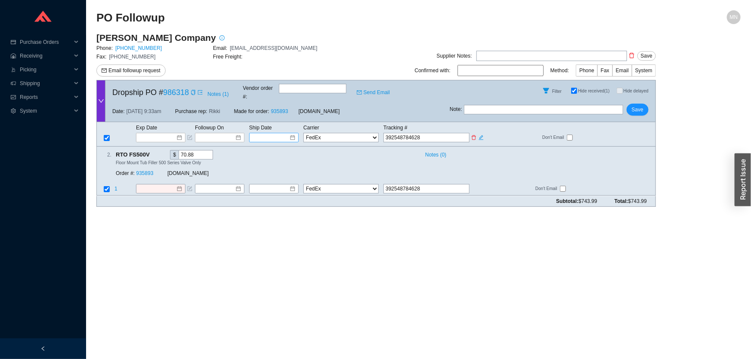
click at [290, 133] on div at bounding box center [274, 137] width 43 height 9
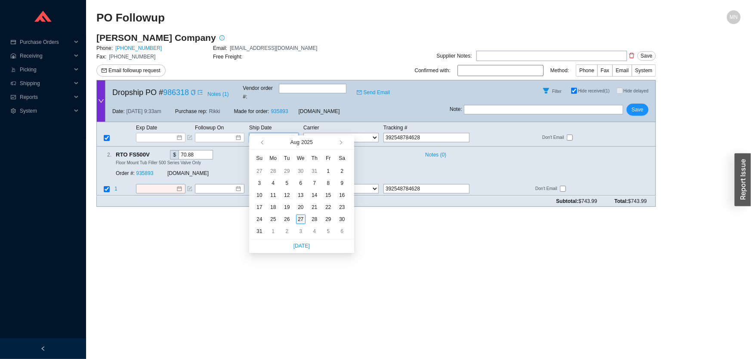
type input "[DATE]"
click at [300, 221] on div "27" at bounding box center [300, 219] width 9 height 9
type input "[DATE]"
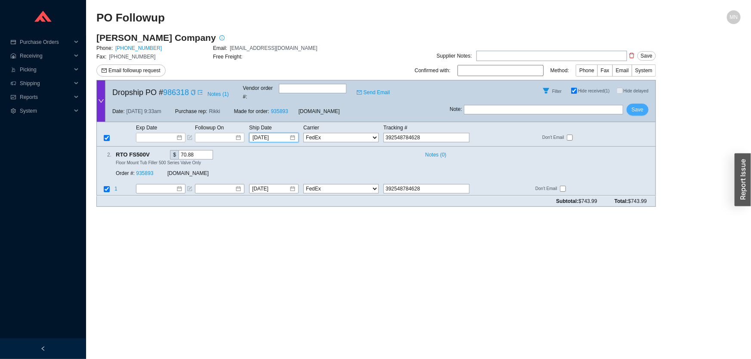
click at [637, 106] on span "Save" at bounding box center [638, 109] width 12 height 9
click at [148, 133] on input at bounding box center [157, 137] width 37 height 9
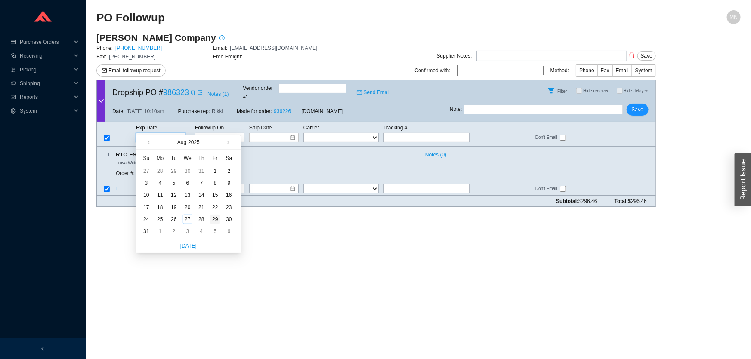
type input "[DATE]"
click at [214, 219] on div "29" at bounding box center [214, 219] width 9 height 9
type input "[DATE]"
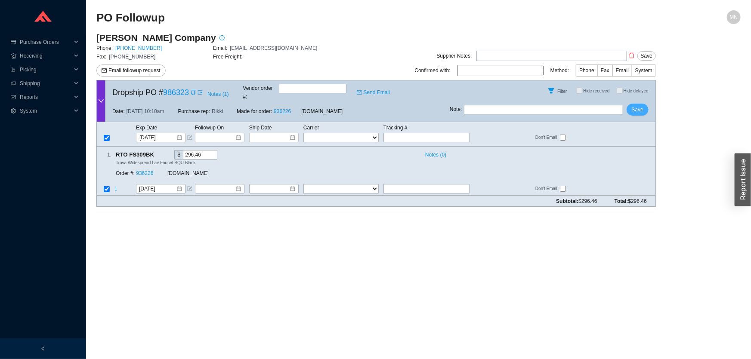
click at [637, 105] on span "Save" at bounding box center [638, 109] width 12 height 9
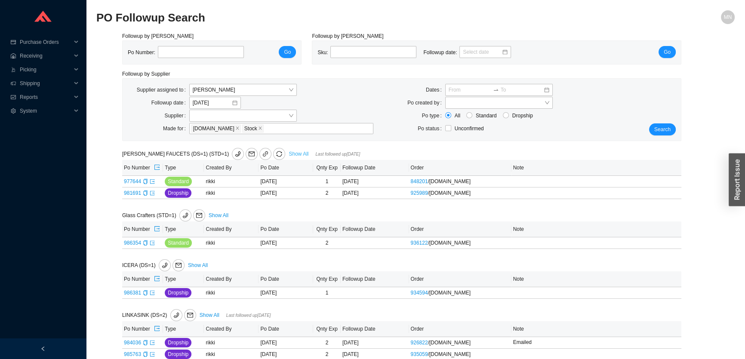
click at [289, 154] on link "Show All" at bounding box center [299, 154] width 20 height 6
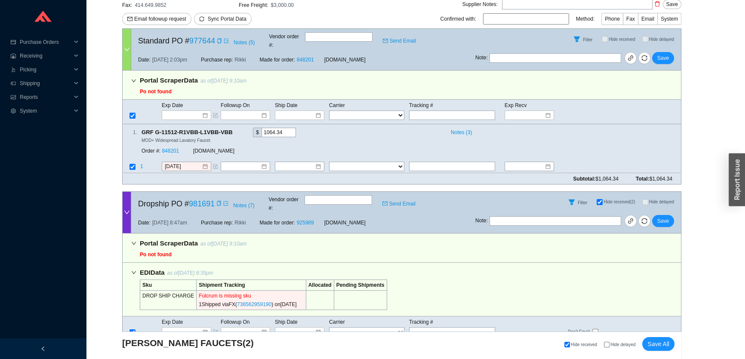
scroll to position [226, 0]
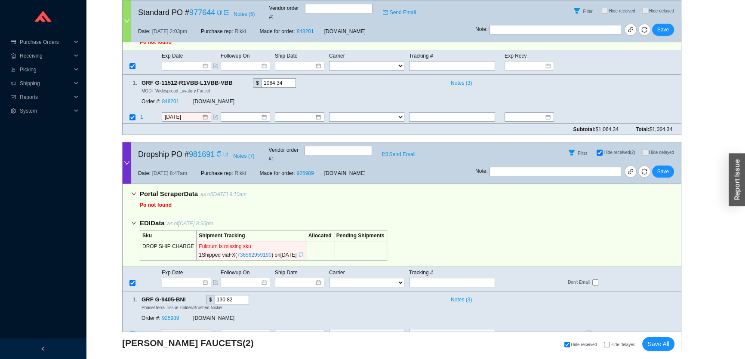
click at [304, 252] on icon "copy" at bounding box center [301, 254] width 5 height 5
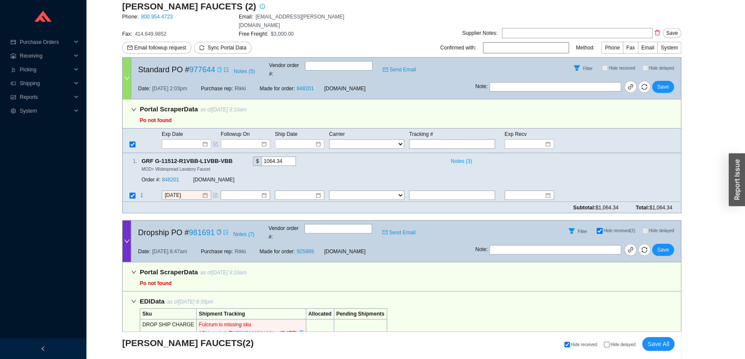
click at [218, 67] on icon "copy" at bounding box center [219, 69] width 5 height 5
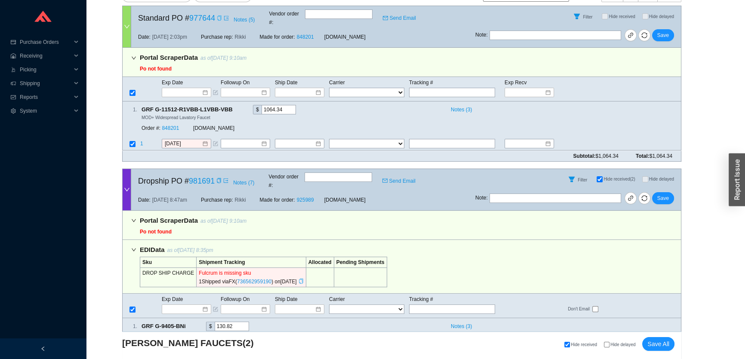
scroll to position [226, 0]
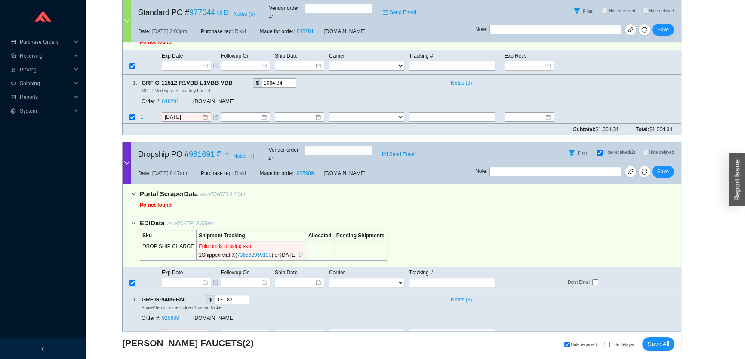
click at [602, 150] on input "Hide received (2)" at bounding box center [600, 153] width 6 height 6
checkbox input "false"
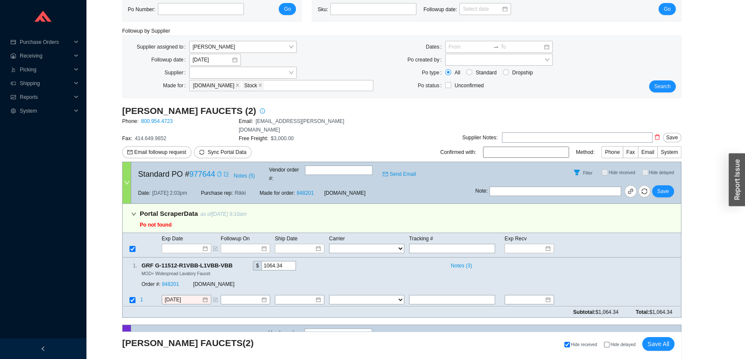
scroll to position [0, 0]
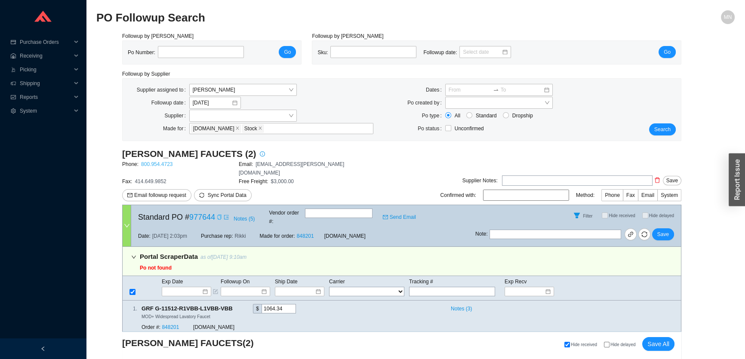
click at [168, 163] on link "800.954.4723" at bounding box center [156, 164] width 31 height 6
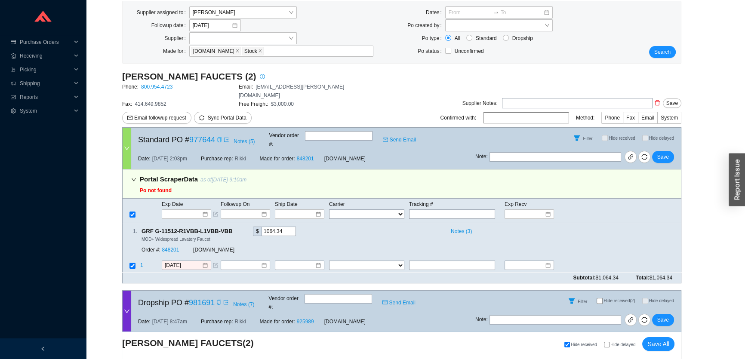
scroll to position [78, 0]
click at [188, 210] on input at bounding box center [183, 214] width 37 height 9
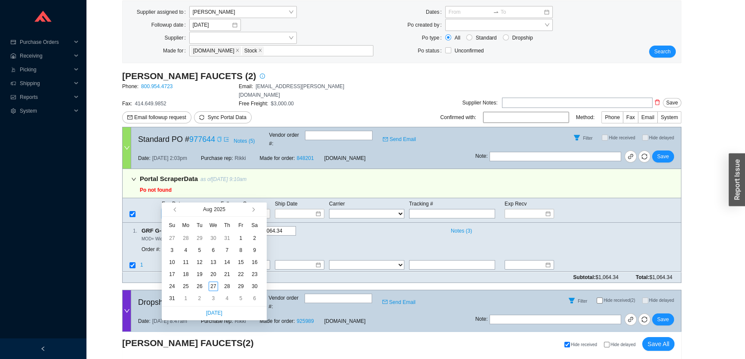
type input "8/1/2025"
click at [252, 210] on span "button" at bounding box center [252, 210] width 4 height 4
type input "9/8/2025"
click at [185, 249] on div "8" at bounding box center [185, 250] width 9 height 9
type input "9/8/2025"
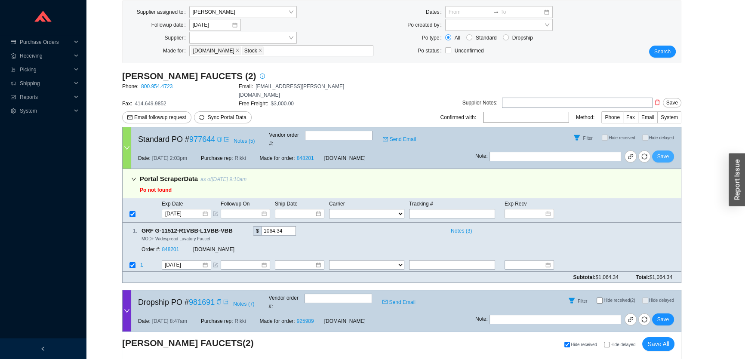
click at [667, 152] on span "Save" at bounding box center [663, 156] width 12 height 9
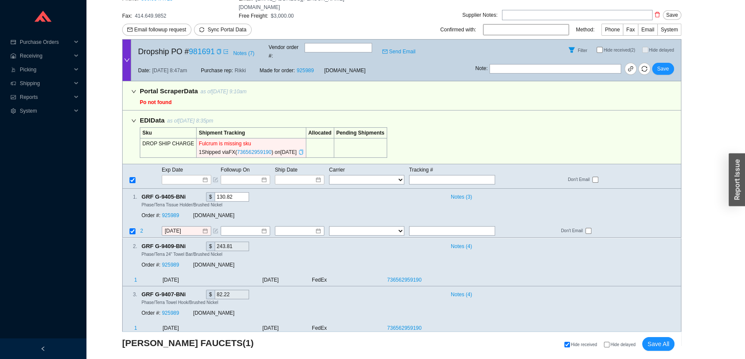
scroll to position [169, 0]
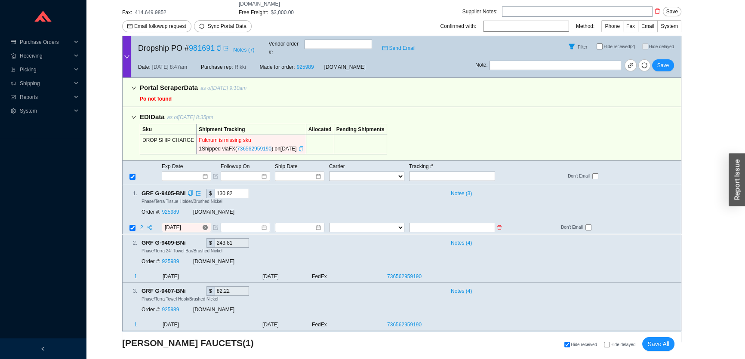
click at [176, 224] on input "8/26/2025" at bounding box center [183, 228] width 37 height 9
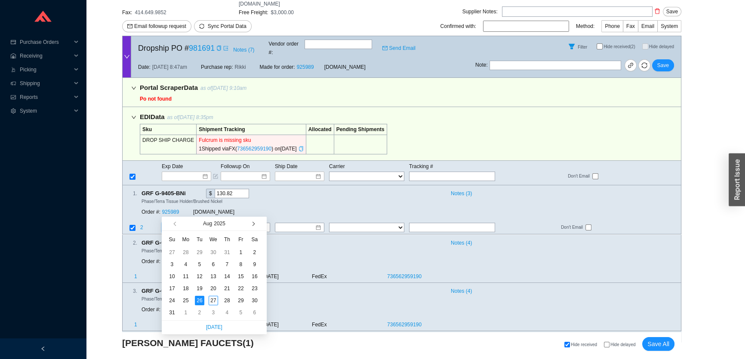
click at [254, 224] on span "button" at bounding box center [252, 224] width 4 height 4
type input "9/8/2025"
click at [187, 265] on div "8" at bounding box center [185, 264] width 9 height 9
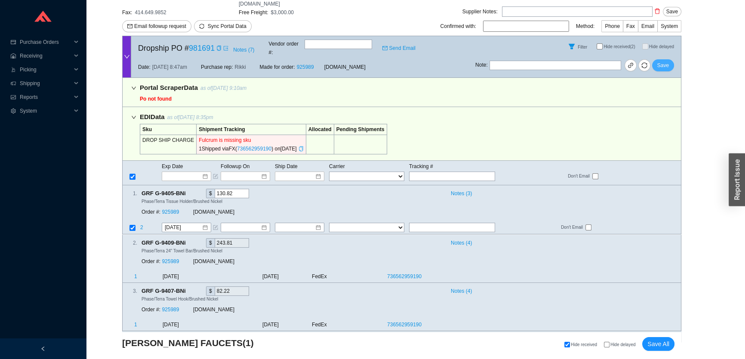
click at [664, 61] on span "Save" at bounding box center [663, 65] width 12 height 9
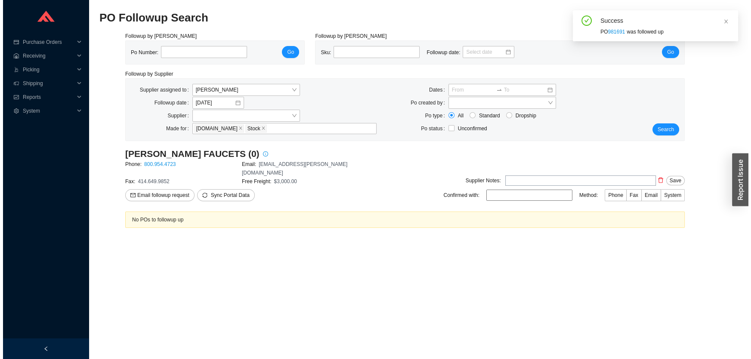
scroll to position [0, 0]
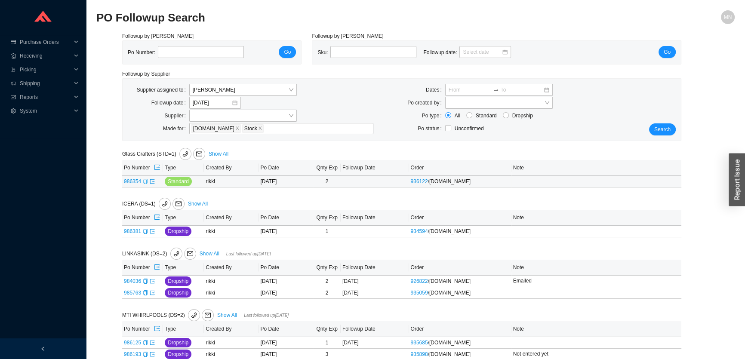
click at [143, 181] on icon "copy" at bounding box center [145, 181] width 5 height 5
click at [153, 180] on icon "export" at bounding box center [152, 181] width 5 height 5
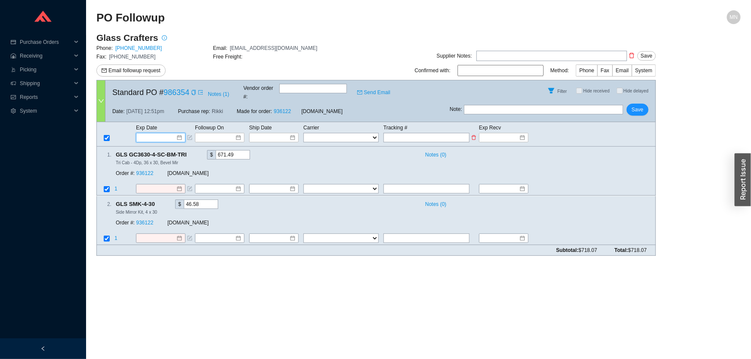
click at [159, 133] on input at bounding box center [157, 137] width 37 height 9
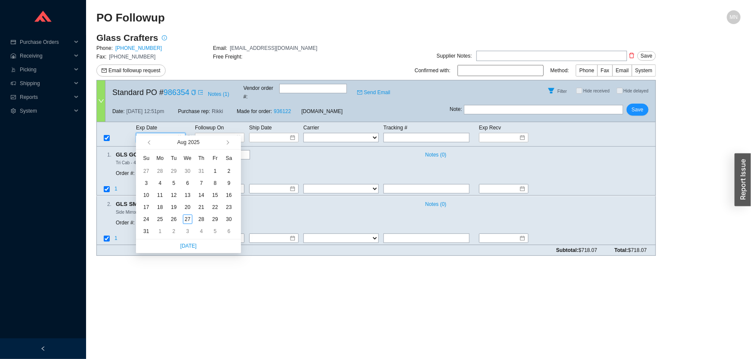
type input "[DATE]"
click at [229, 147] on button "button" at bounding box center [226, 143] width 8 height 14
type input "[DATE]"
click at [186, 193] on div "17" at bounding box center [187, 195] width 9 height 9
type input "[DATE]"
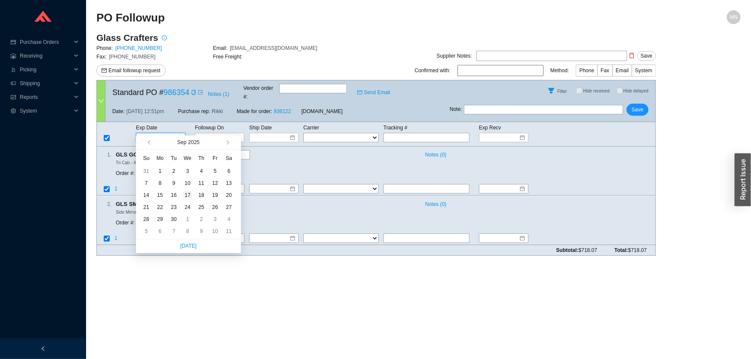
type input "[DATE]"
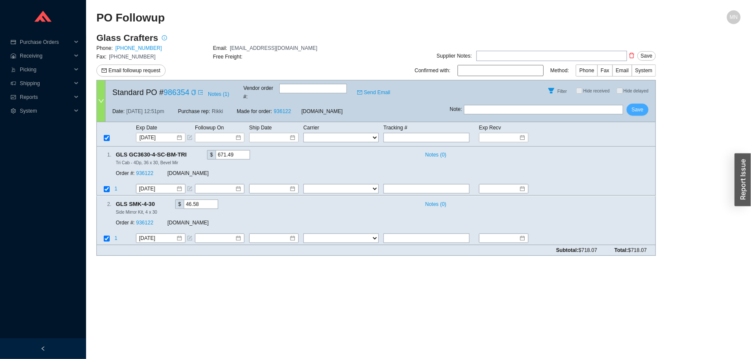
click at [637, 105] on span "Save" at bounding box center [638, 109] width 12 height 9
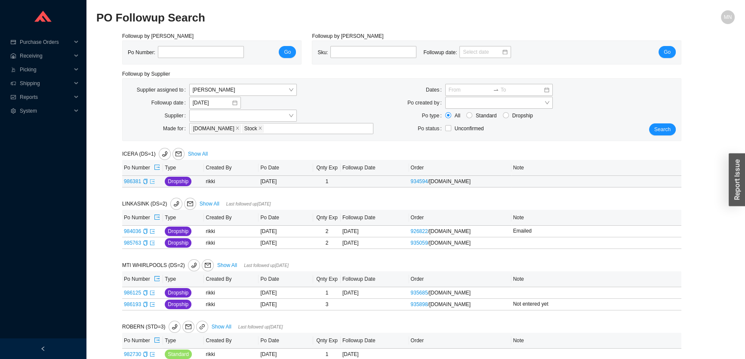
click at [153, 182] on icon "export" at bounding box center [152, 181] width 5 height 5
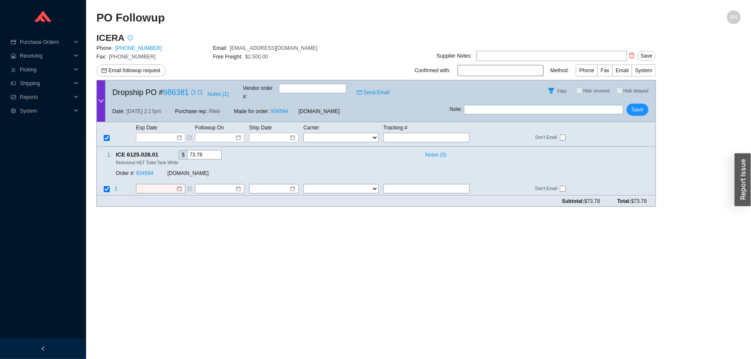
click at [191, 92] on icon "copy" at bounding box center [193, 92] width 5 height 5
click at [150, 171] on link "934594" at bounding box center [144, 174] width 17 height 6
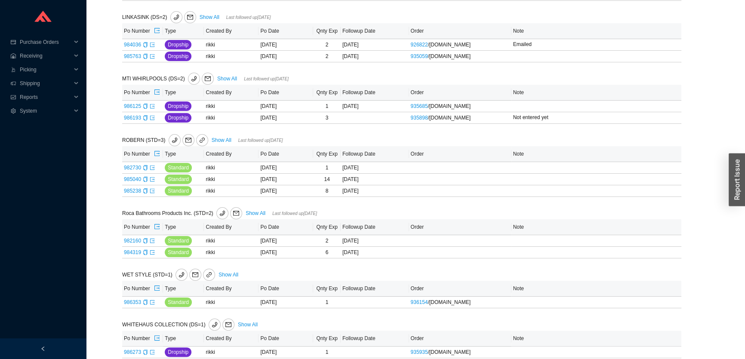
scroll to position [195, 0]
